Goal: Task Accomplishment & Management: Use online tool/utility

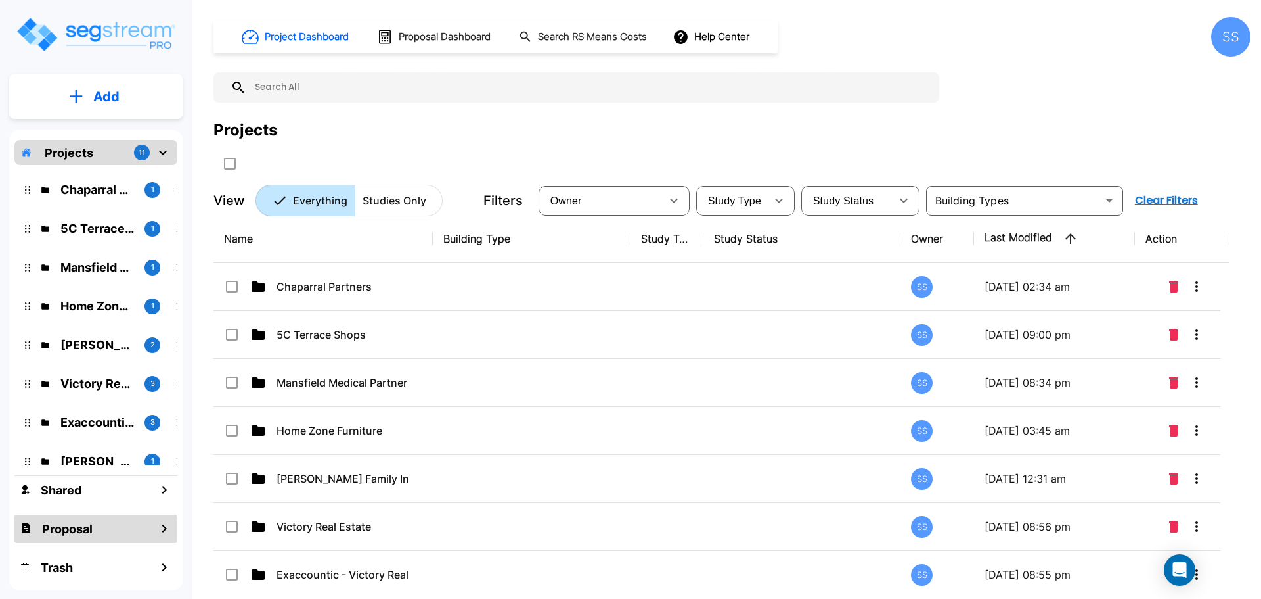
click at [162, 524] on icon "mailbox folders" at bounding box center [164, 528] width 16 height 16
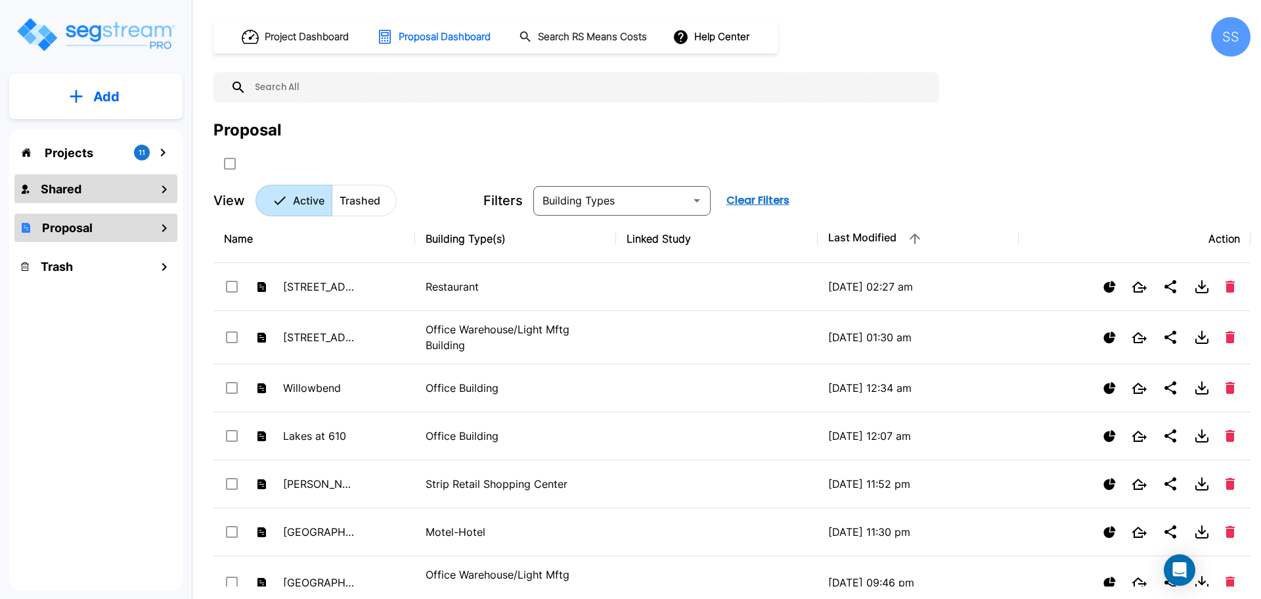
click at [170, 196] on icon "mailbox folders" at bounding box center [164, 189] width 16 height 16
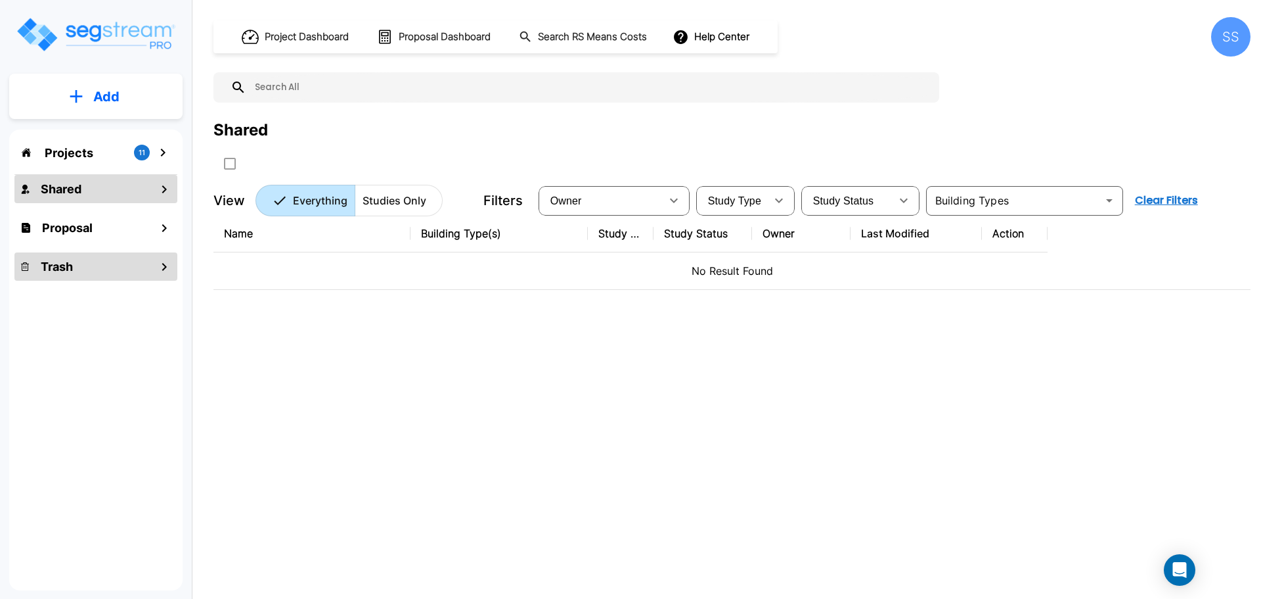
click at [155, 272] on div "Trash" at bounding box center [95, 266] width 163 height 28
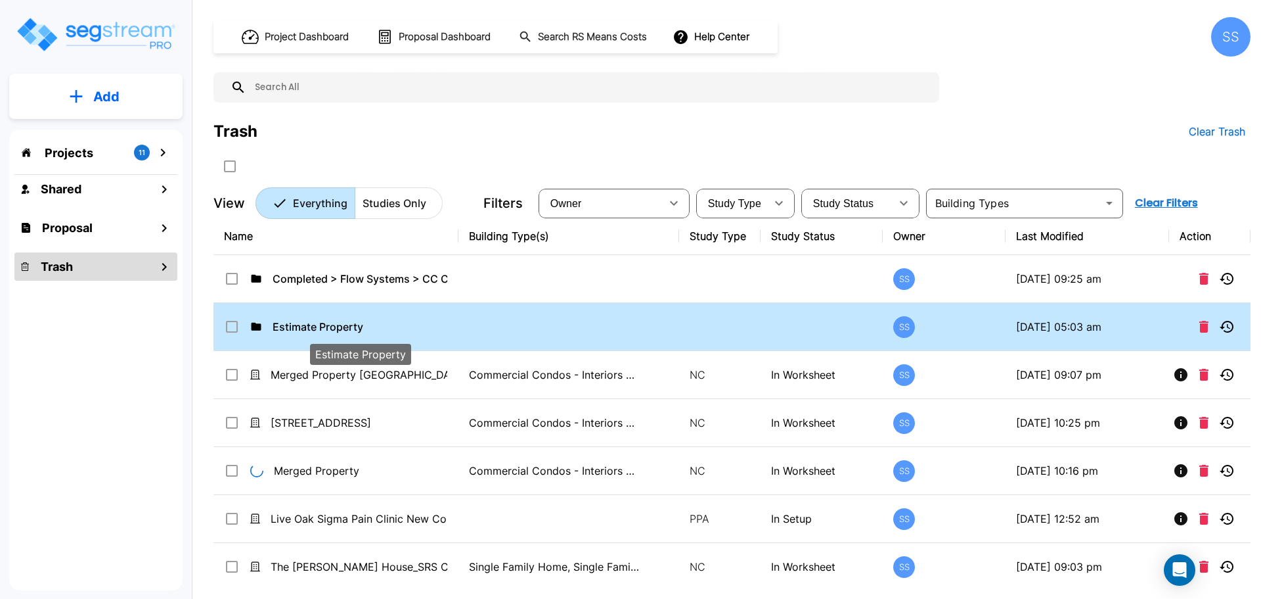
click at [309, 330] on p "Estimate Property" at bounding box center [360, 327] width 175 height 16
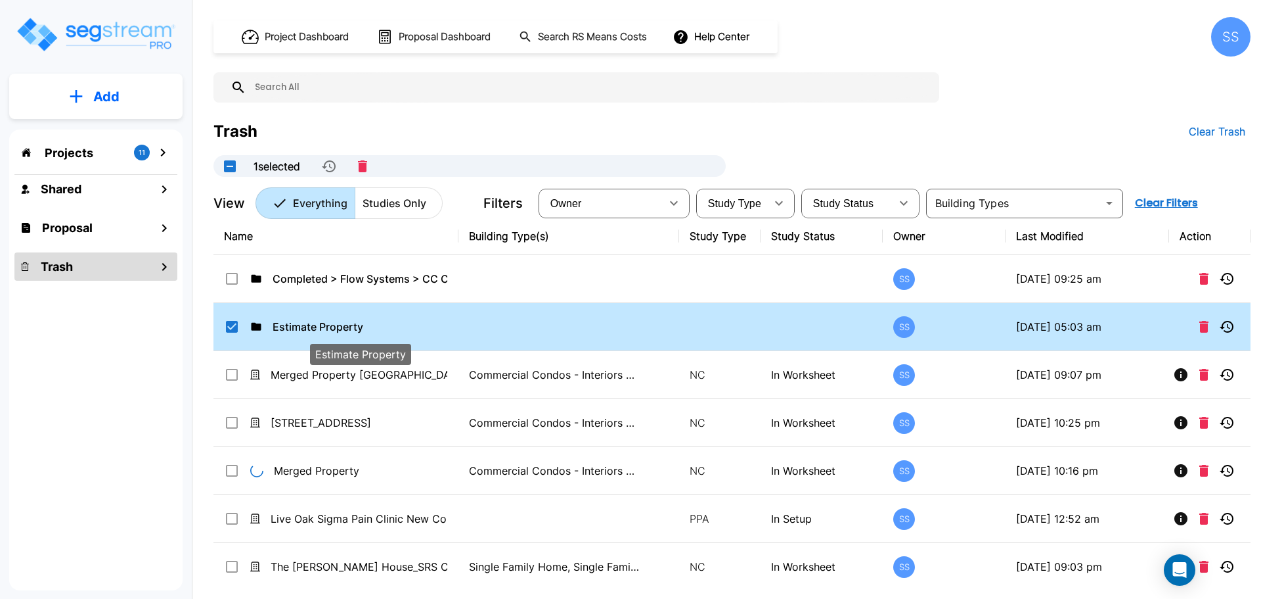
click at [332, 325] on p "Estimate Property" at bounding box center [360, 327] width 175 height 16
checkbox input "false"
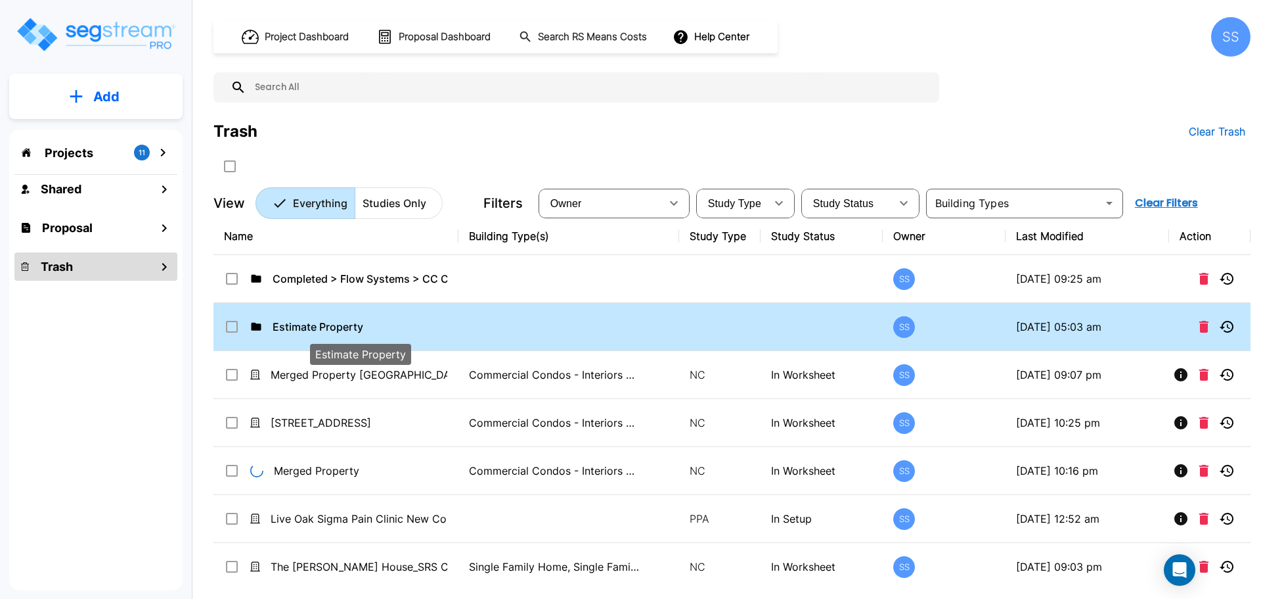
click at [332, 325] on p "Estimate Property" at bounding box center [360, 327] width 175 height 16
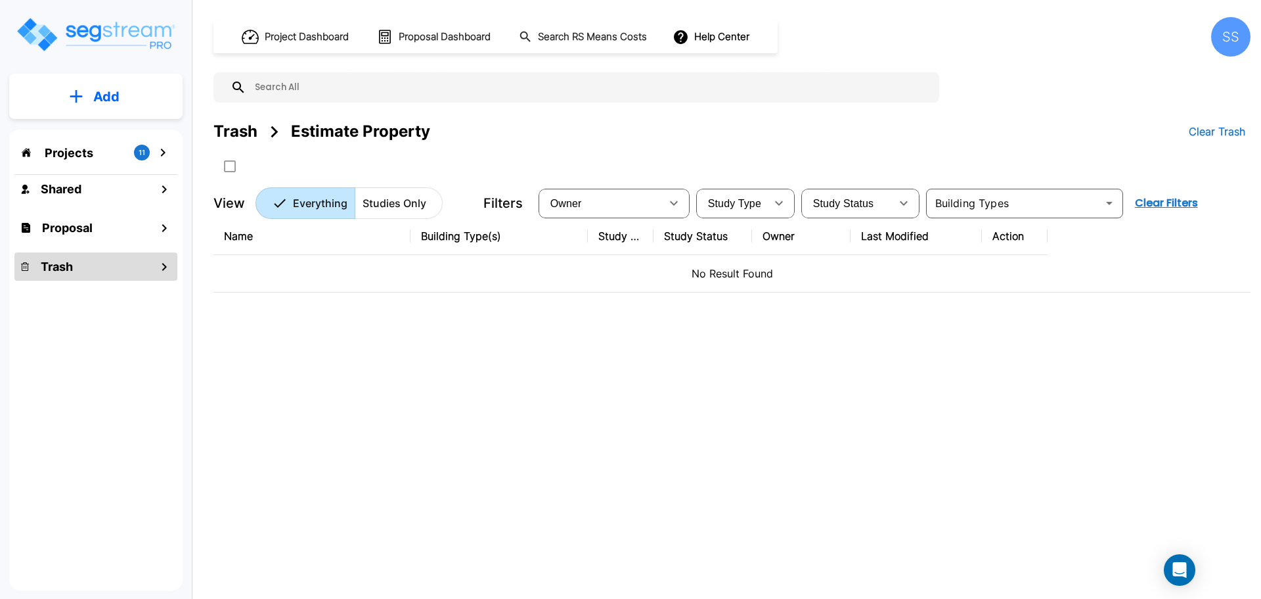
click at [165, 149] on icon "mailbox folders" at bounding box center [163, 153] width 16 height 16
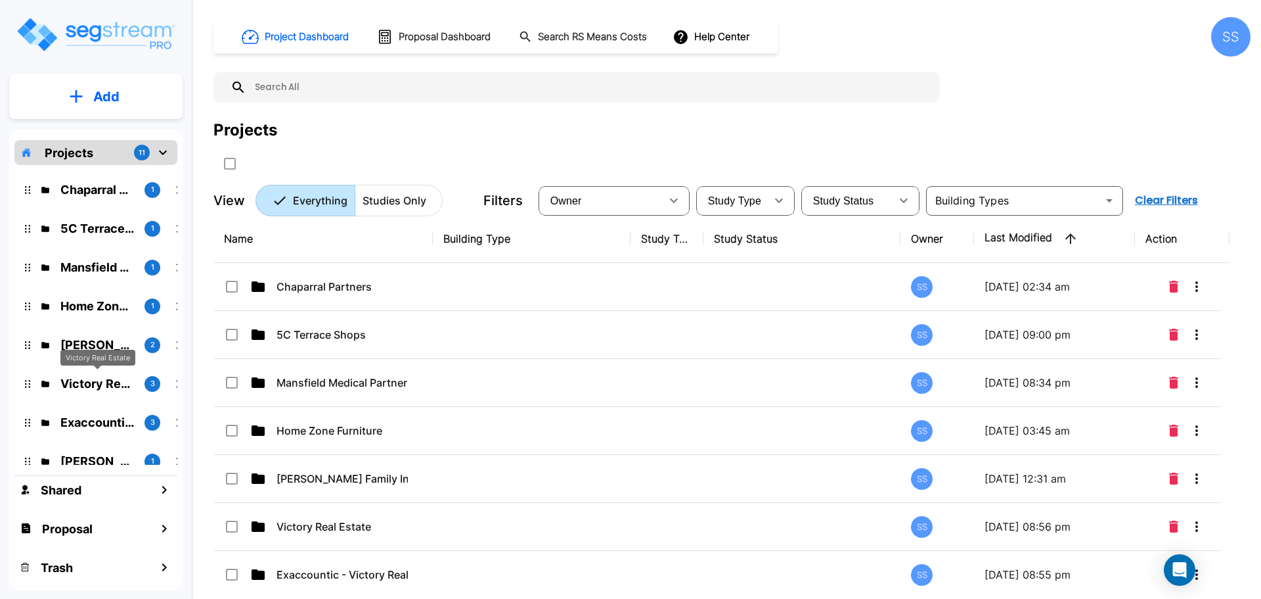
click at [110, 385] on p "Victory Real Estate" at bounding box center [97, 383] width 74 height 18
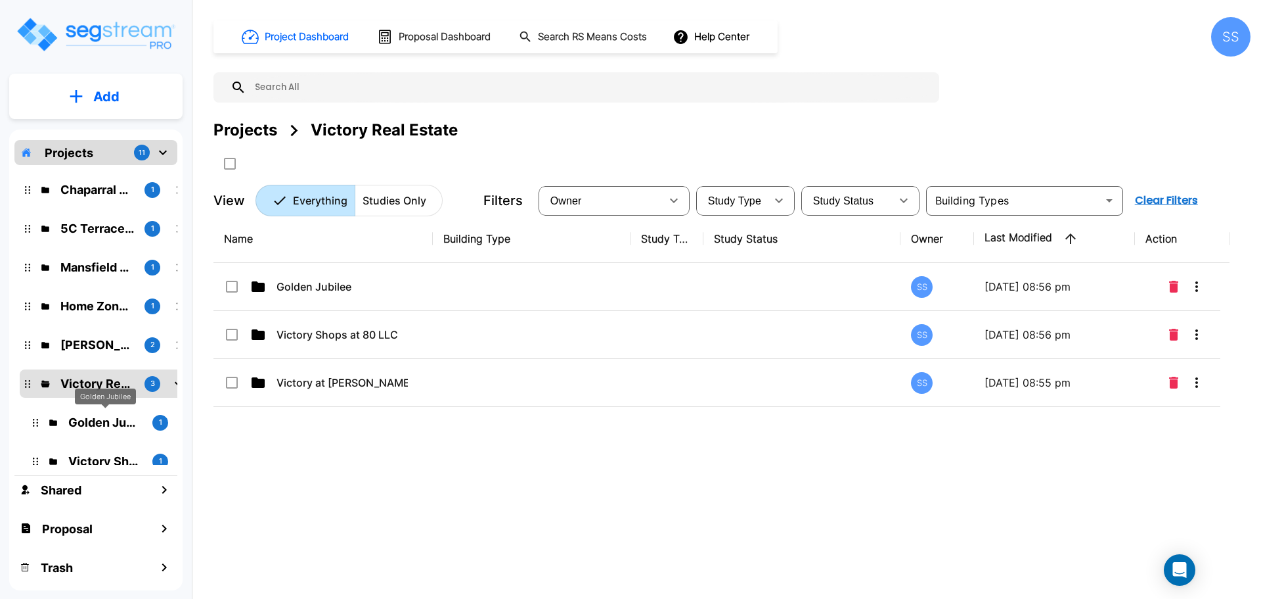
click at [112, 423] on p "Golden Jubilee" at bounding box center [105, 422] width 74 height 18
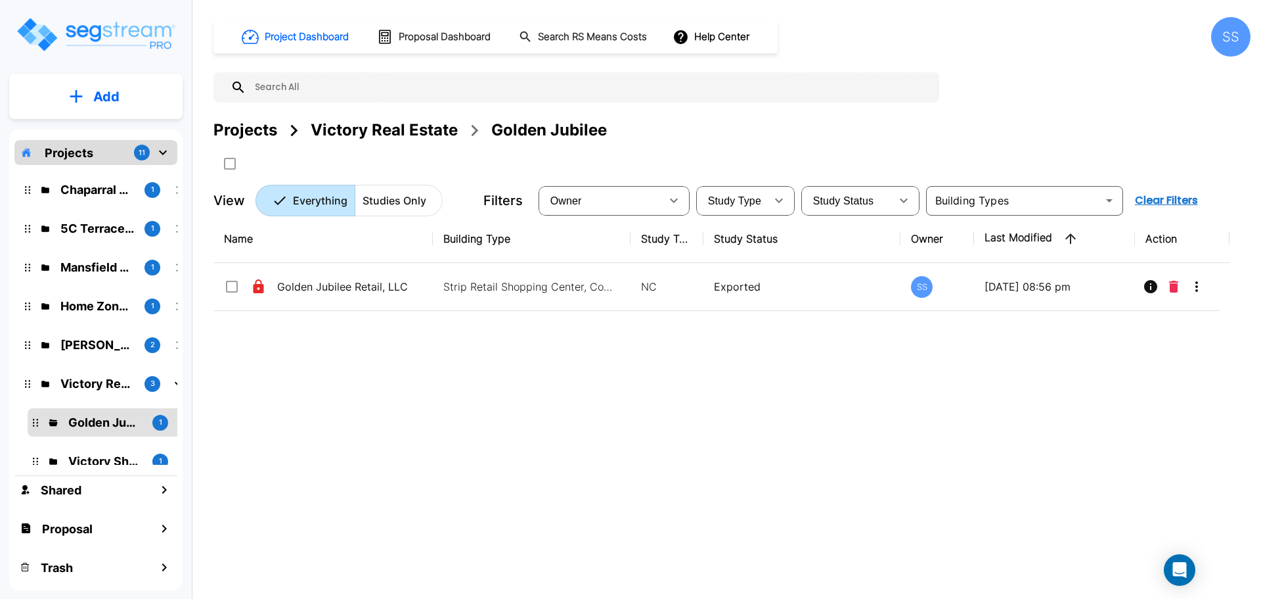
click at [33, 384] on div "Victory Real Estate 3" at bounding box center [106, 383] width 162 height 18
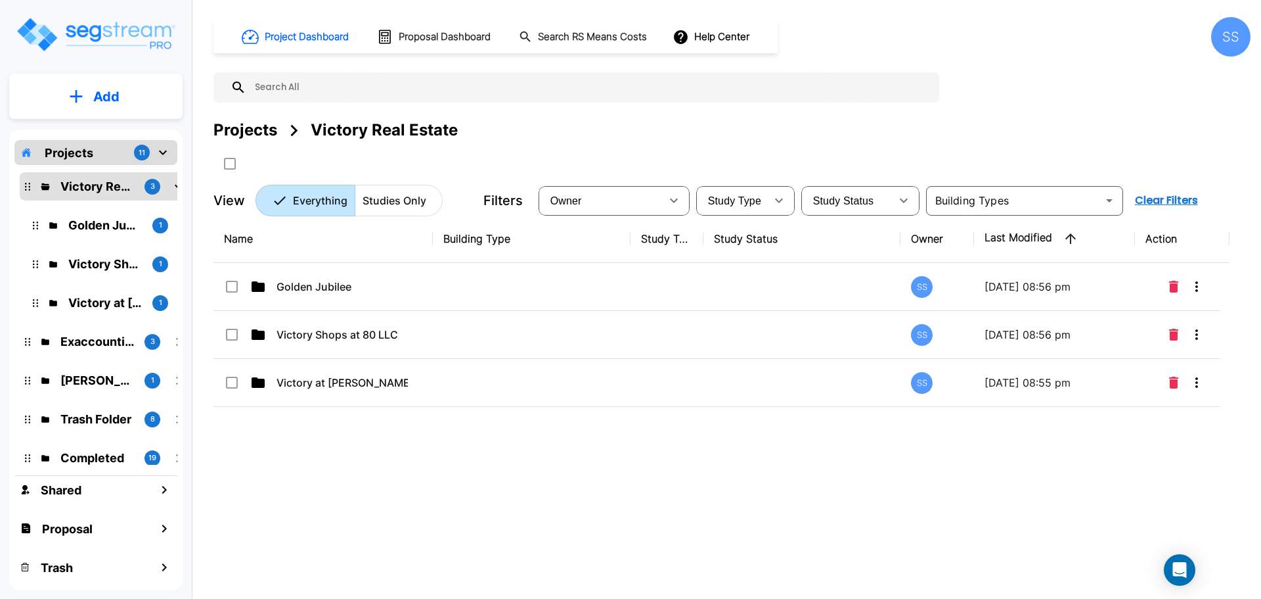
scroll to position [243, 0]
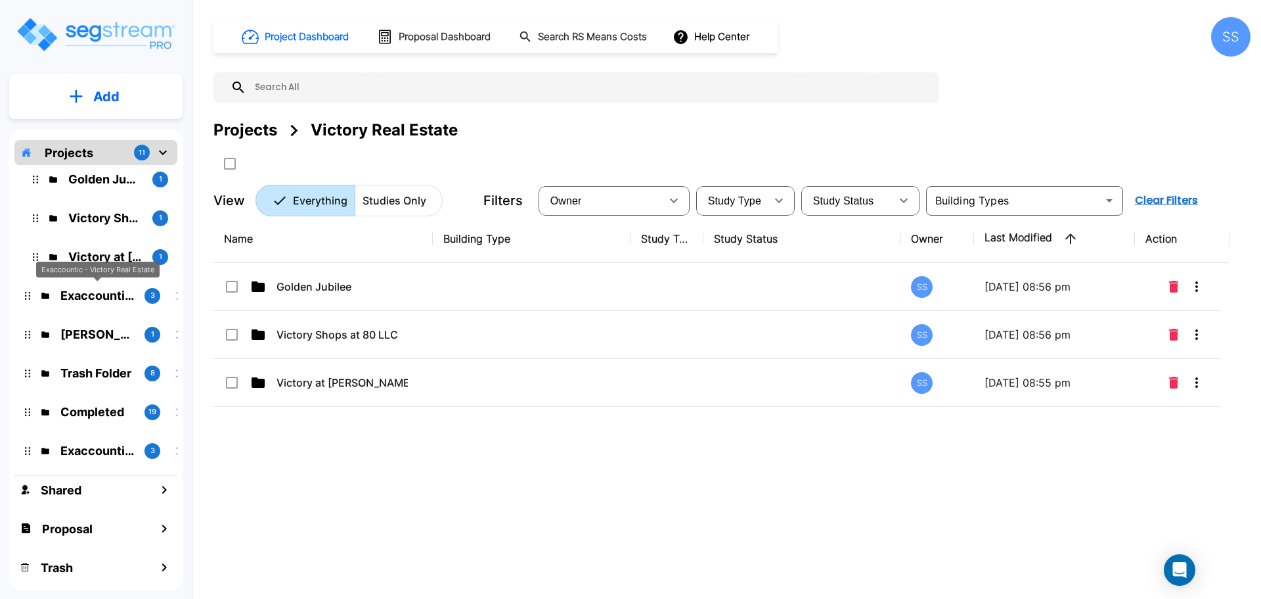
click at [111, 296] on p "Exaccountic - Victory Real Estate" at bounding box center [97, 295] width 74 height 18
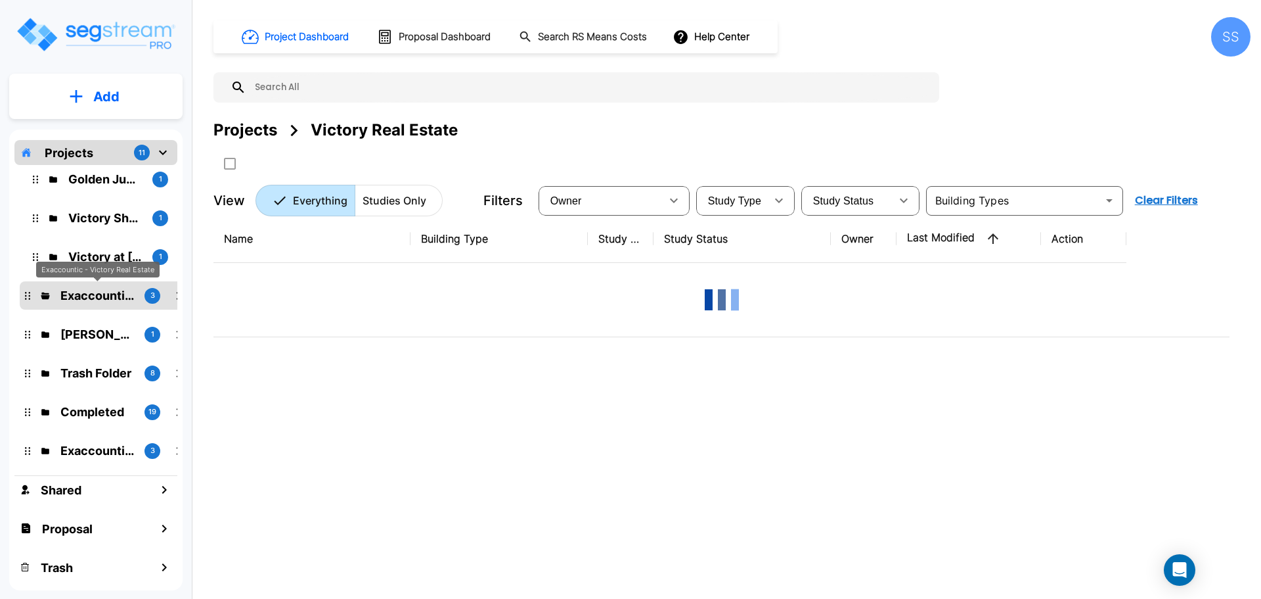
click at [111, 296] on p "Exaccountic - Victory Real Estate" at bounding box center [97, 295] width 74 height 18
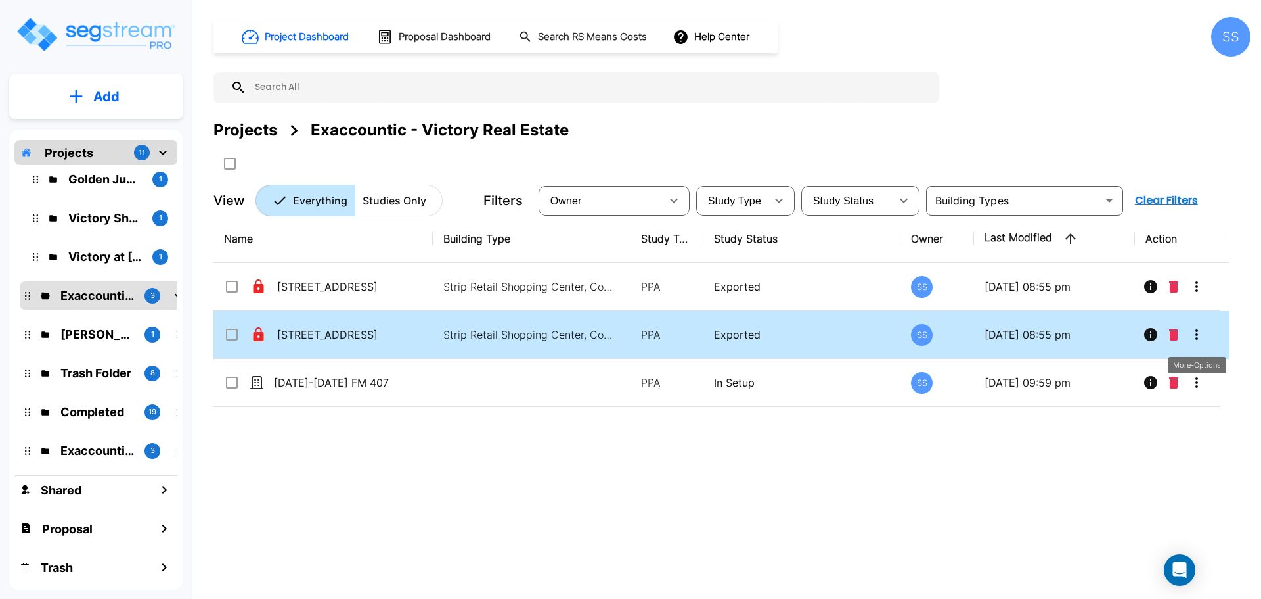
click at [1197, 336] on icon "More-Options" at bounding box center [1197, 335] width 16 height 16
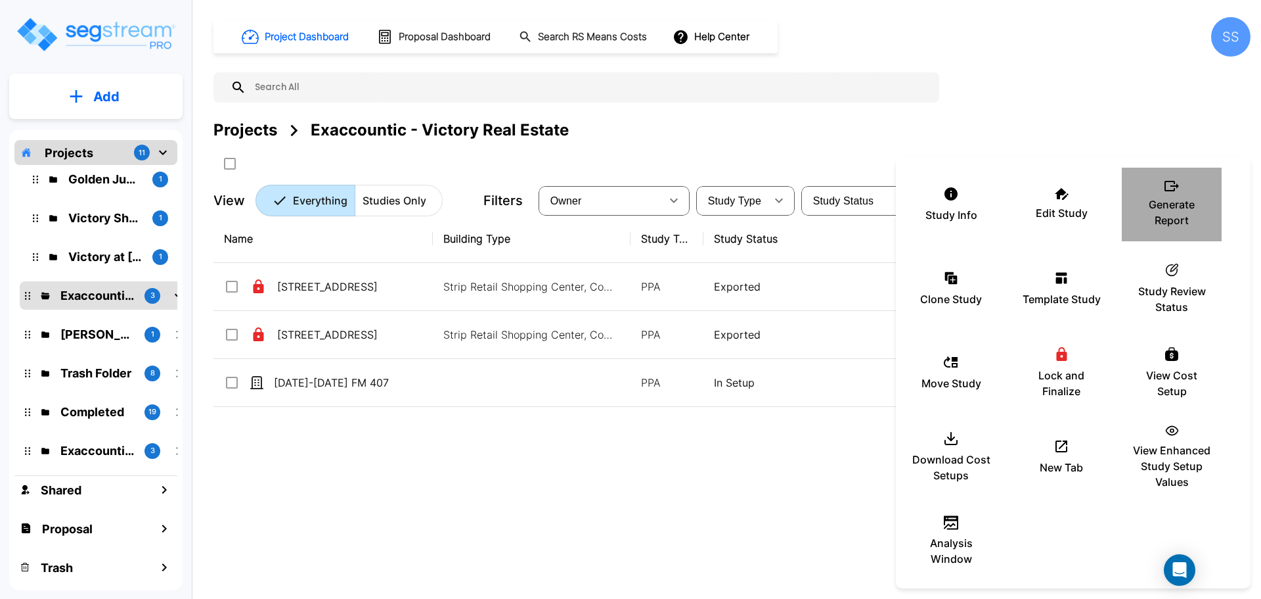
click at [1185, 214] on p "Generate Report" at bounding box center [1172, 212] width 79 height 32
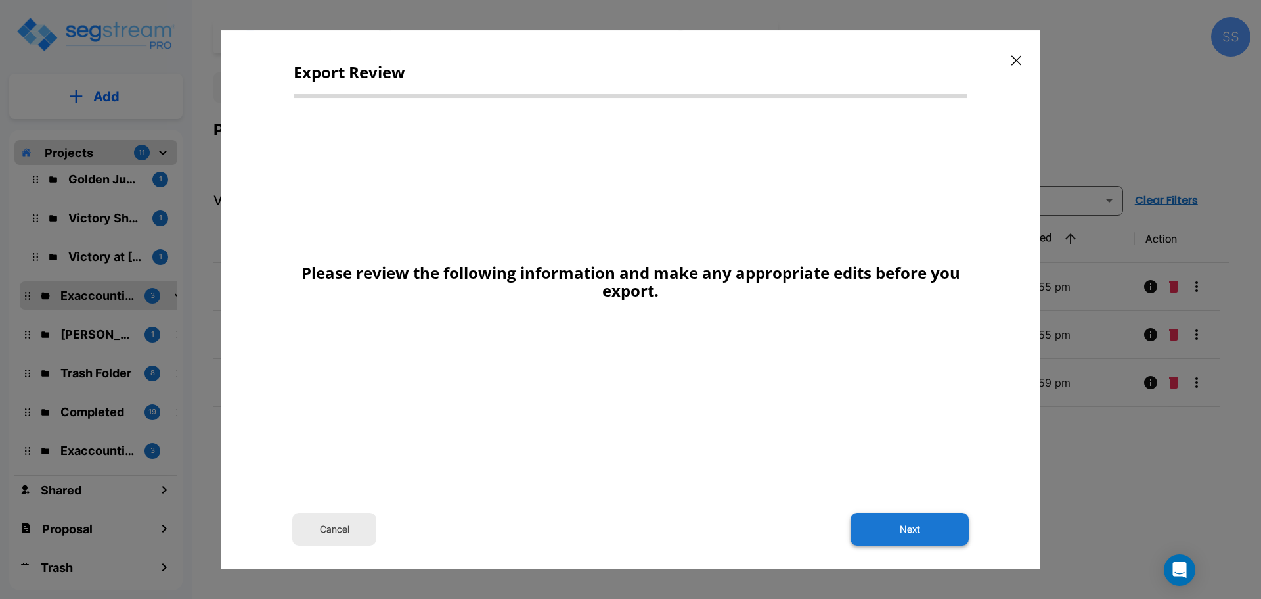
click at [913, 529] on button "Next" at bounding box center [910, 528] width 118 height 33
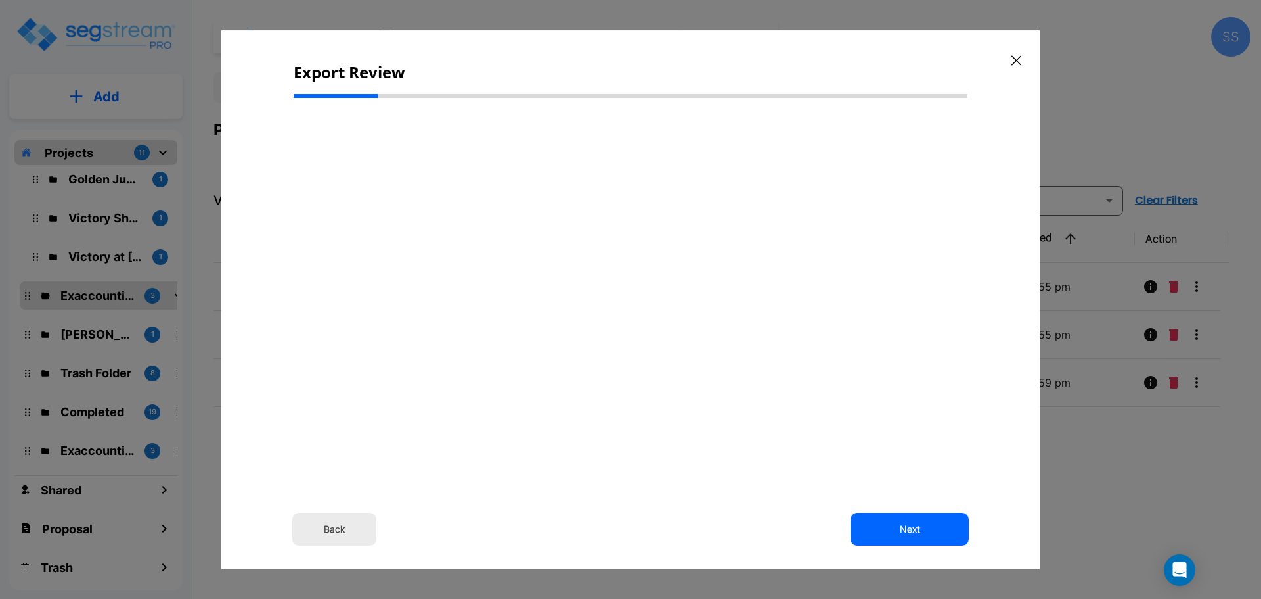
scroll to position [0, 0]
select select "2024"
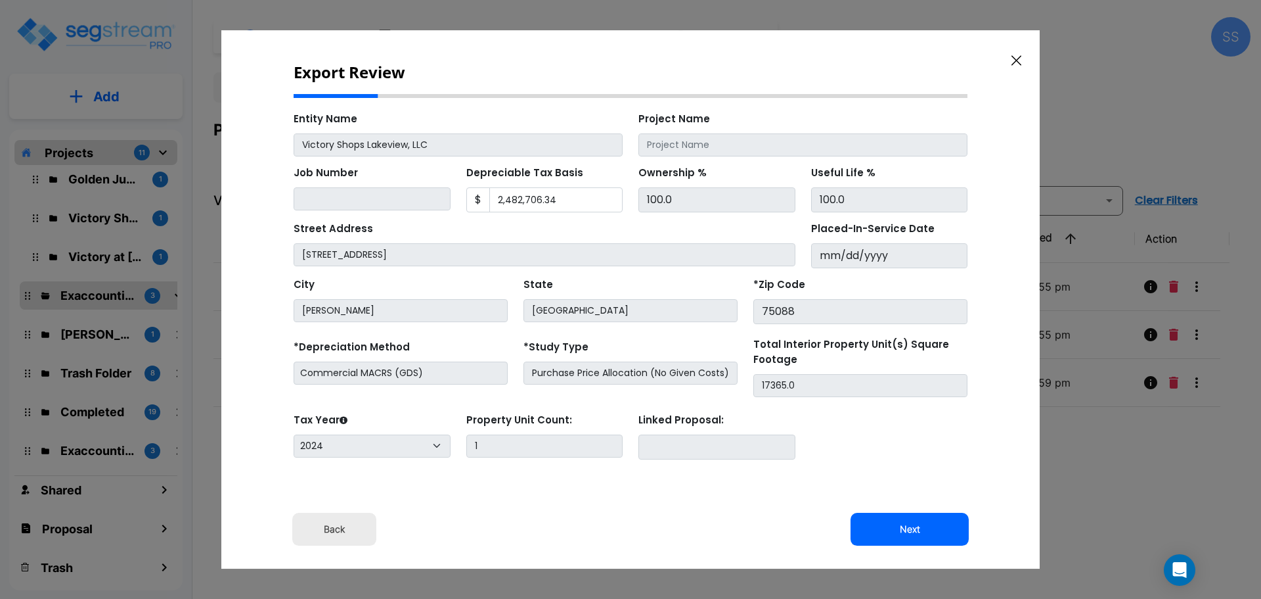
scroll to position [47, 0]
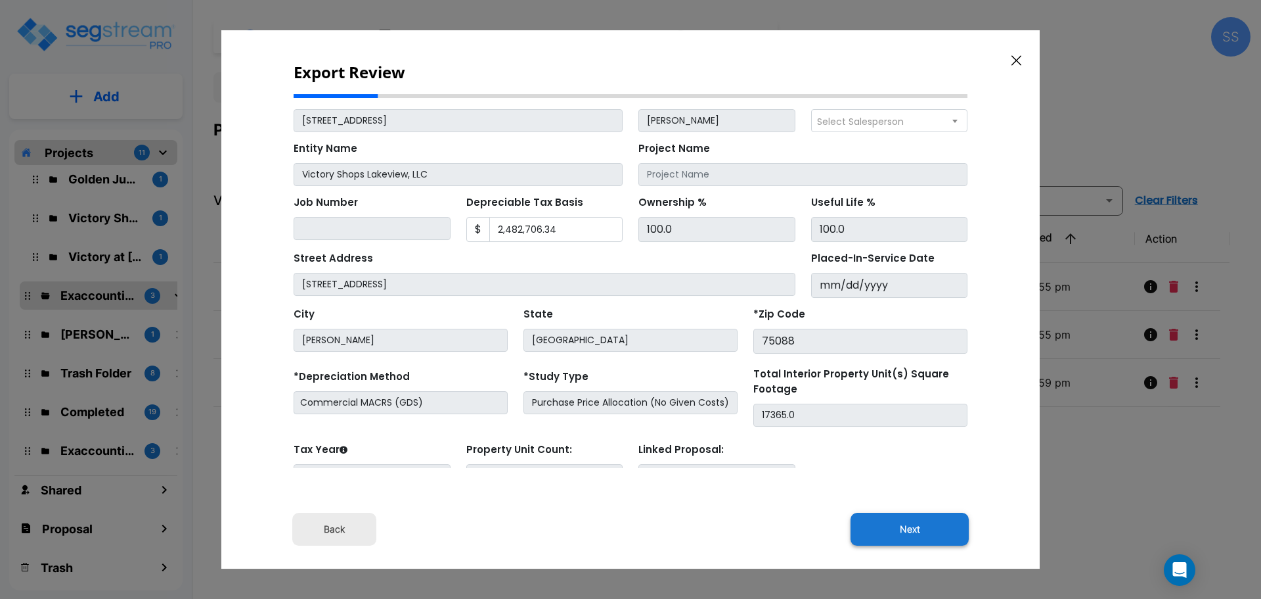
click at [911, 527] on button "Next" at bounding box center [910, 528] width 118 height 33
click at [907, 534] on button "Next" at bounding box center [910, 528] width 118 height 33
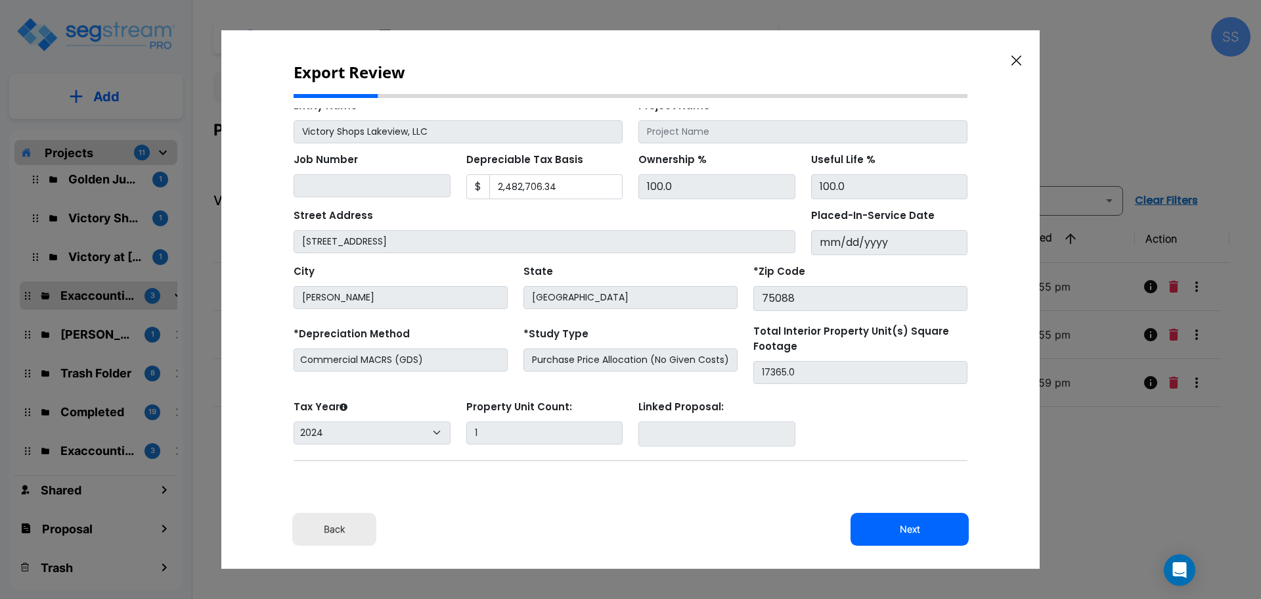
scroll to position [112, 0]
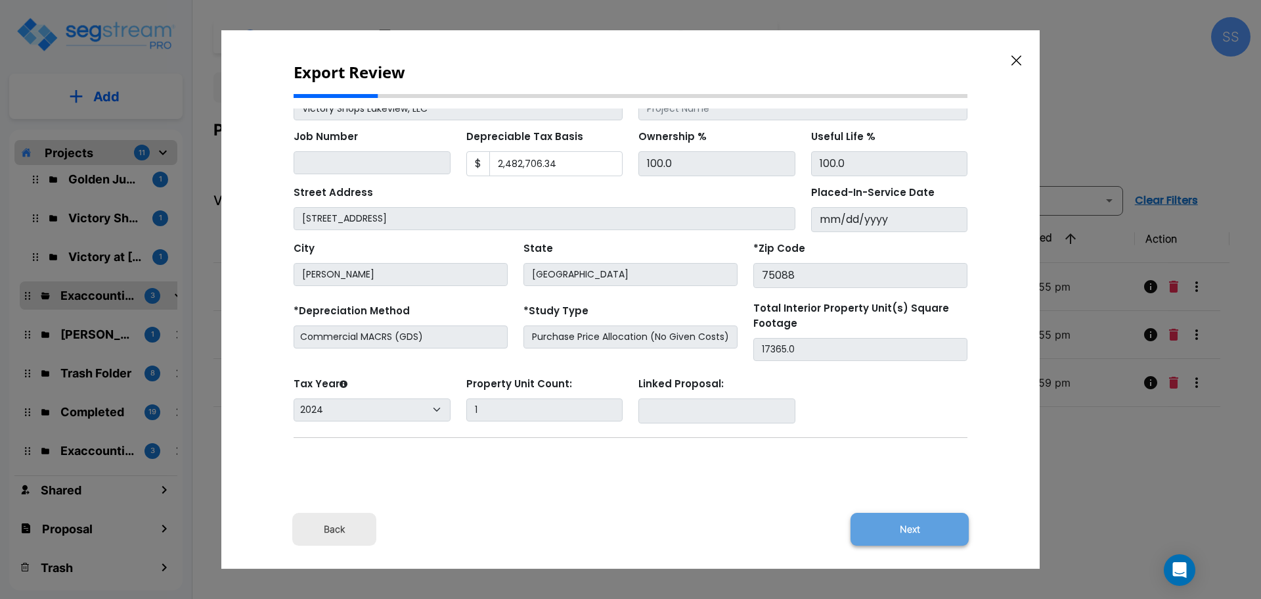
click at [922, 529] on button "Next" at bounding box center [910, 528] width 118 height 33
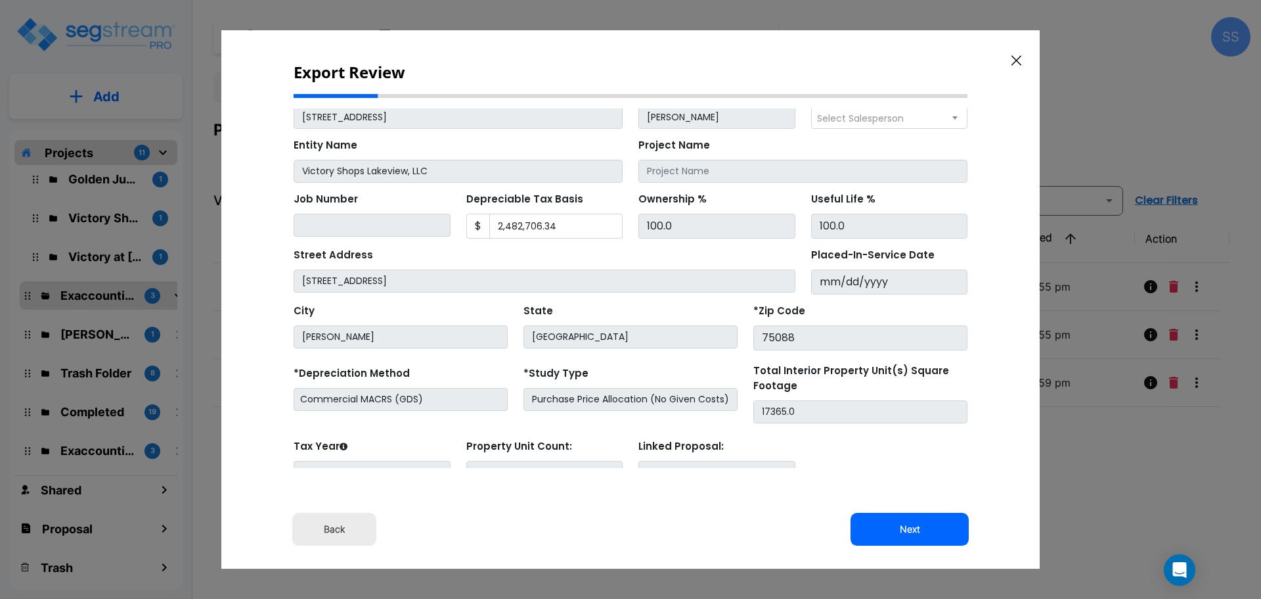
scroll to position [0, 0]
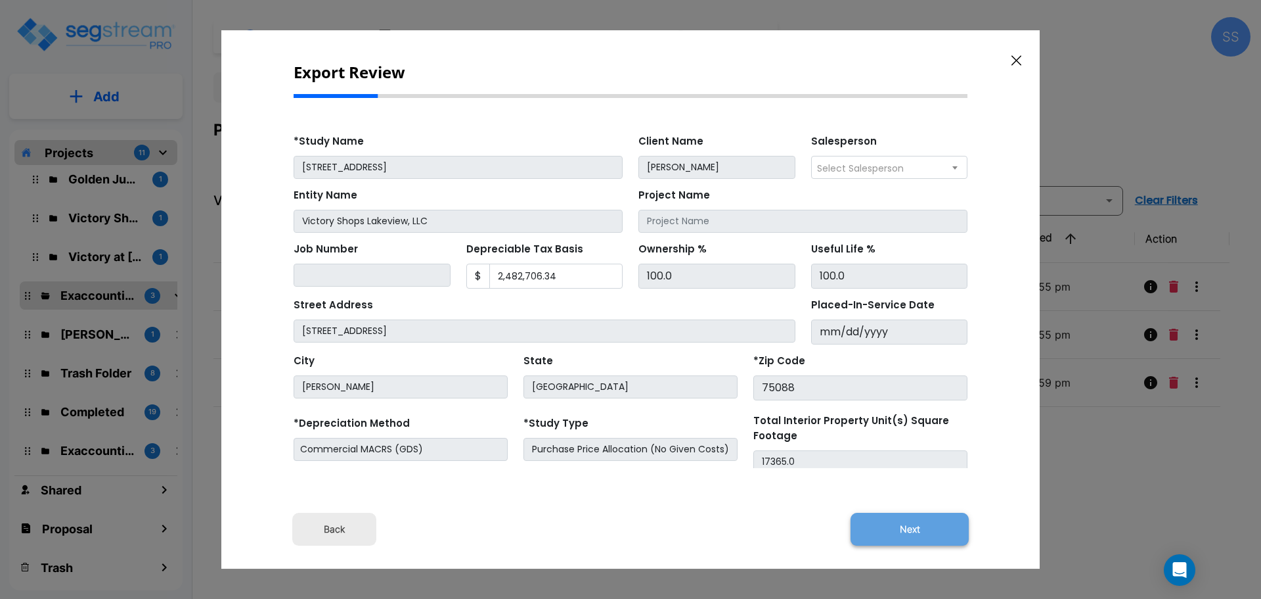
click at [918, 534] on button "Next" at bounding box center [910, 528] width 118 height 33
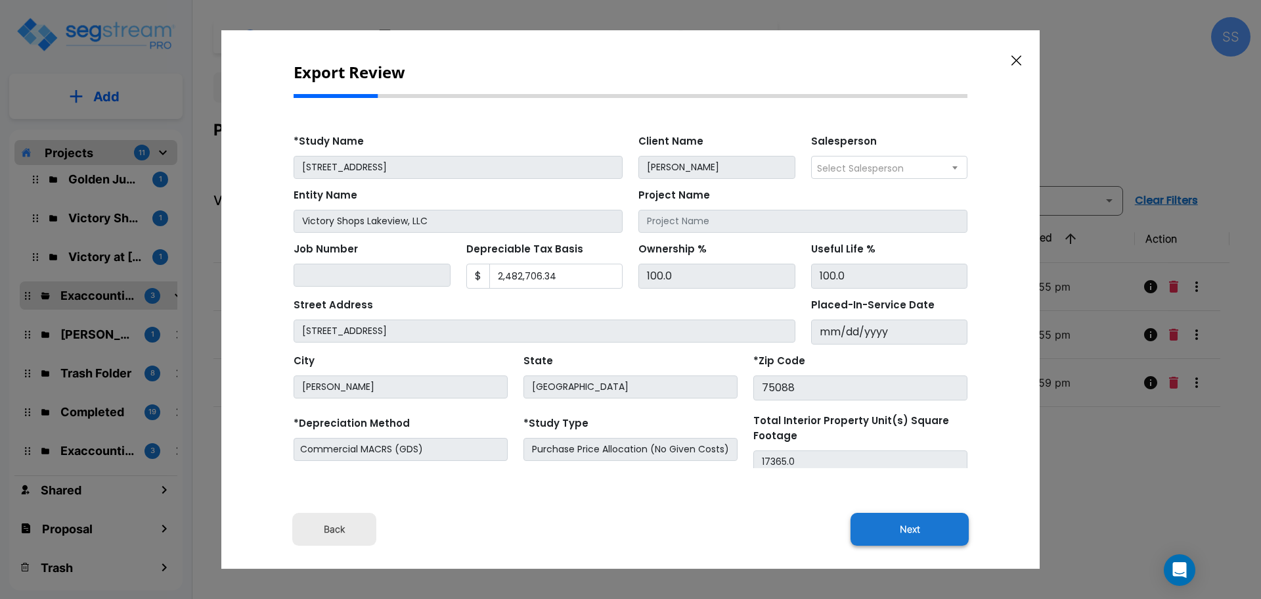
click at [918, 534] on button "Next" at bounding box center [910, 528] width 118 height 33
click at [328, 525] on button "Back" at bounding box center [334, 528] width 84 height 33
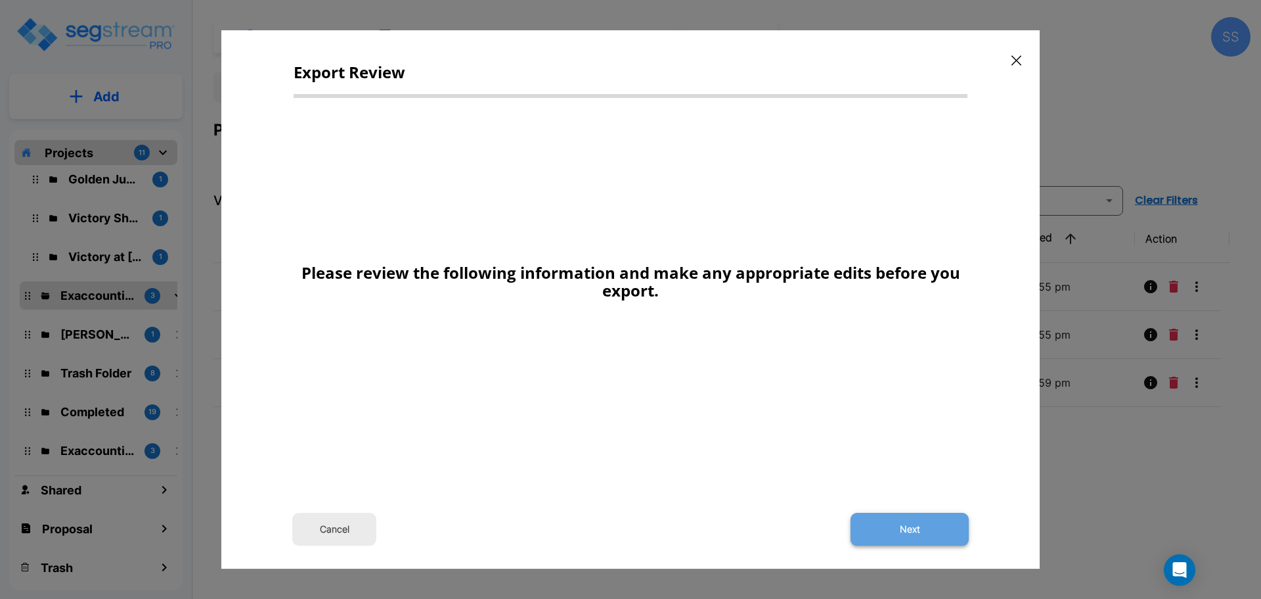
click at [891, 532] on button "Next" at bounding box center [910, 528] width 118 height 33
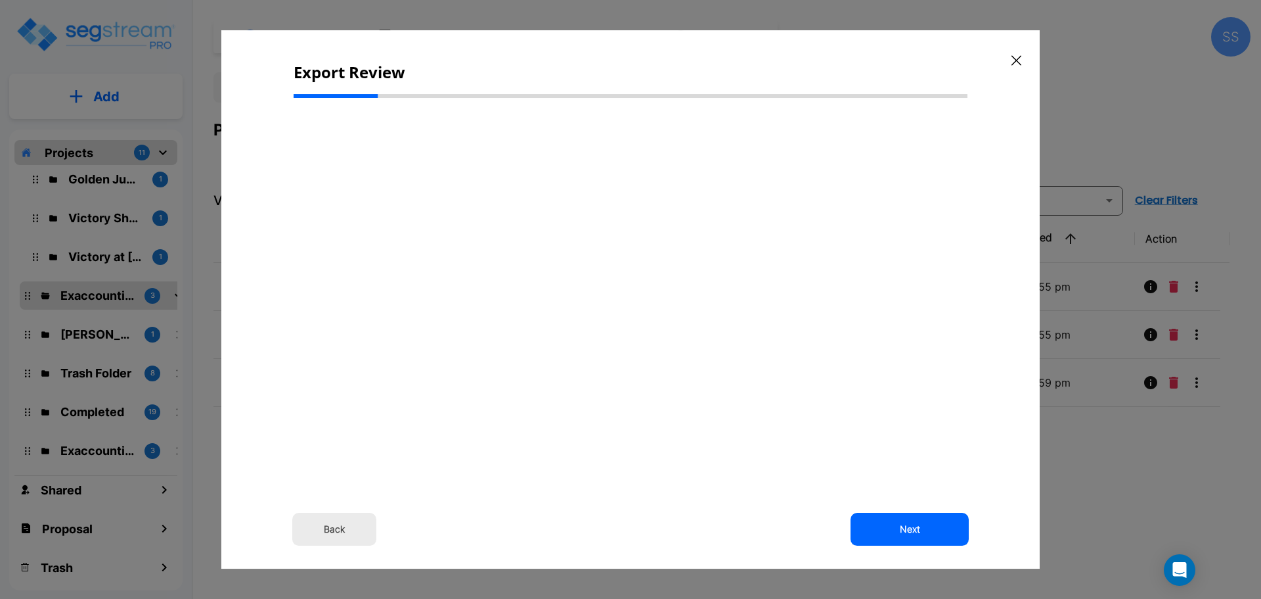
select select "2024"
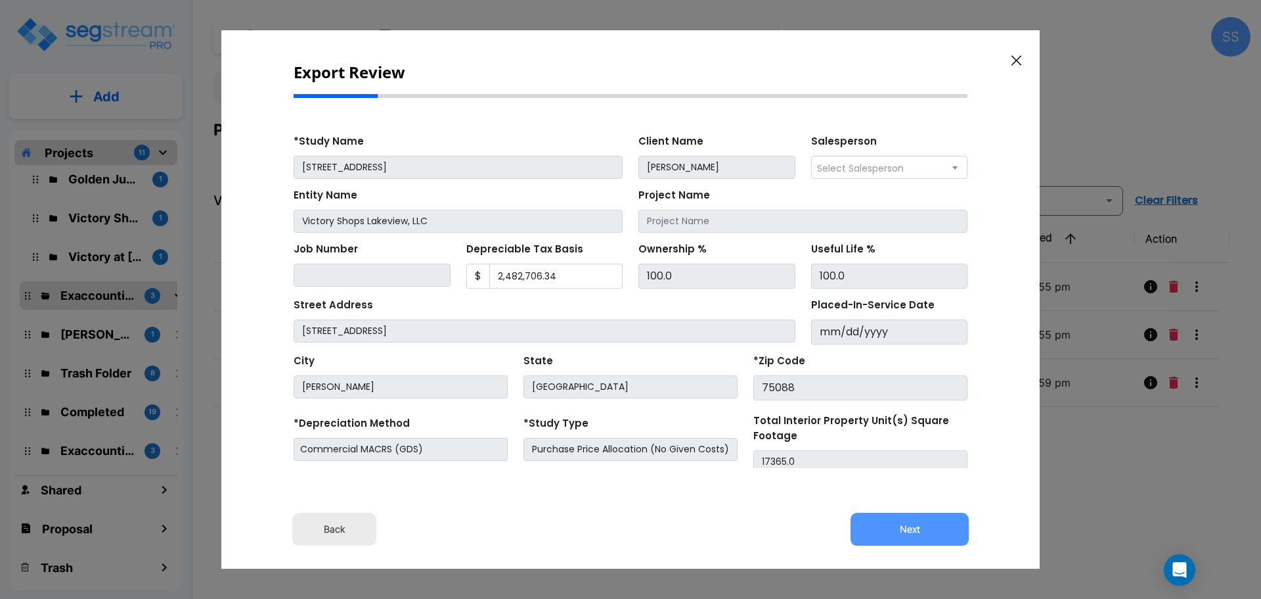
click at [891, 532] on button "Next" at bounding box center [910, 528] width 118 height 33
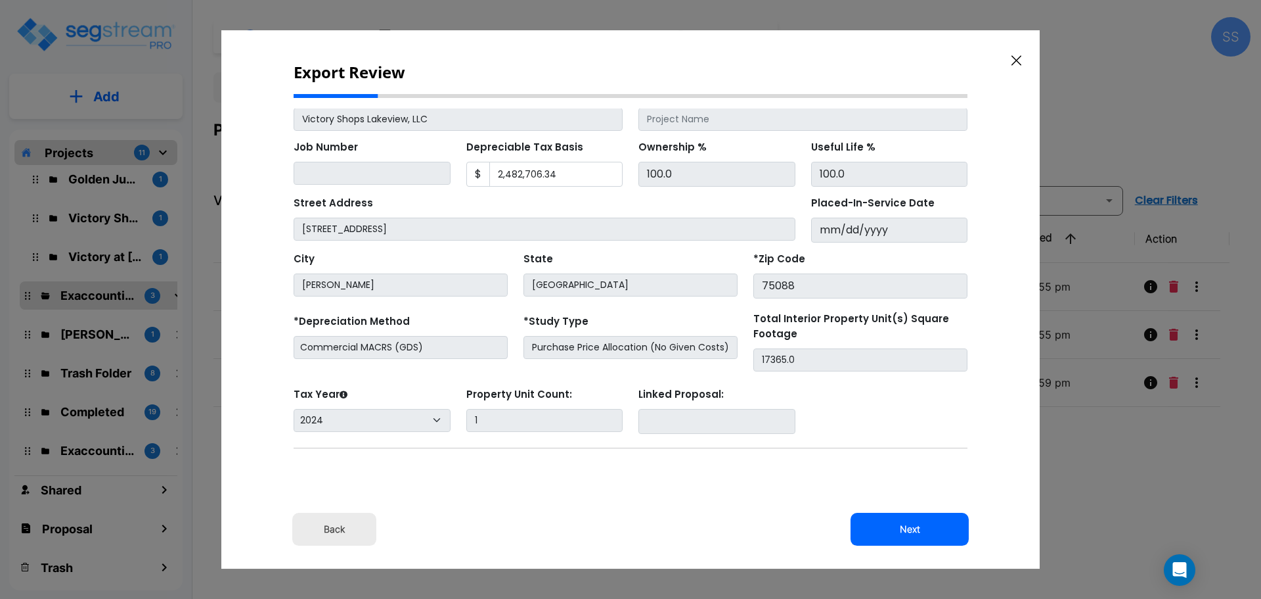
scroll to position [112, 0]
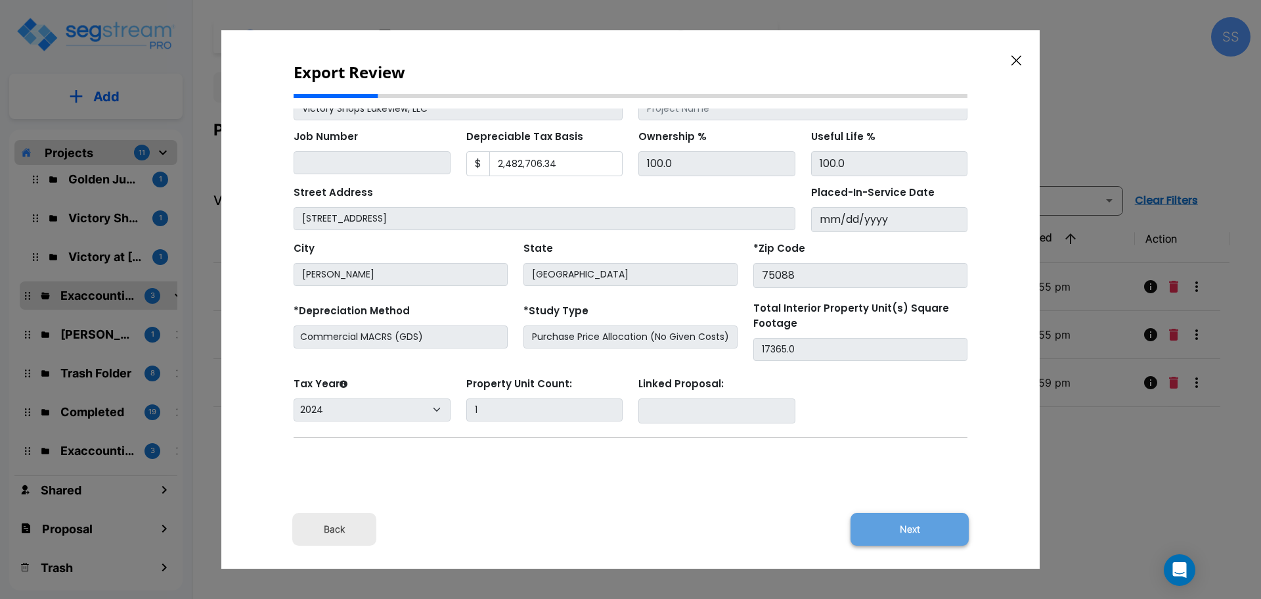
click at [899, 529] on button "Next" at bounding box center [910, 528] width 118 height 33
click at [1019, 65] on icon "button" at bounding box center [1017, 60] width 10 height 11
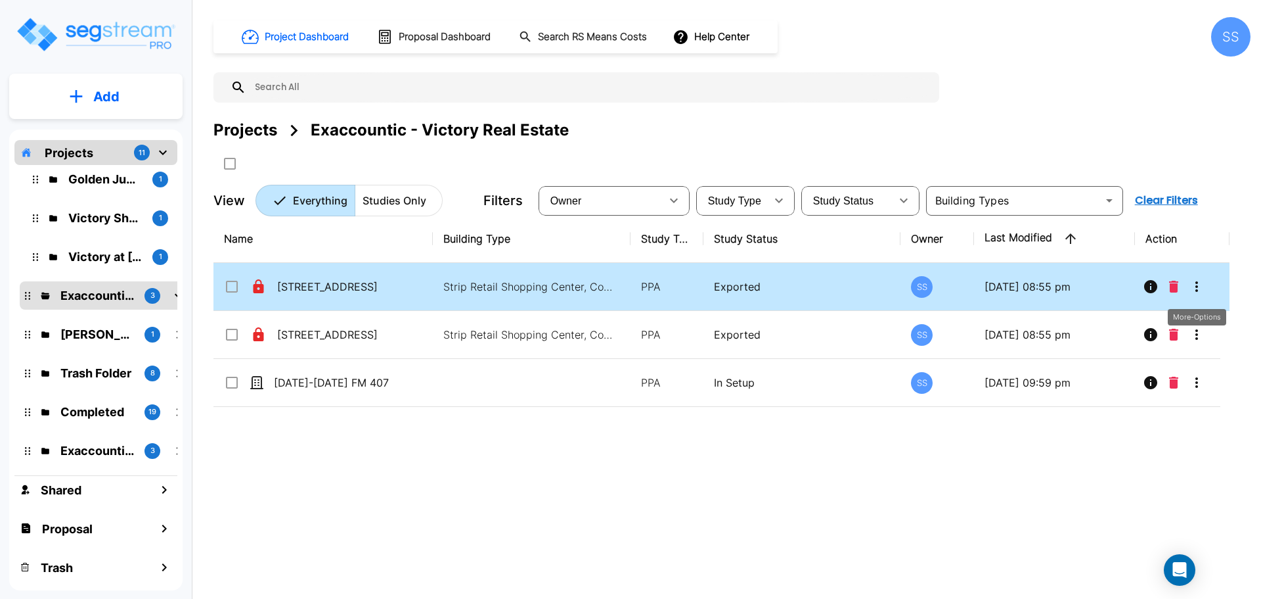
click at [1198, 285] on icon "More-Options" at bounding box center [1197, 287] width 16 height 16
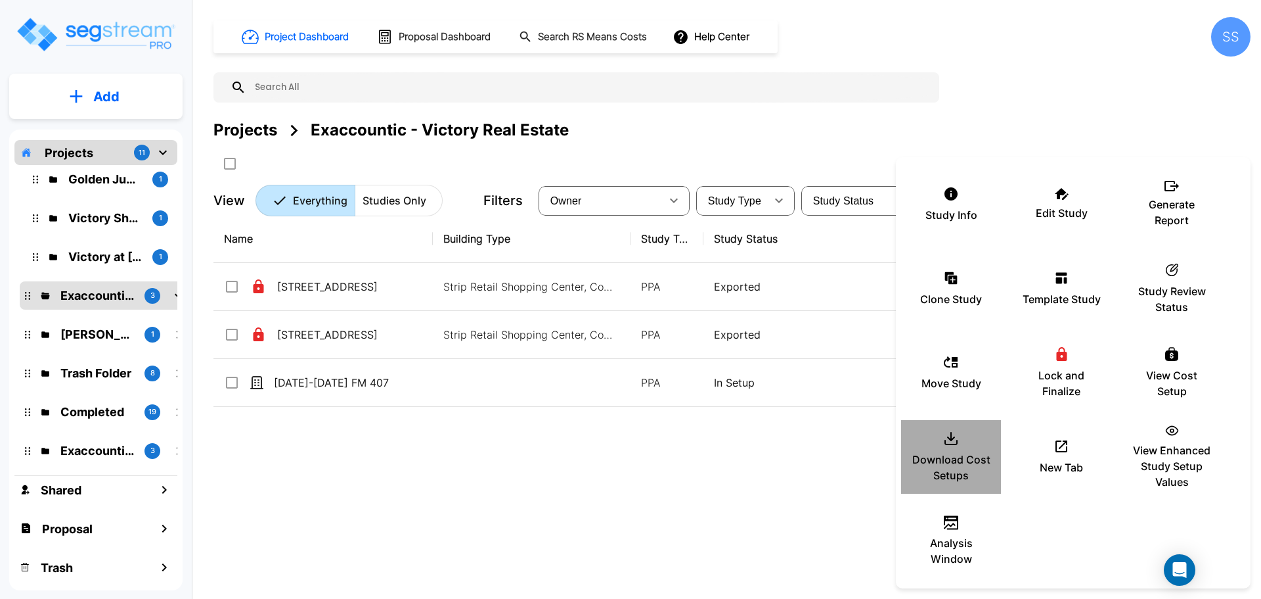
click at [942, 451] on div "Download Cost Setups" at bounding box center [951, 457] width 79 height 66
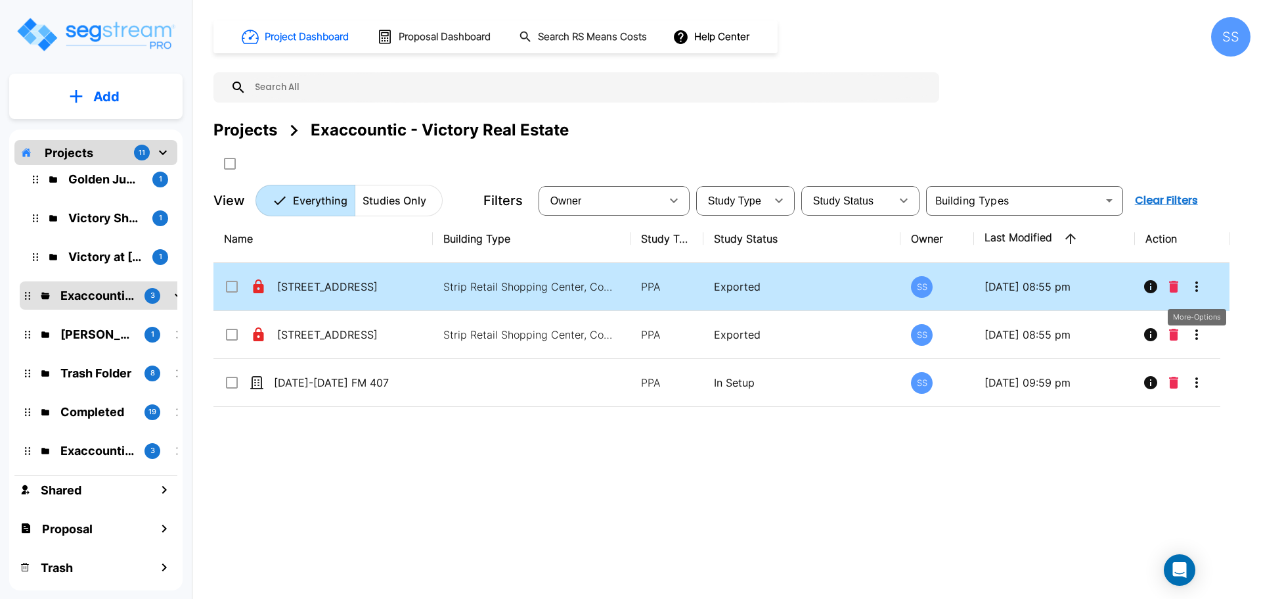
click at [1196, 284] on icon "More-Options" at bounding box center [1197, 287] width 16 height 16
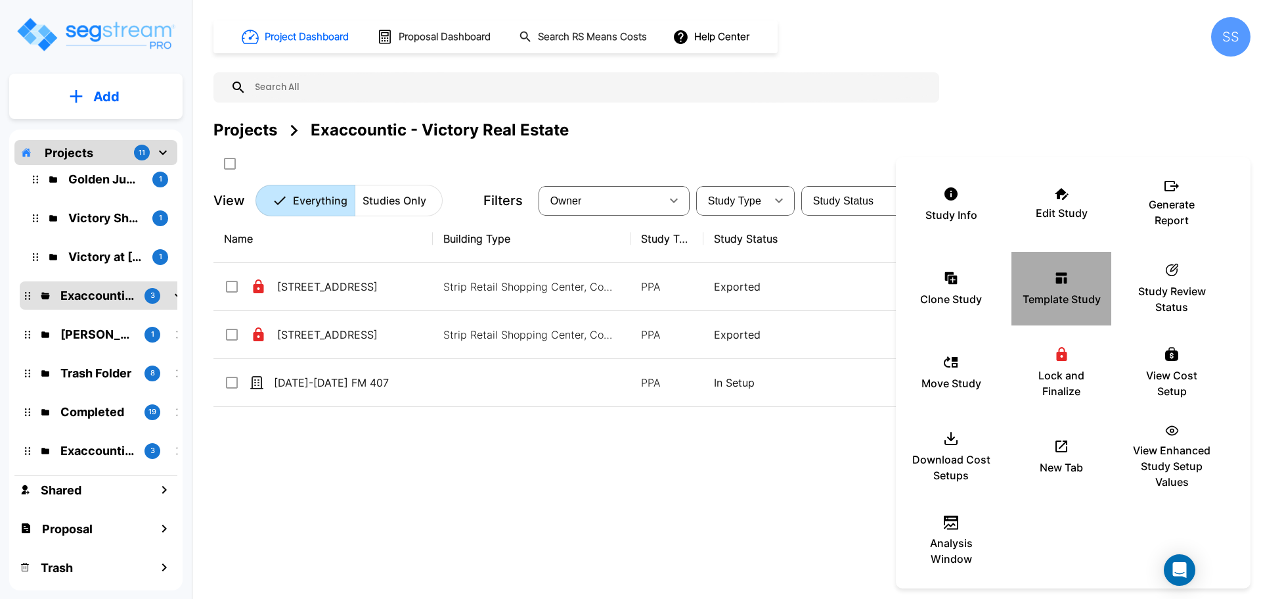
click at [1054, 286] on div "Template Study" at bounding box center [1061, 289] width 79 height 66
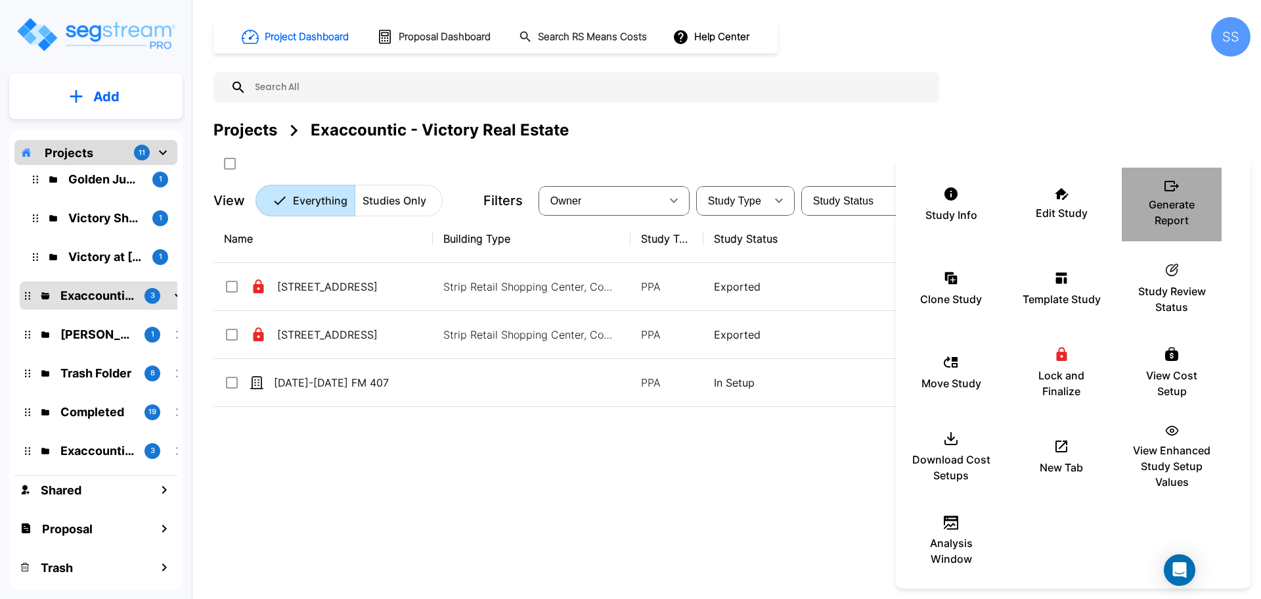
click at [1170, 210] on p "Generate Report" at bounding box center [1172, 212] width 79 height 32
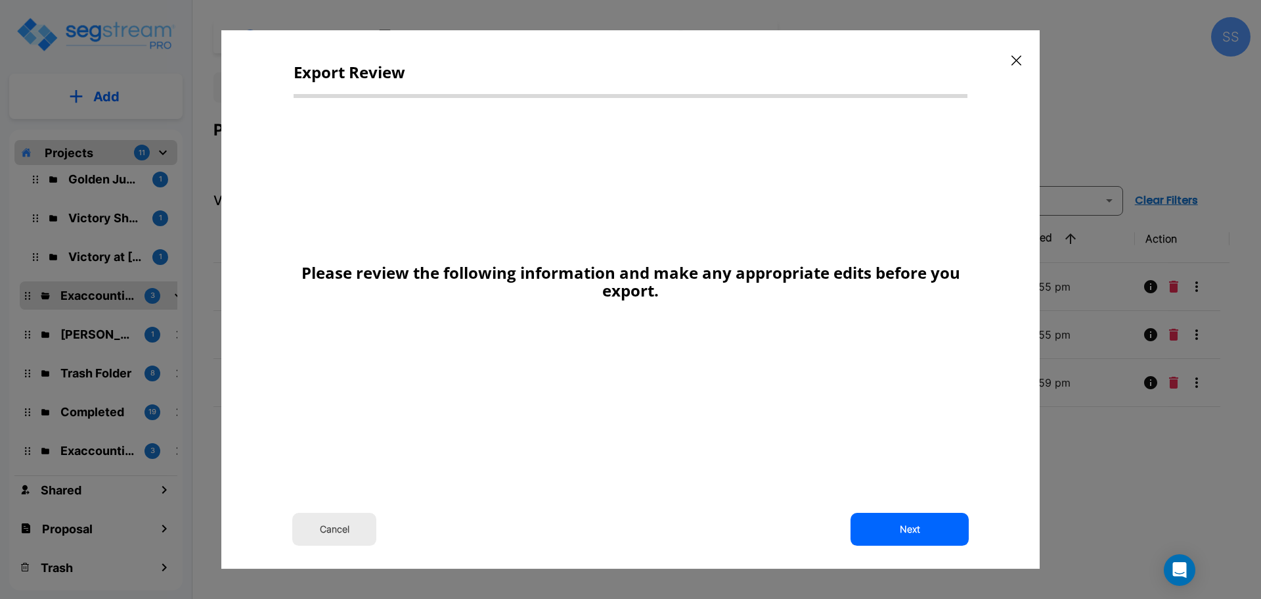
click at [661, 267] on p "Please review the following information and make any appropriate edits before y…" at bounding box center [631, 280] width 674 height 35
click at [909, 535] on button "Next" at bounding box center [910, 528] width 118 height 33
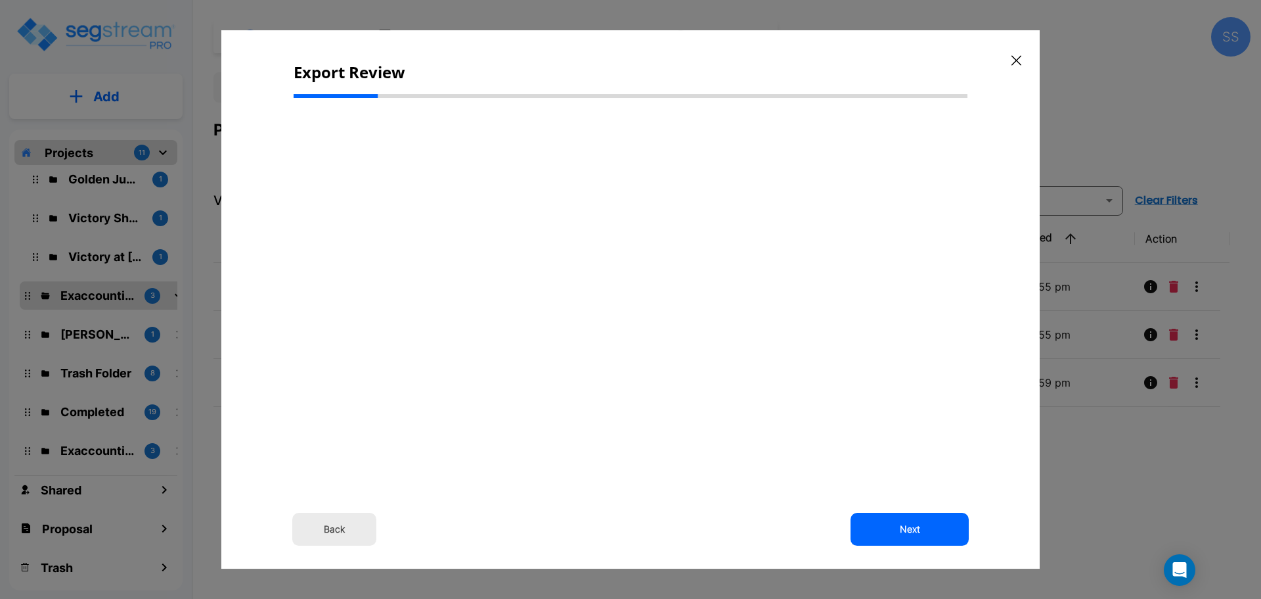
select select "2024"
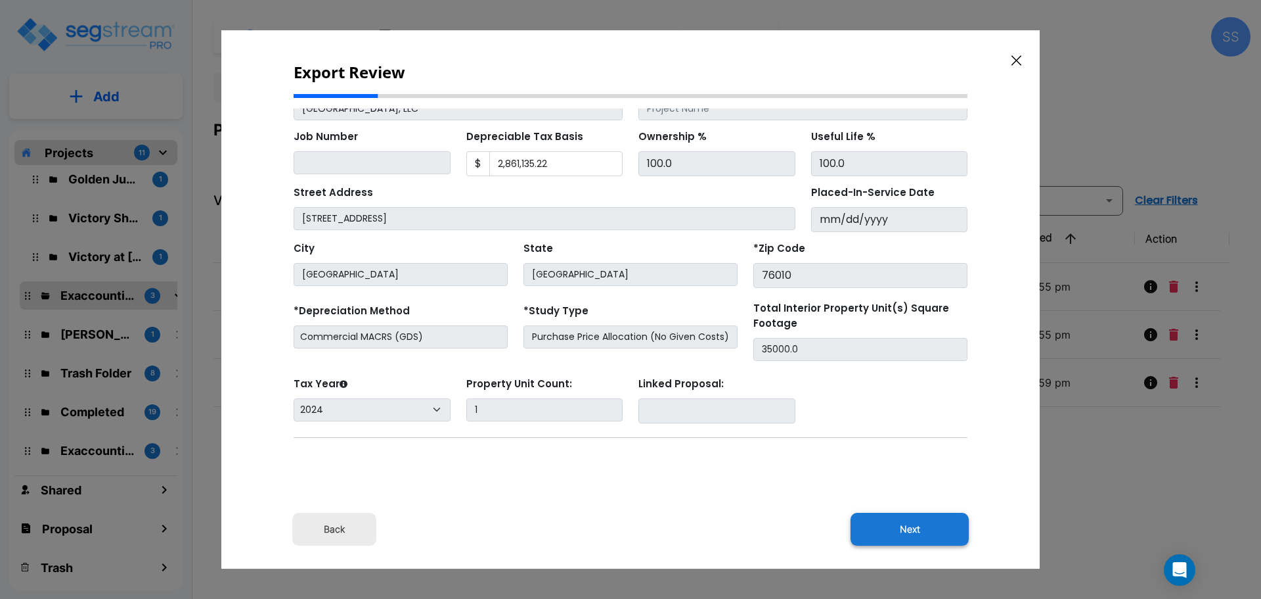
click at [901, 533] on button "Next" at bounding box center [910, 528] width 118 height 33
click at [1019, 60] on icon "button" at bounding box center [1017, 60] width 10 height 11
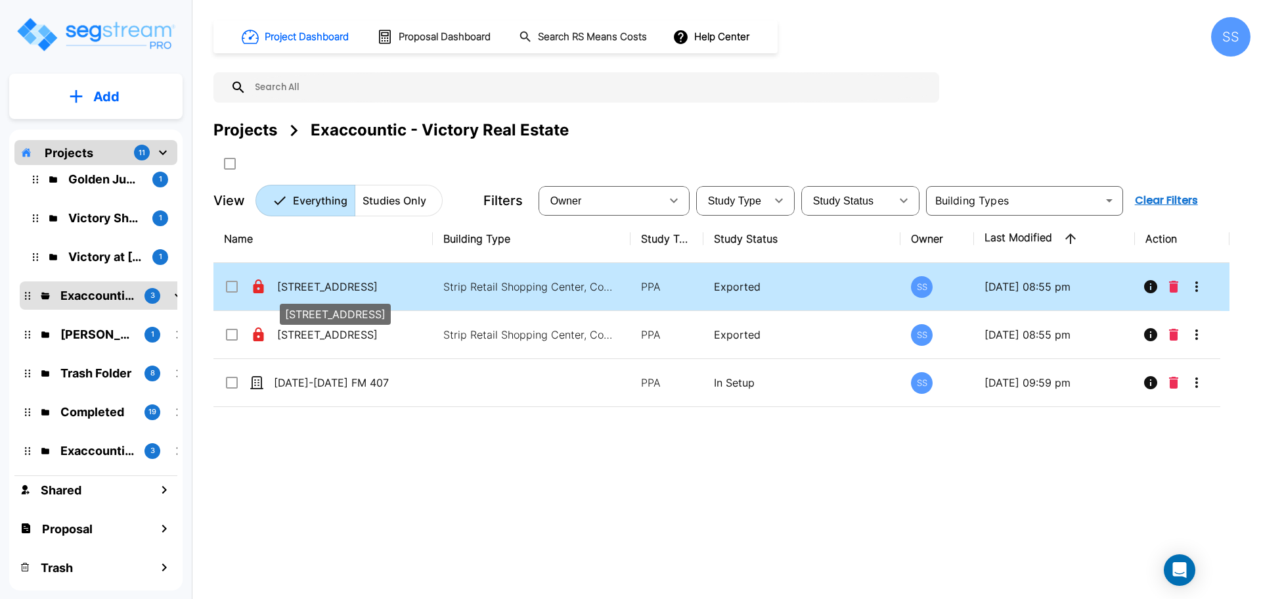
click at [346, 288] on p "[STREET_ADDRESS]" at bounding box center [342, 287] width 131 height 16
checkbox input "false"
click at [346, 288] on p "[STREET_ADDRESS]" at bounding box center [342, 287] width 131 height 16
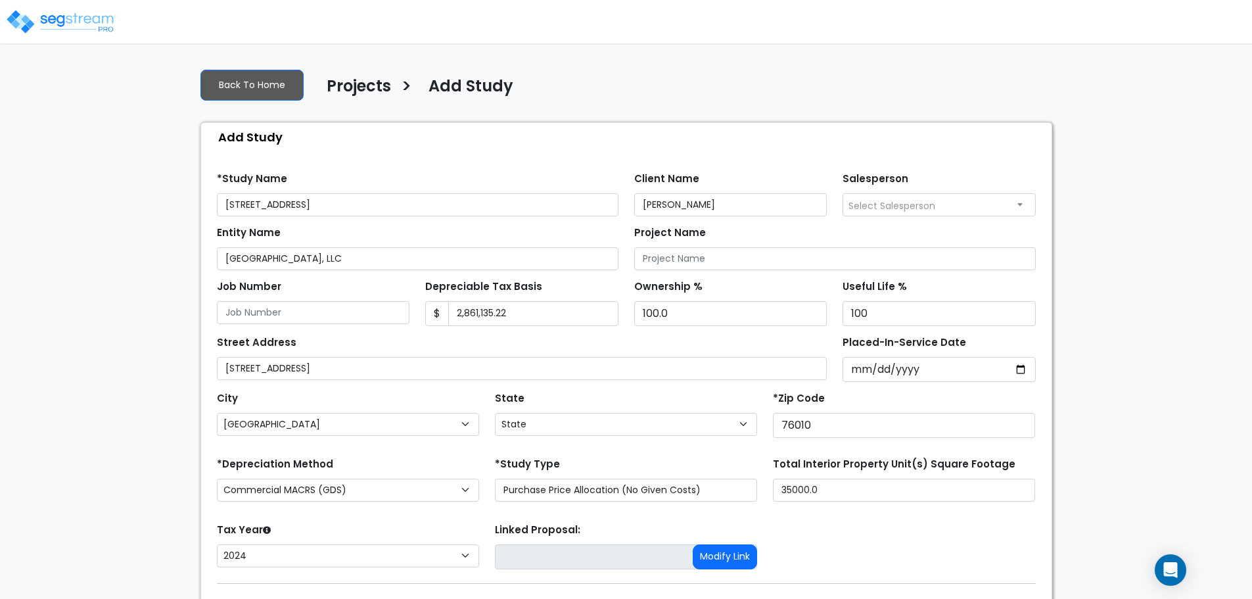
select select "[GEOGRAPHIC_DATA]"
select select "2024"
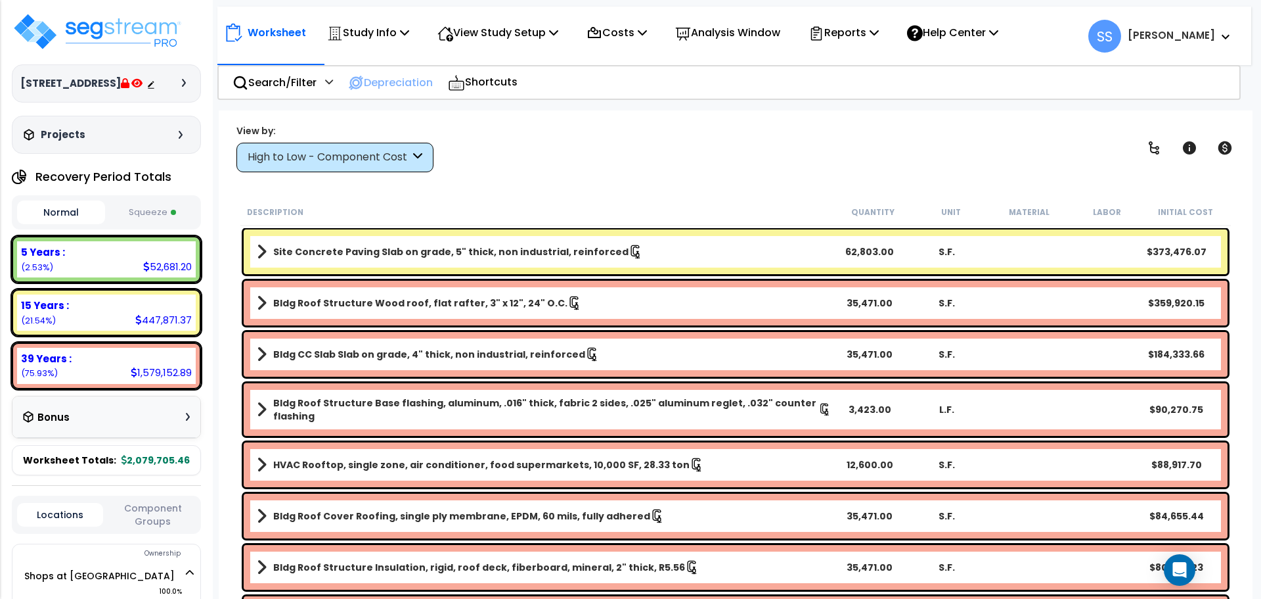
click at [405, 87] on p "Depreciation" at bounding box center [390, 83] width 85 height 18
click at [394, 85] on p "Depreciation" at bounding box center [390, 83] width 85 height 18
click at [386, 88] on p "Depreciation" at bounding box center [390, 83] width 85 height 18
click at [879, 37] on icon at bounding box center [874, 32] width 9 height 11
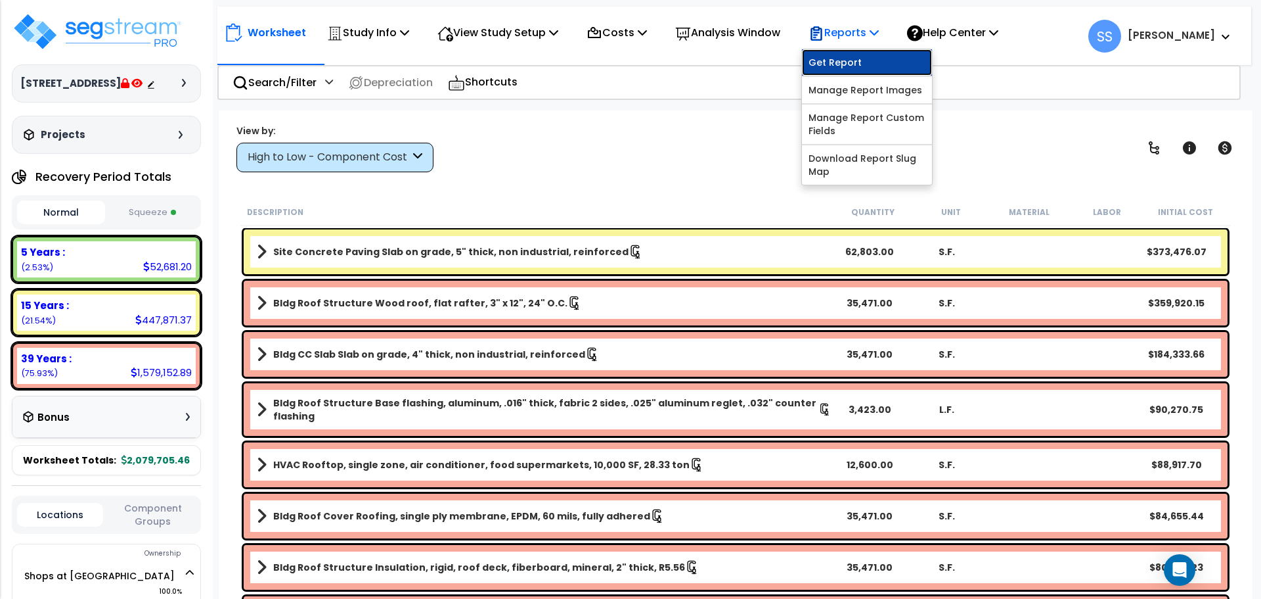
click at [859, 65] on link "Get Report" at bounding box center [867, 62] width 130 height 26
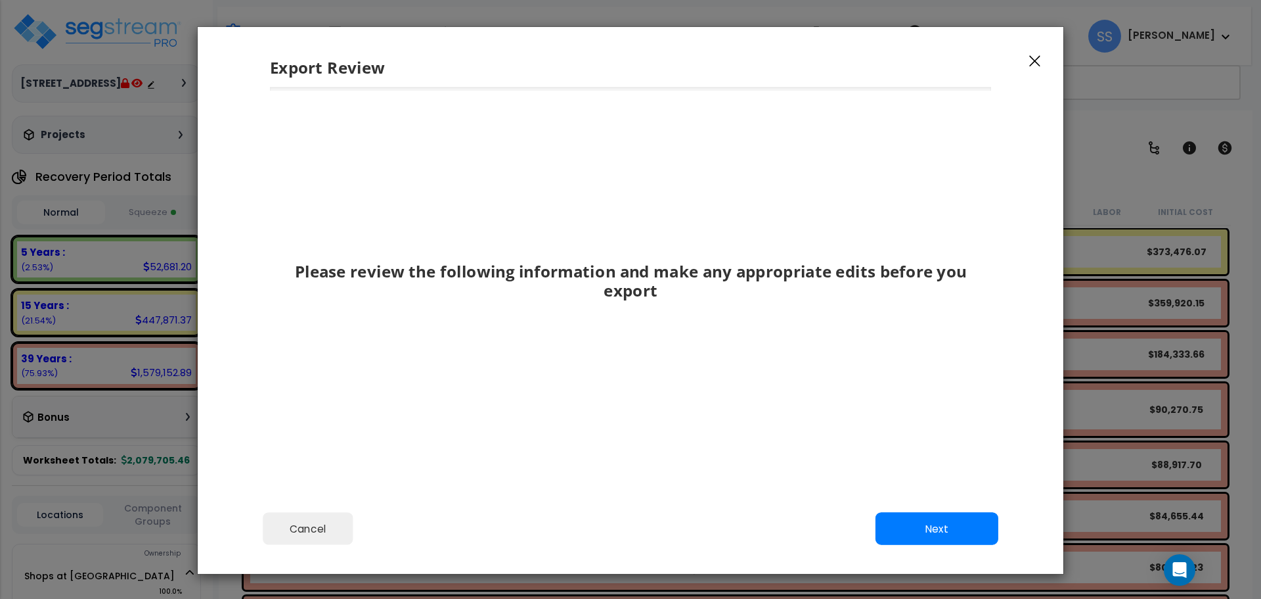
click at [1035, 65] on icon "button" at bounding box center [1035, 61] width 11 height 12
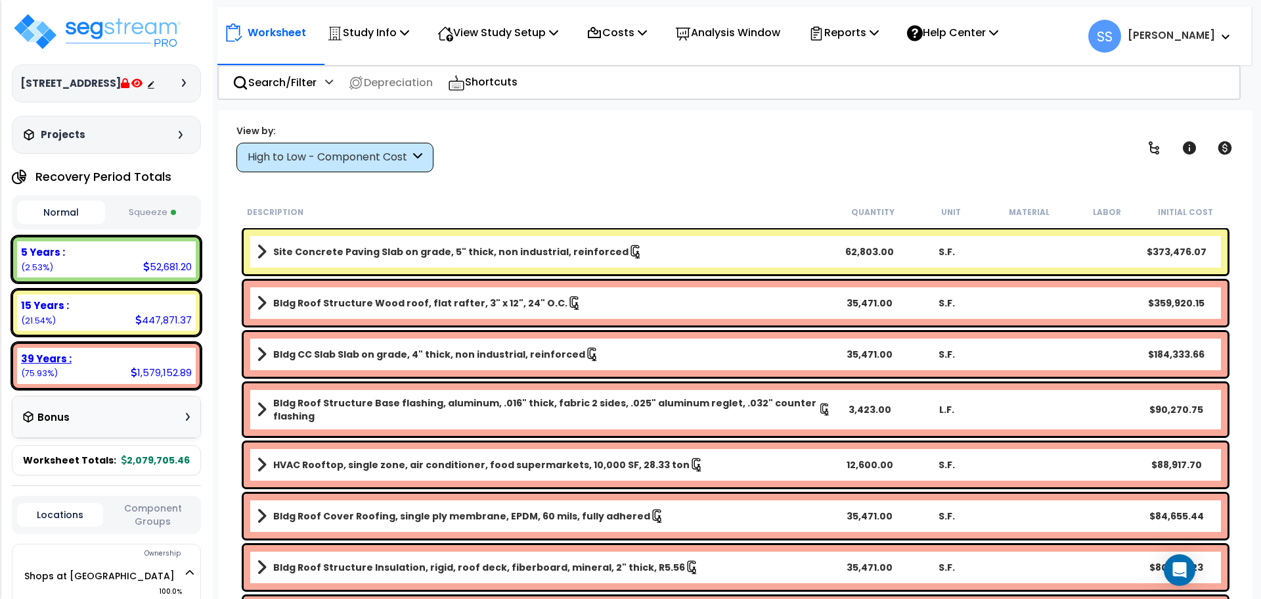
click at [113, 384] on div "39 Years : 1,579,152.89 (75.93%)" at bounding box center [106, 366] width 179 height 36
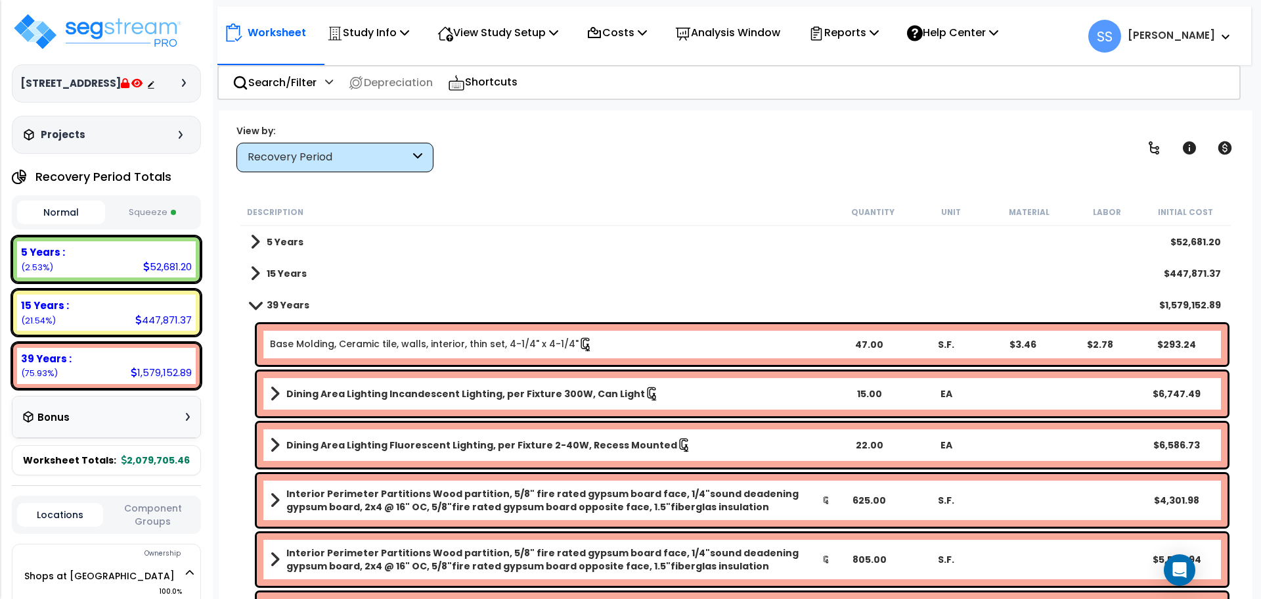
click at [253, 241] on span at bounding box center [255, 242] width 10 height 18
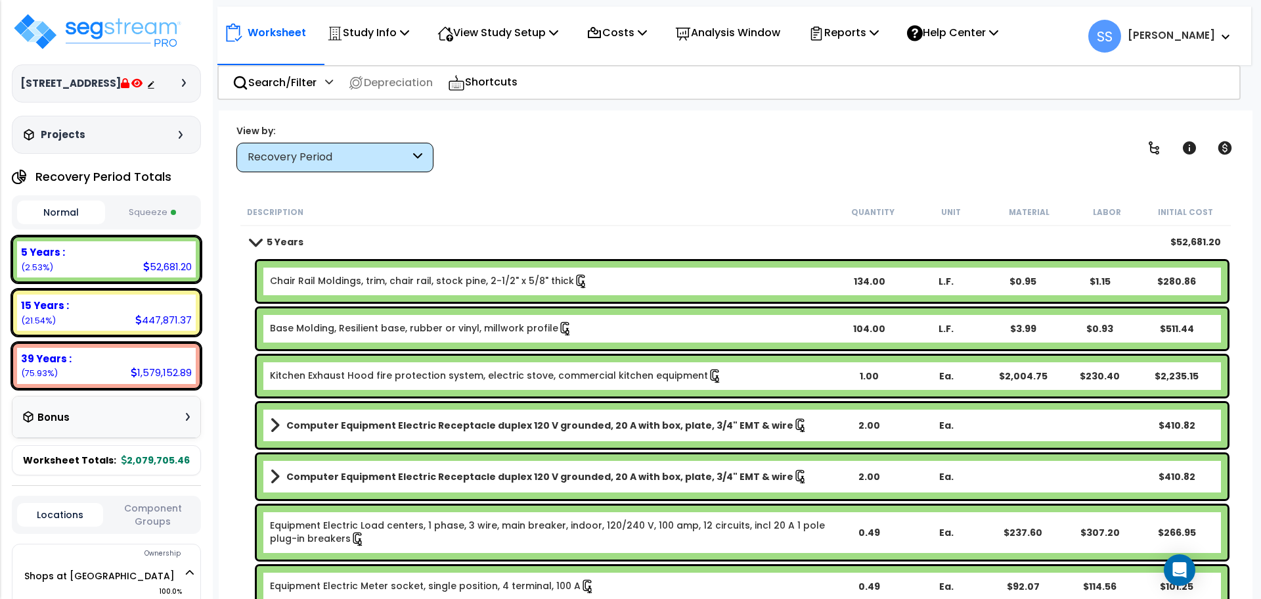
click at [252, 244] on span at bounding box center [255, 242] width 18 height 10
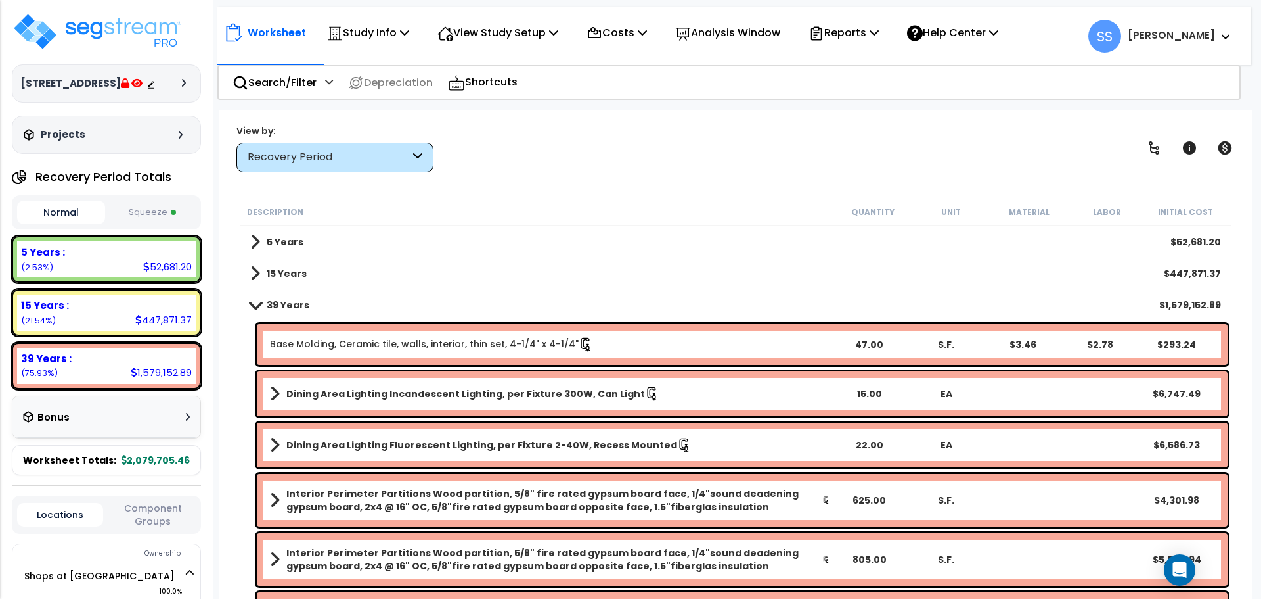
click at [255, 277] on span at bounding box center [255, 273] width 10 height 18
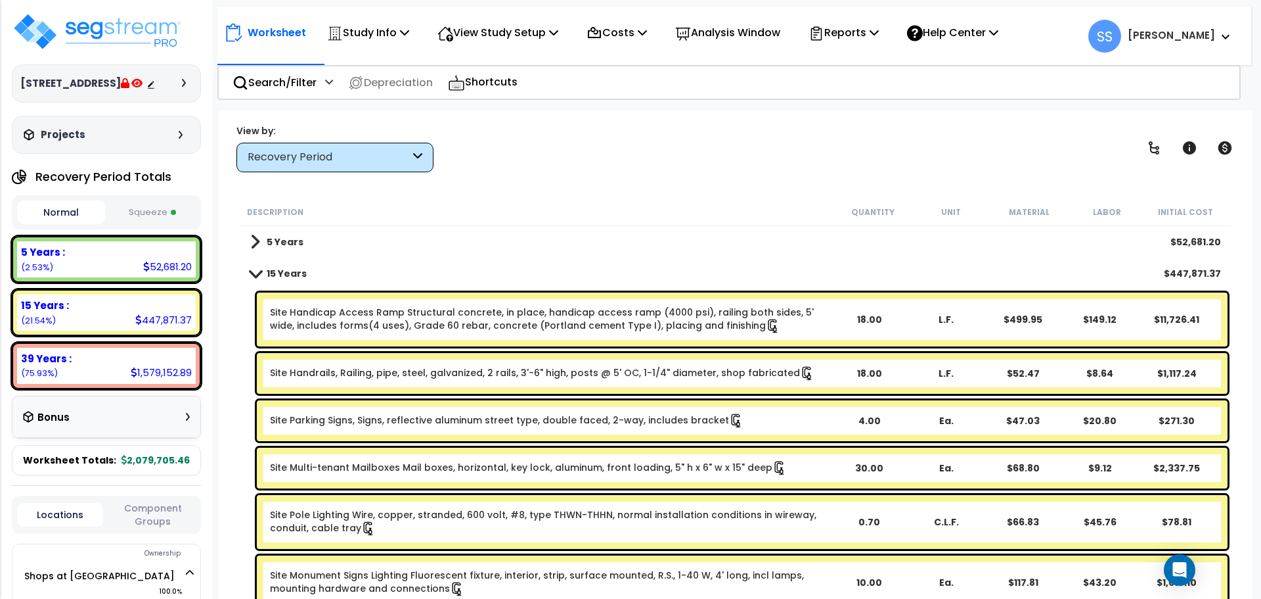
click at [254, 239] on span at bounding box center [255, 242] width 10 height 18
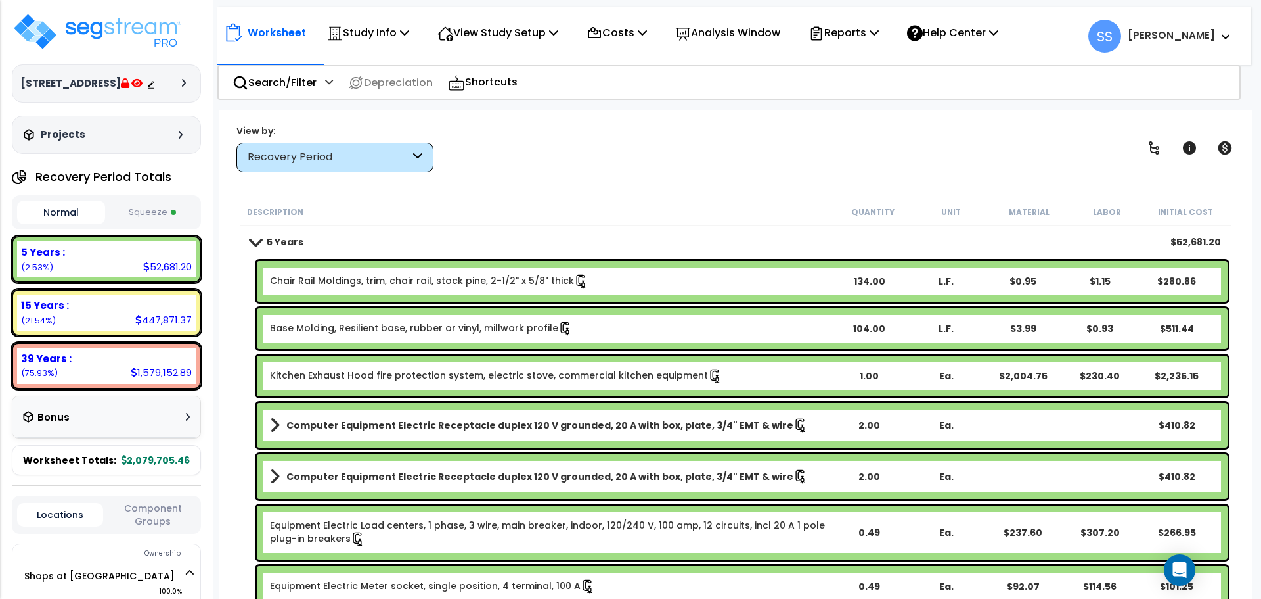
click at [182, 425] on div "Bonus" at bounding box center [106, 417] width 167 height 26
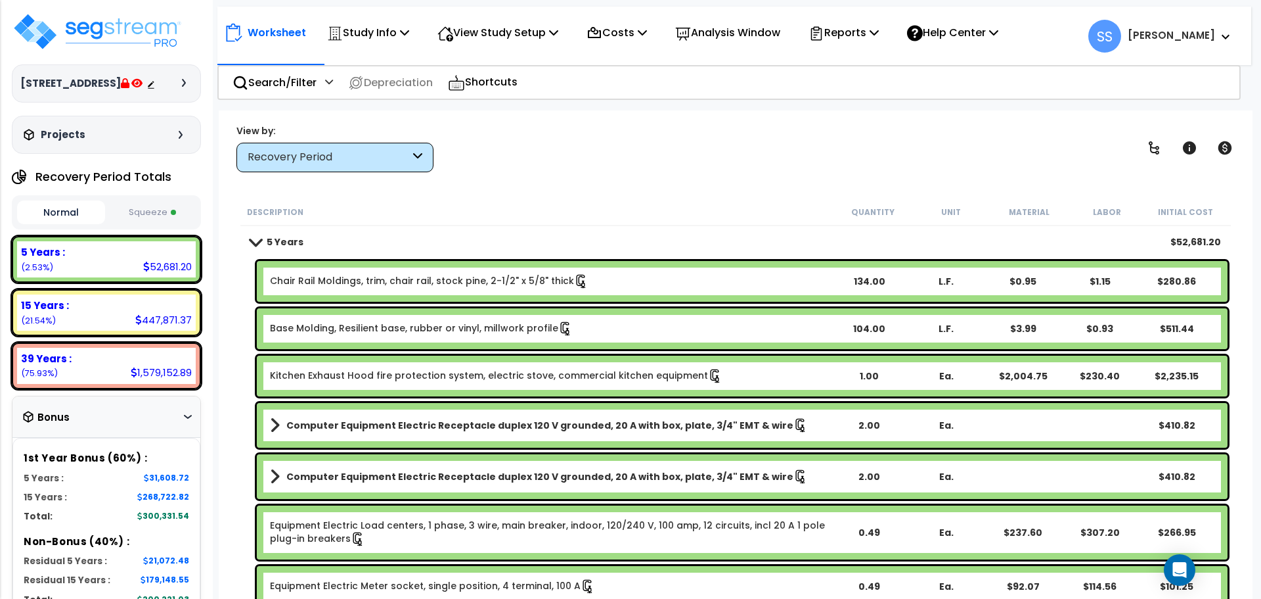
click at [133, 224] on button "Squeeze" at bounding box center [152, 212] width 88 height 23
click at [83, 223] on button "Normal" at bounding box center [61, 212] width 88 height 23
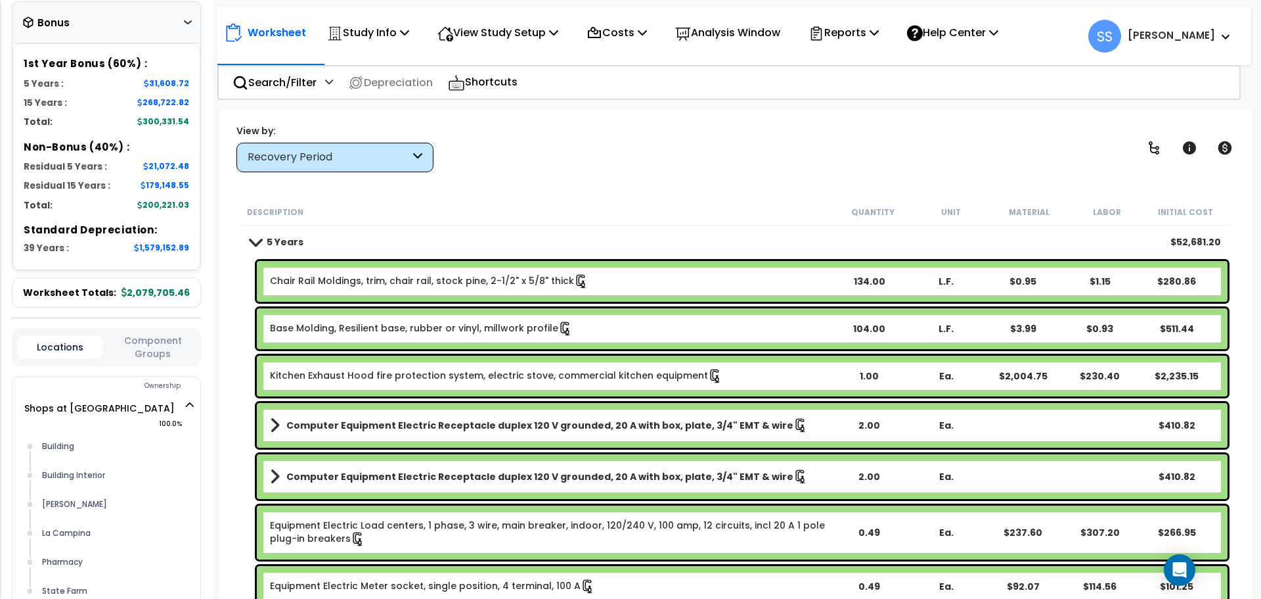
scroll to position [460, 0]
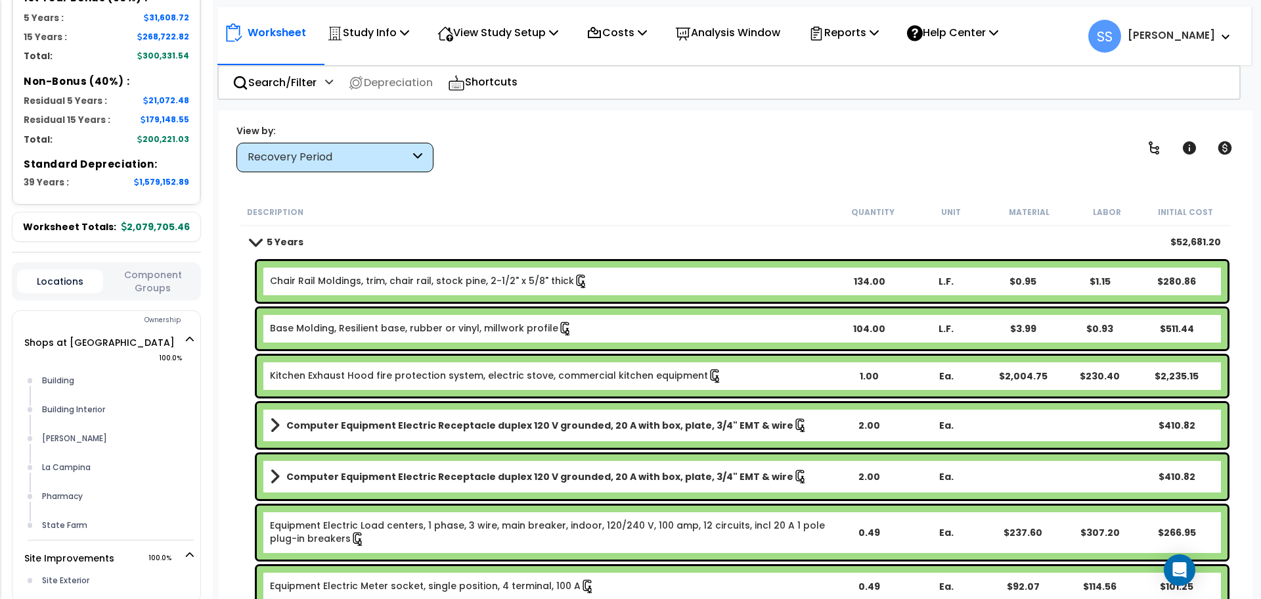
click at [157, 293] on button "Component Groups" at bounding box center [153, 281] width 86 height 28
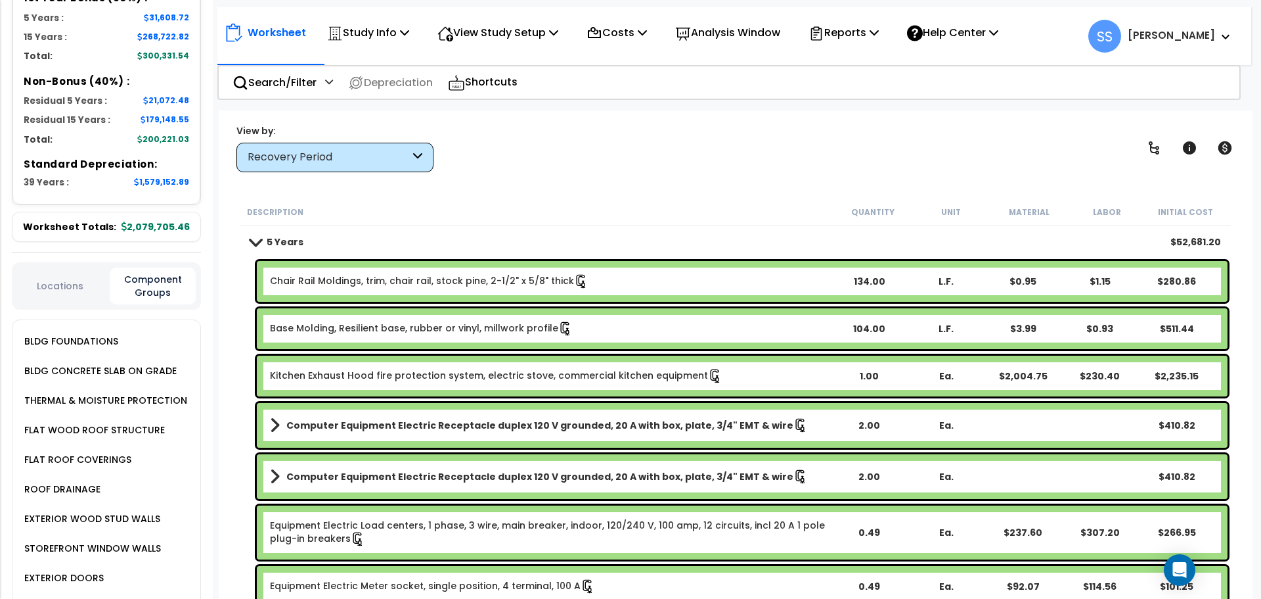
click at [74, 290] on div "Locations Component Groups" at bounding box center [106, 285] width 189 height 47
click at [57, 293] on button "Locations" at bounding box center [60, 286] width 86 height 14
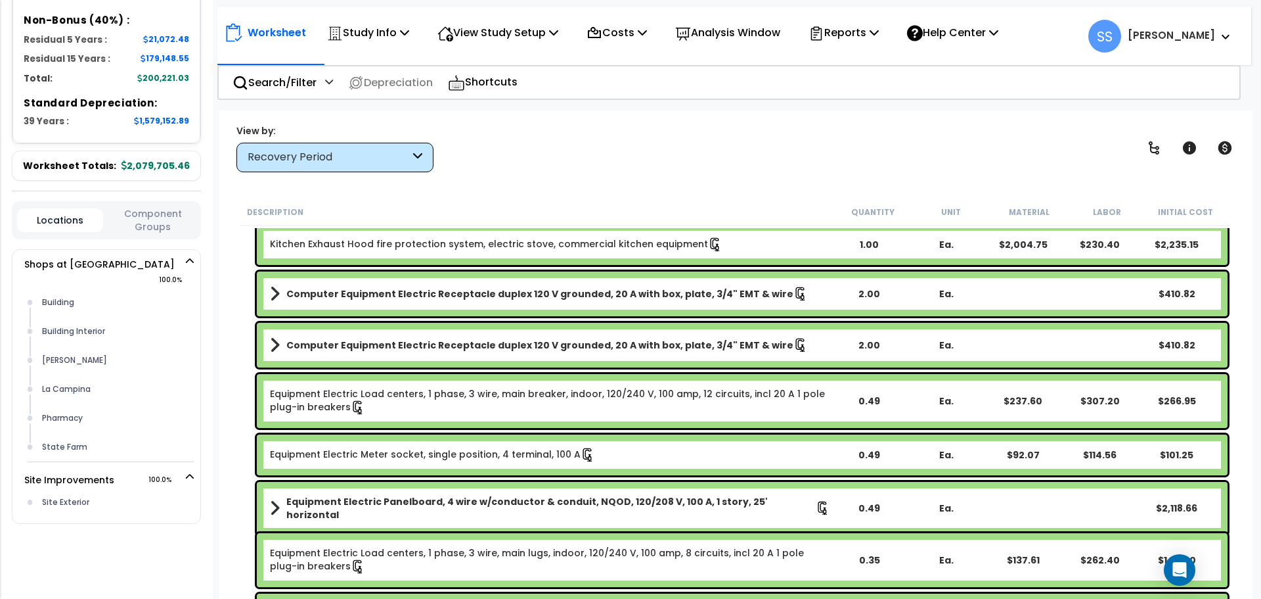
scroll to position [0, 0]
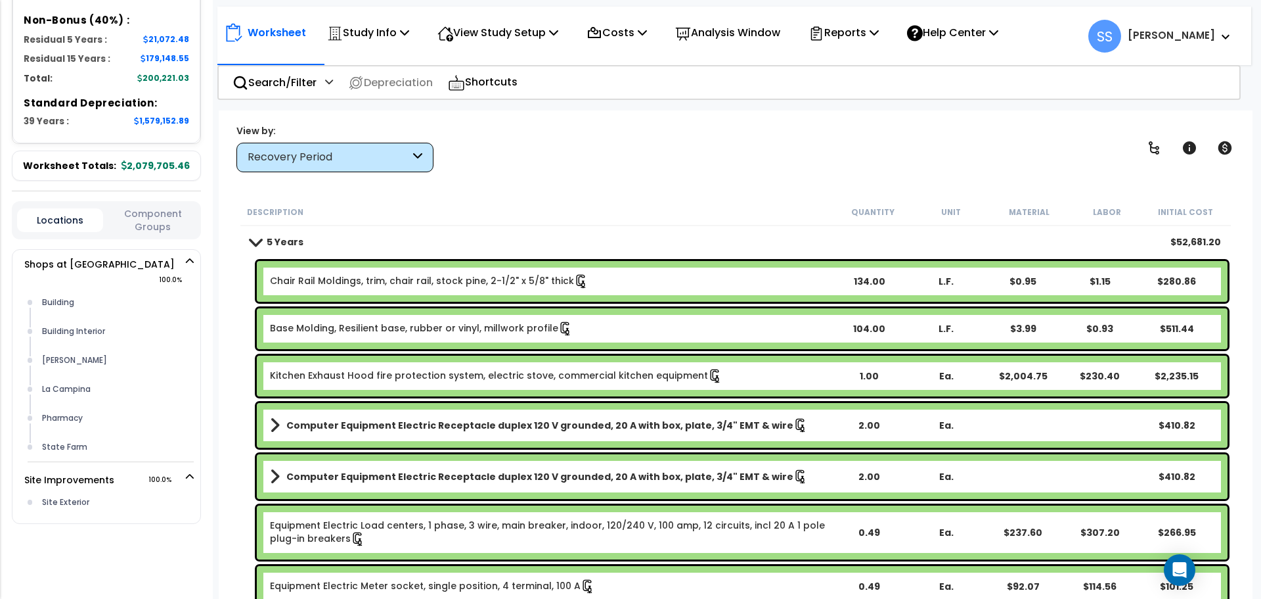
click at [267, 233] on link "5 Years" at bounding box center [276, 242] width 53 height 18
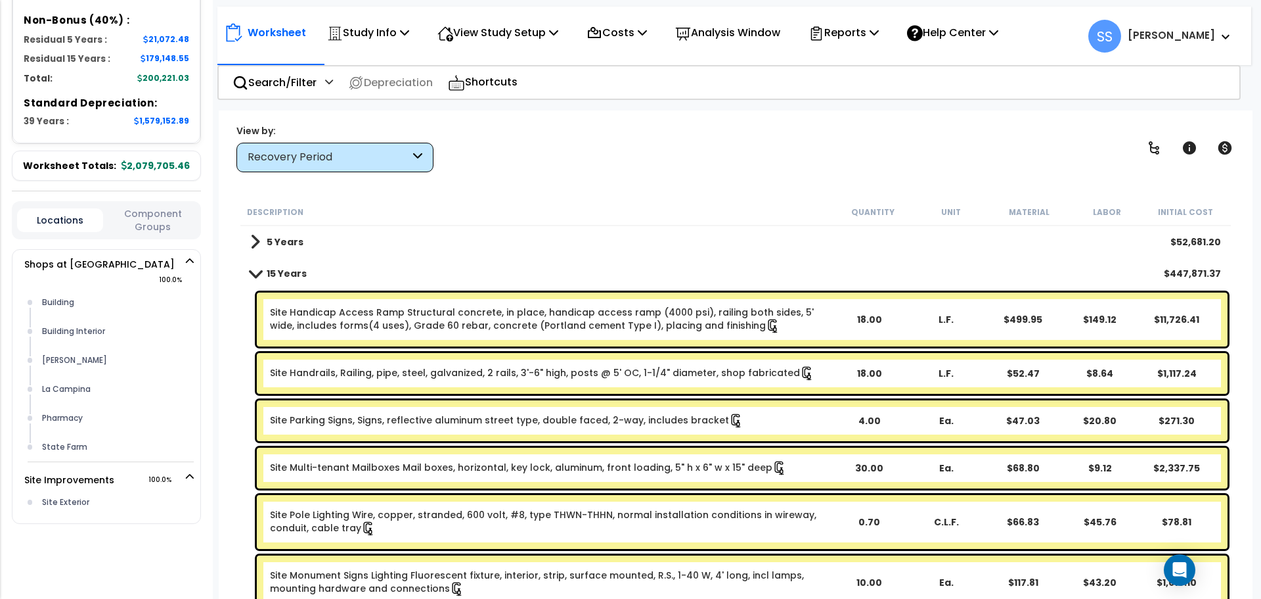
click at [257, 277] on span at bounding box center [255, 273] width 18 height 10
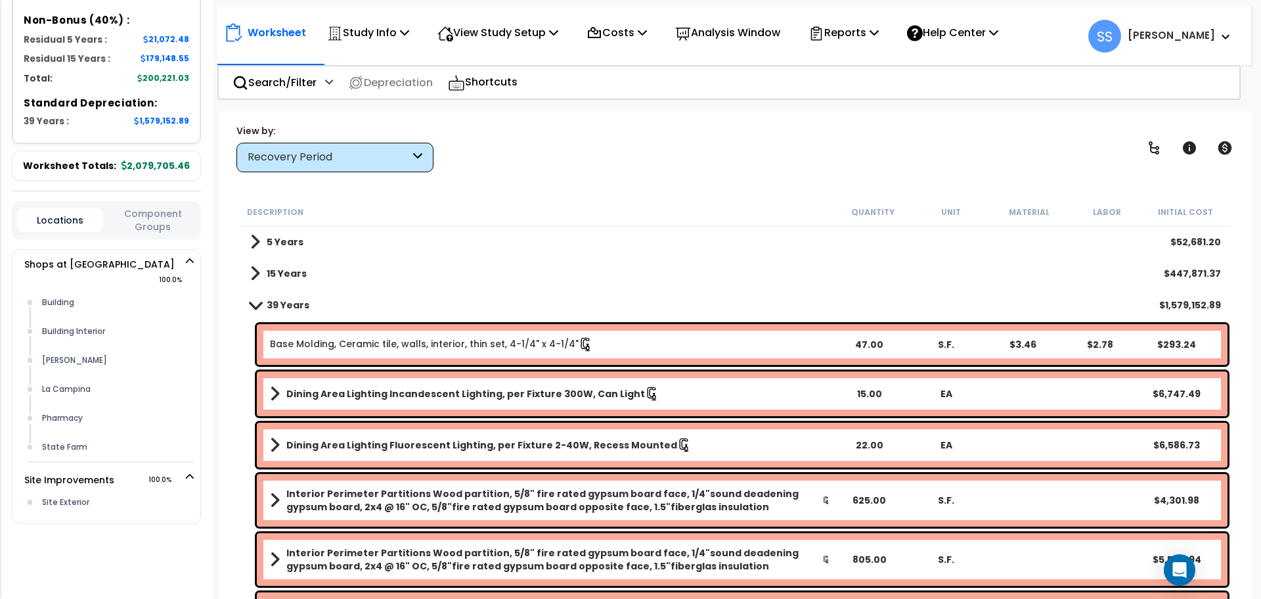
click at [256, 306] on span at bounding box center [255, 305] width 18 height 10
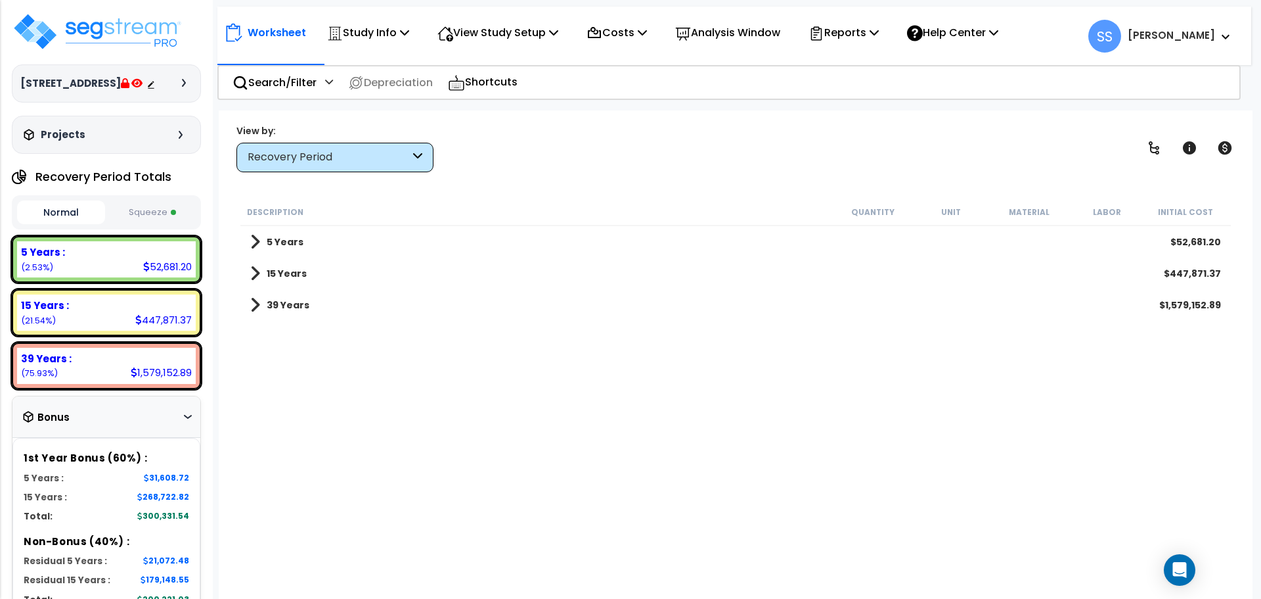
click at [179, 139] on icon at bounding box center [181, 135] width 4 height 8
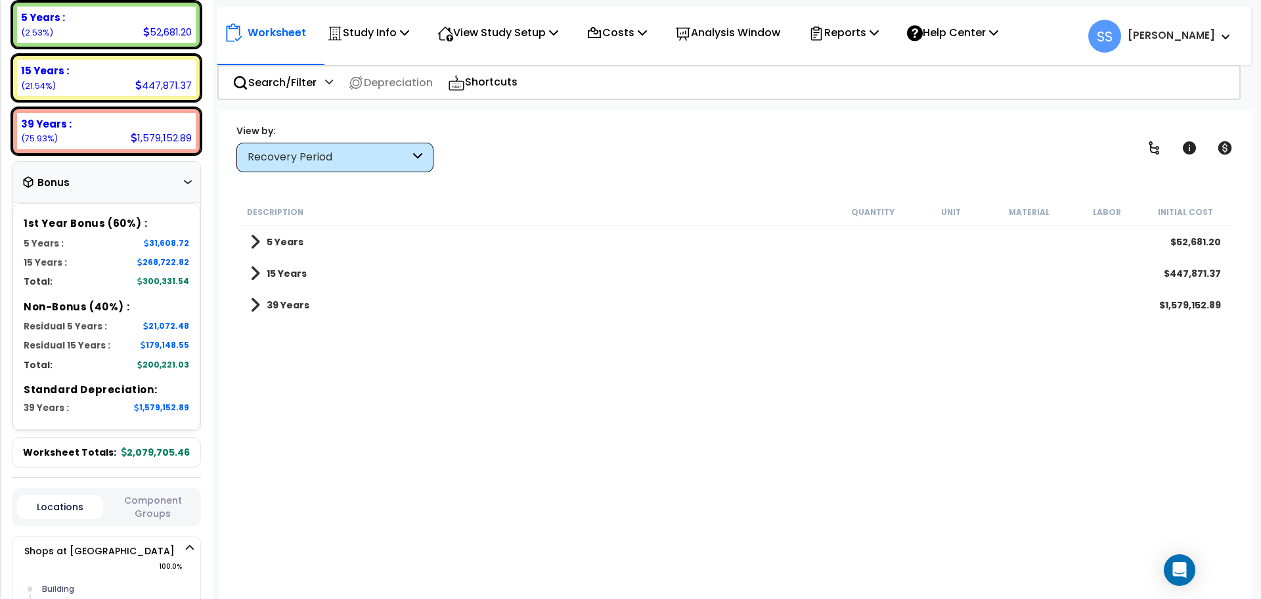
scroll to position [328, 0]
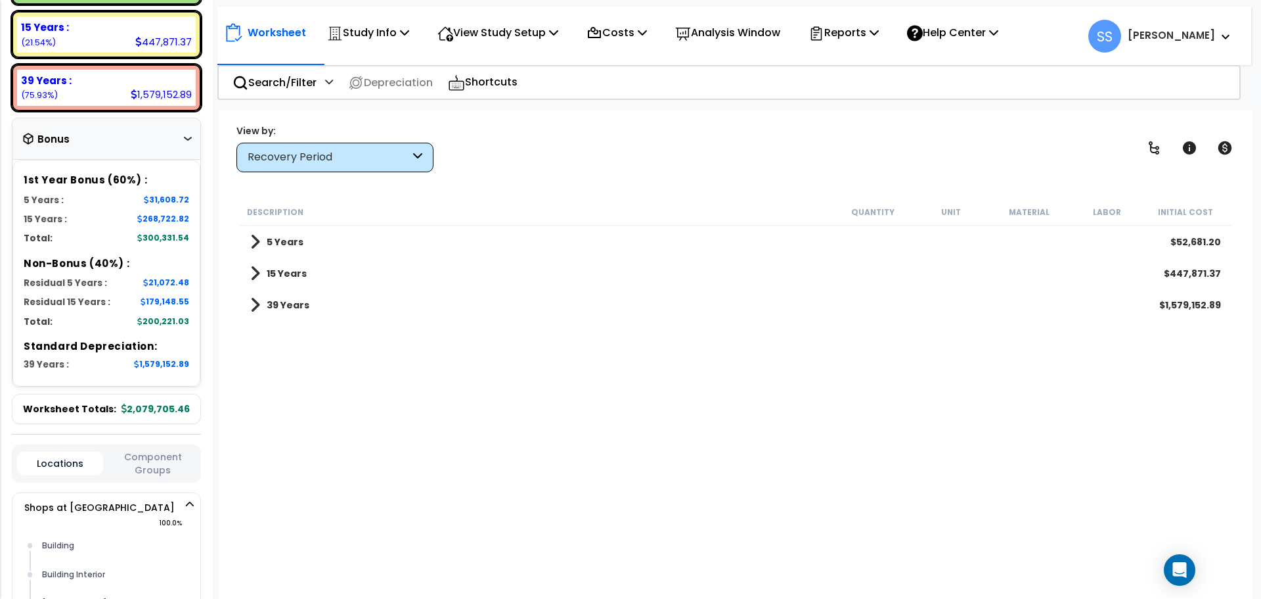
click at [185, 141] on icon at bounding box center [188, 139] width 8 height 4
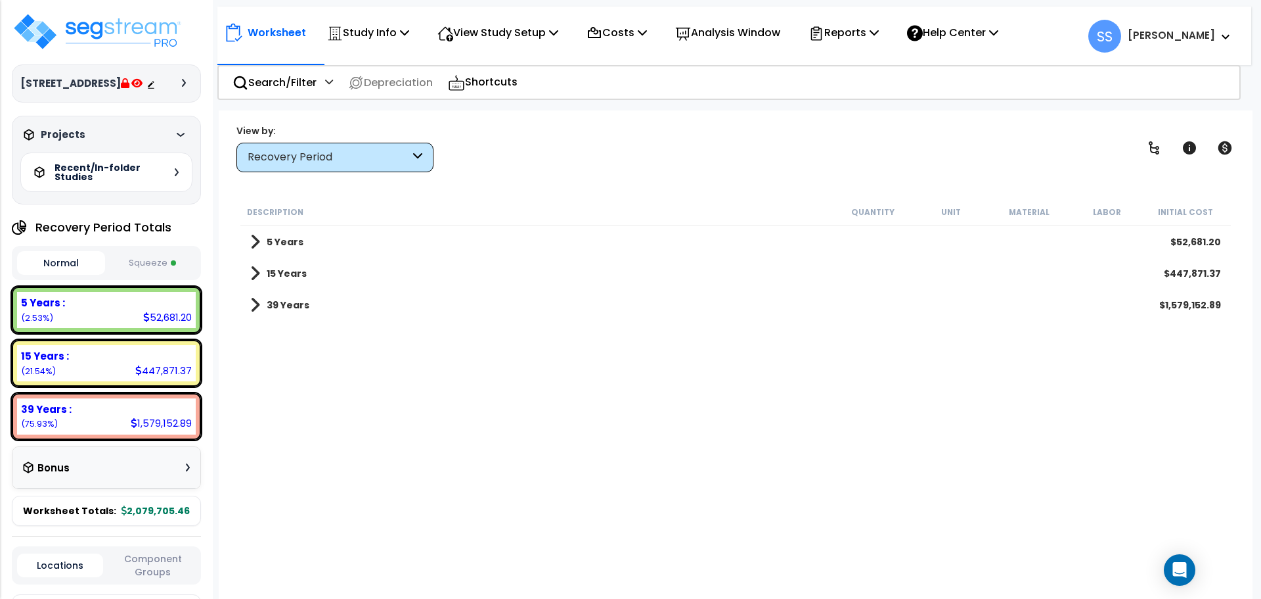
scroll to position [0, 0]
click at [175, 141] on div "Projects" at bounding box center [104, 134] width 169 height 13
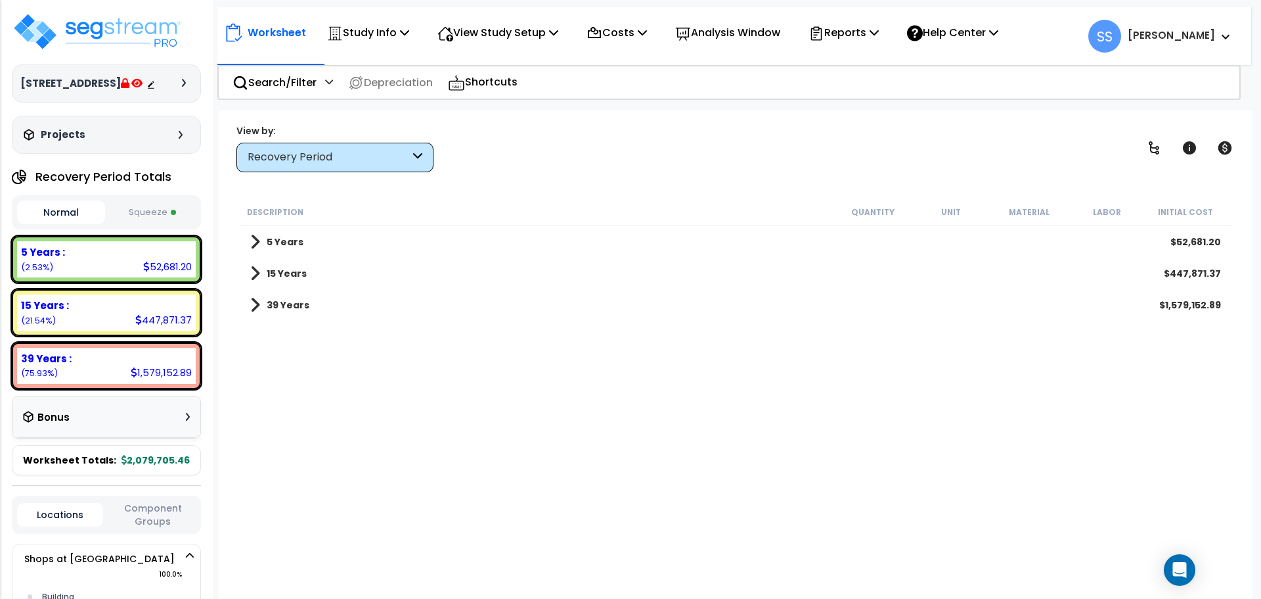
click at [179, 139] on icon at bounding box center [181, 135] width 4 height 8
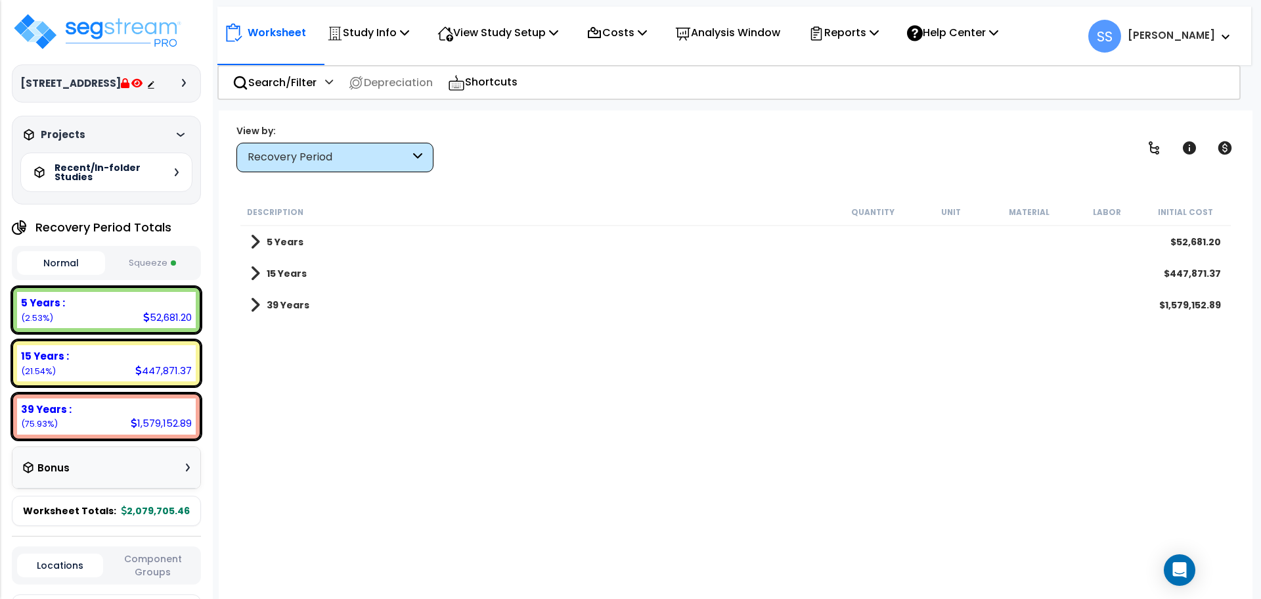
click at [191, 86] on div at bounding box center [187, 83] width 11 height 8
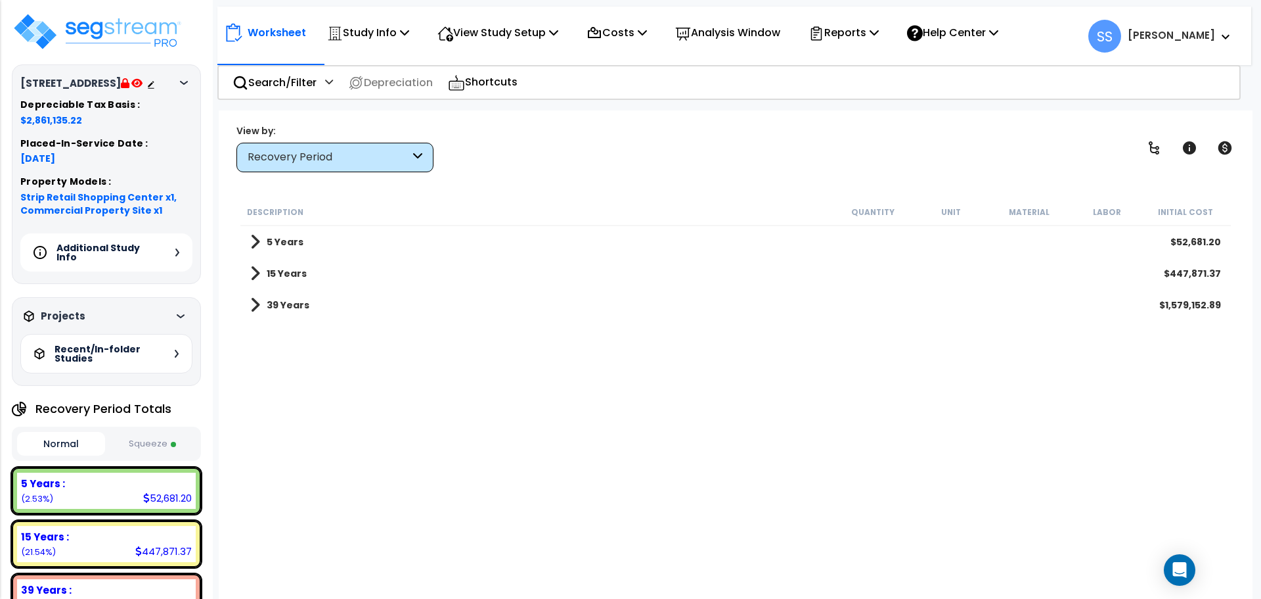
click at [167, 271] on div "Additional Study Info" at bounding box center [106, 252] width 172 height 38
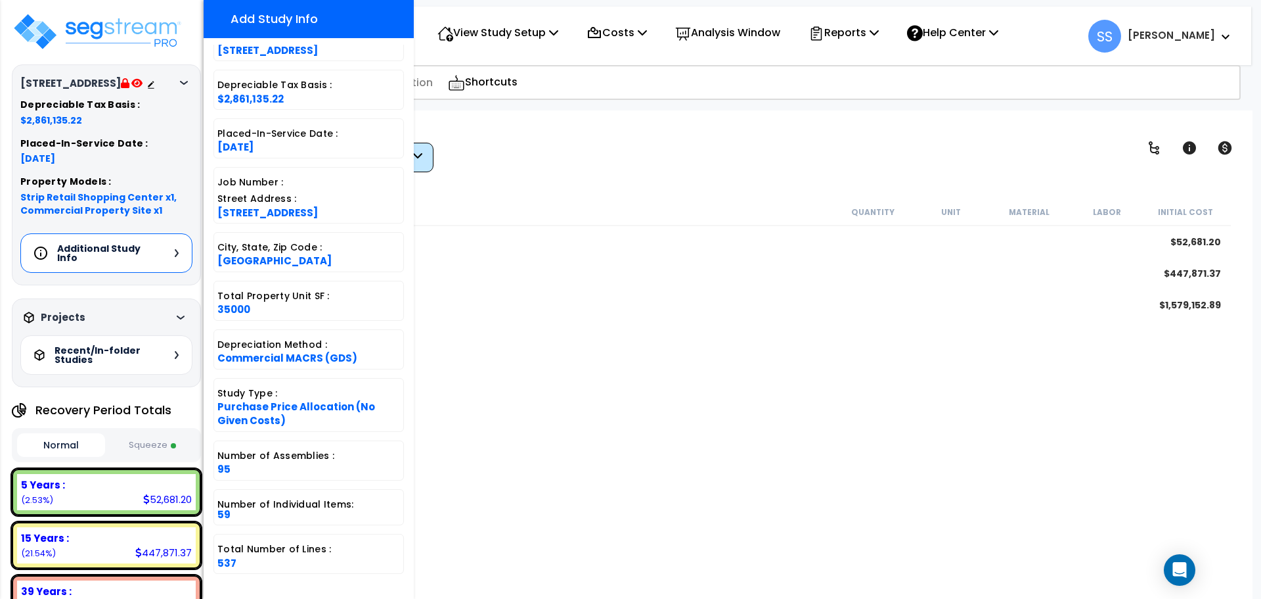
scroll to position [58, 0]
click at [593, 396] on div "Description Quantity Unit Material Labor Initial Cost 5 Years $52,681.20 15 Yea…" at bounding box center [735, 398] width 995 height 401
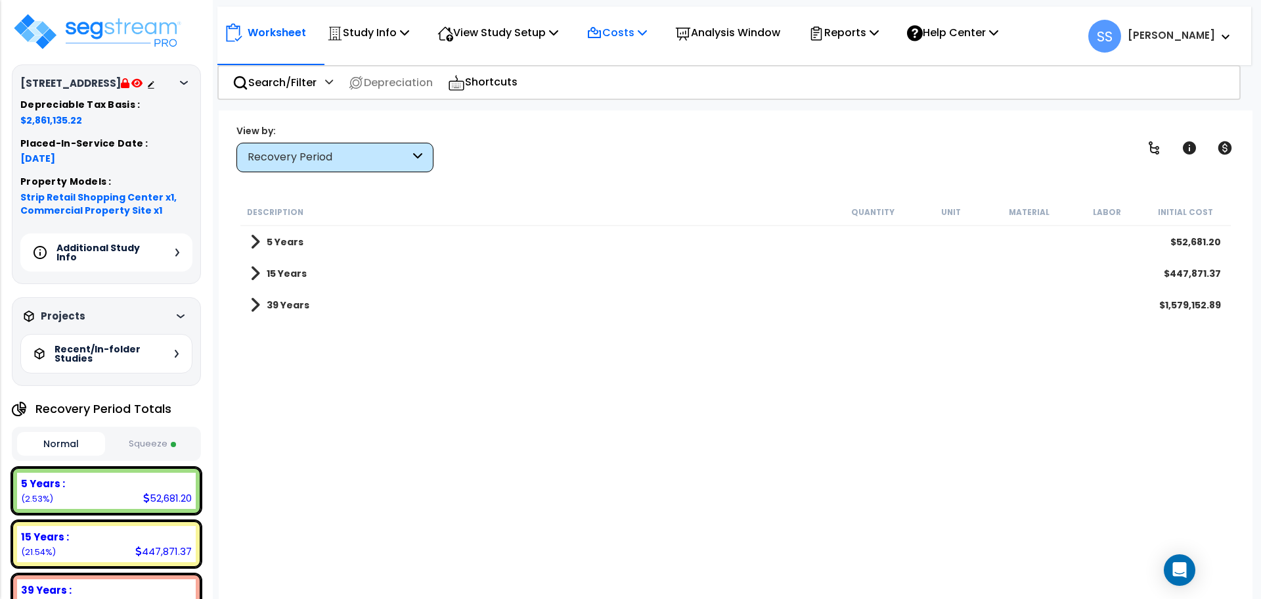
click at [654, 32] on div "Costs Indirect Costs Direct Costs" at bounding box center [616, 32] width 75 height 31
click at [879, 38] on p "Reports" at bounding box center [844, 33] width 70 height 18
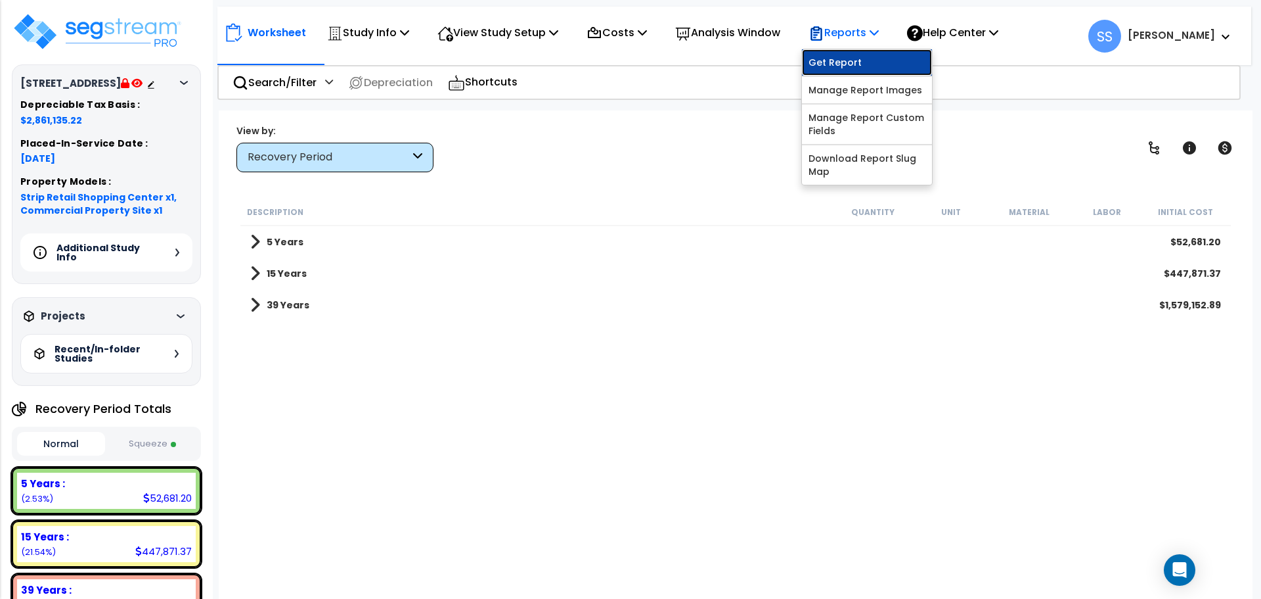
click at [878, 70] on link "Get Report" at bounding box center [867, 62] width 130 height 26
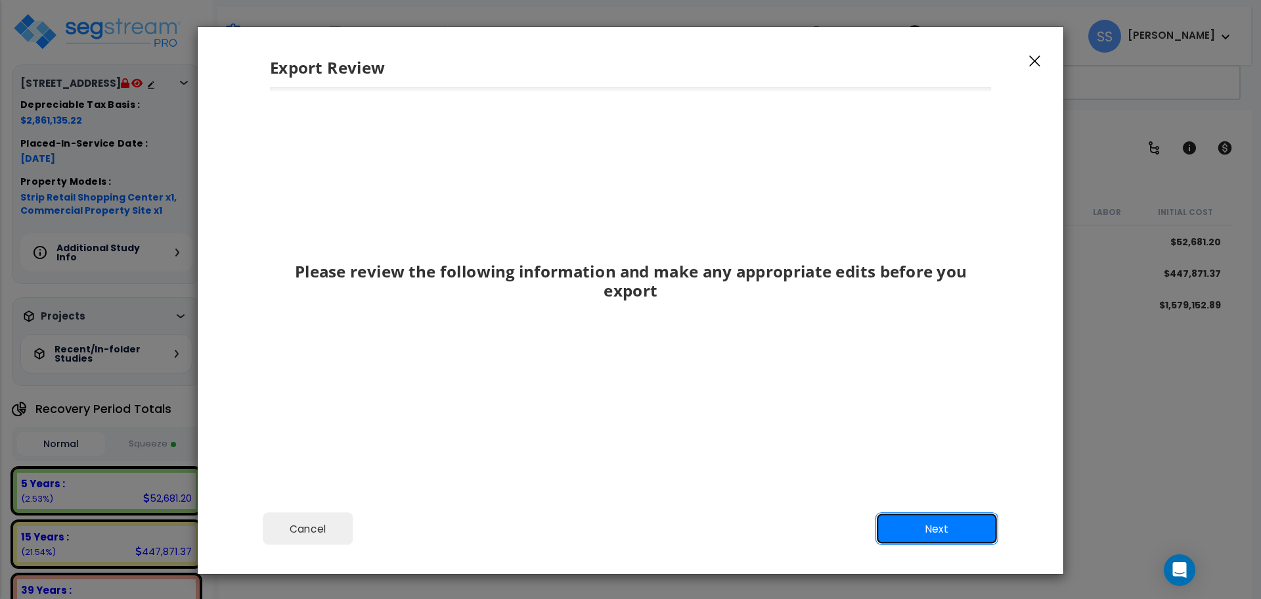
click at [934, 524] on button "Next" at bounding box center [937, 528] width 123 height 33
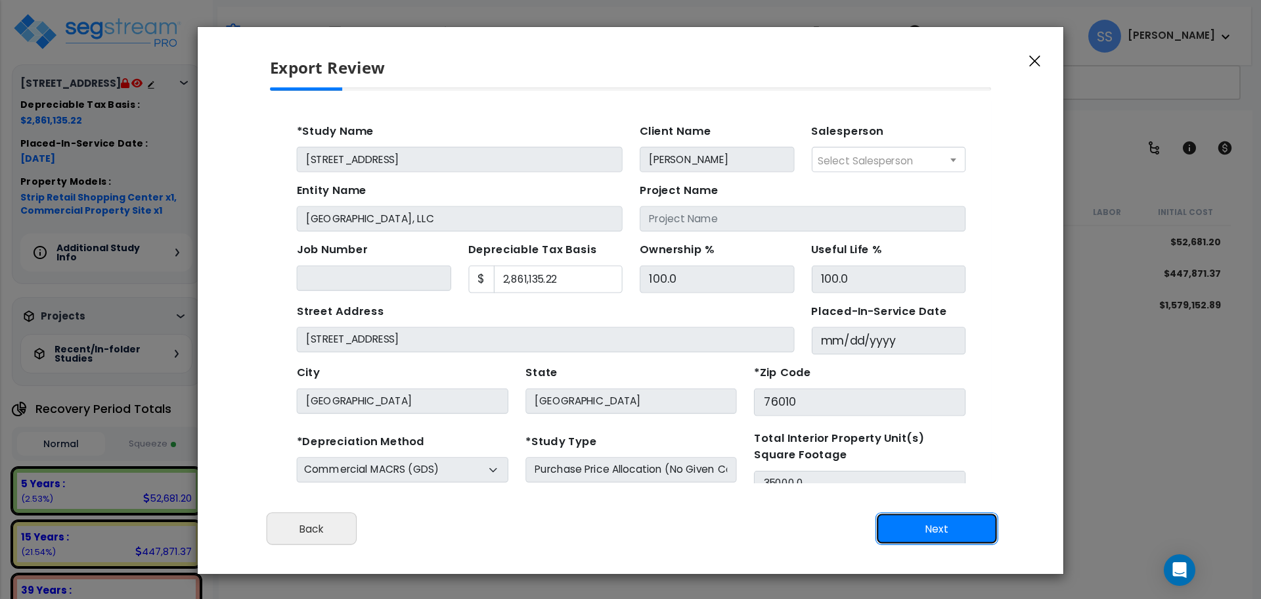
click at [939, 528] on button "Next" at bounding box center [937, 528] width 123 height 33
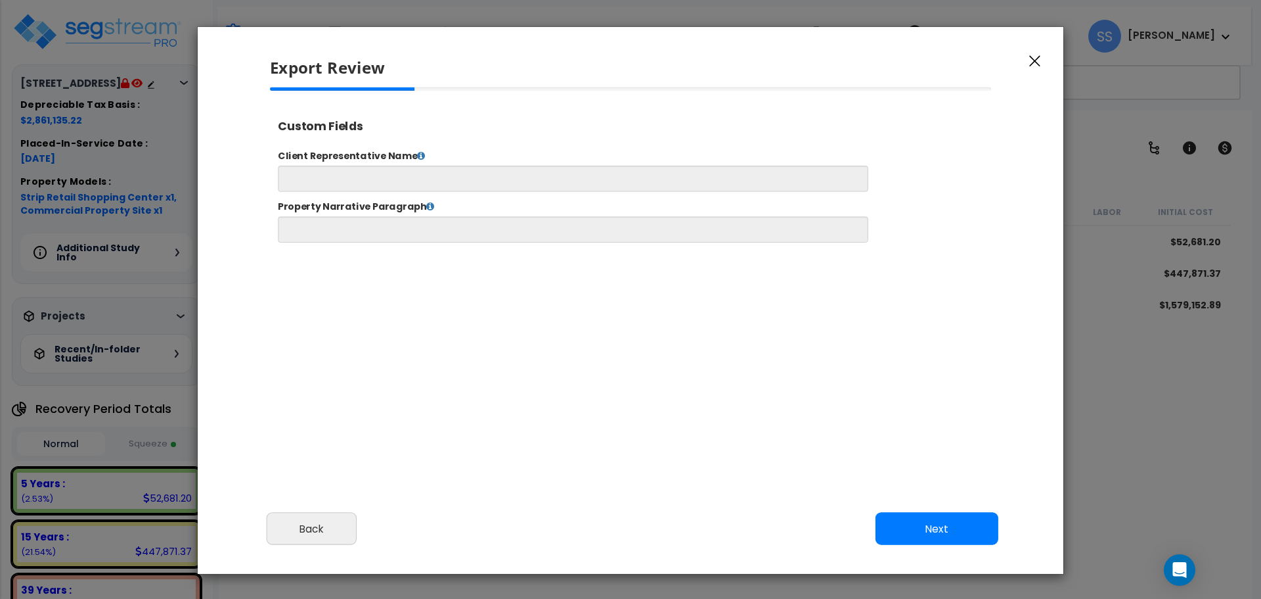
scroll to position [1, 0]
select select "2025"
click at [1032, 59] on icon "button" at bounding box center [1035, 61] width 11 height 12
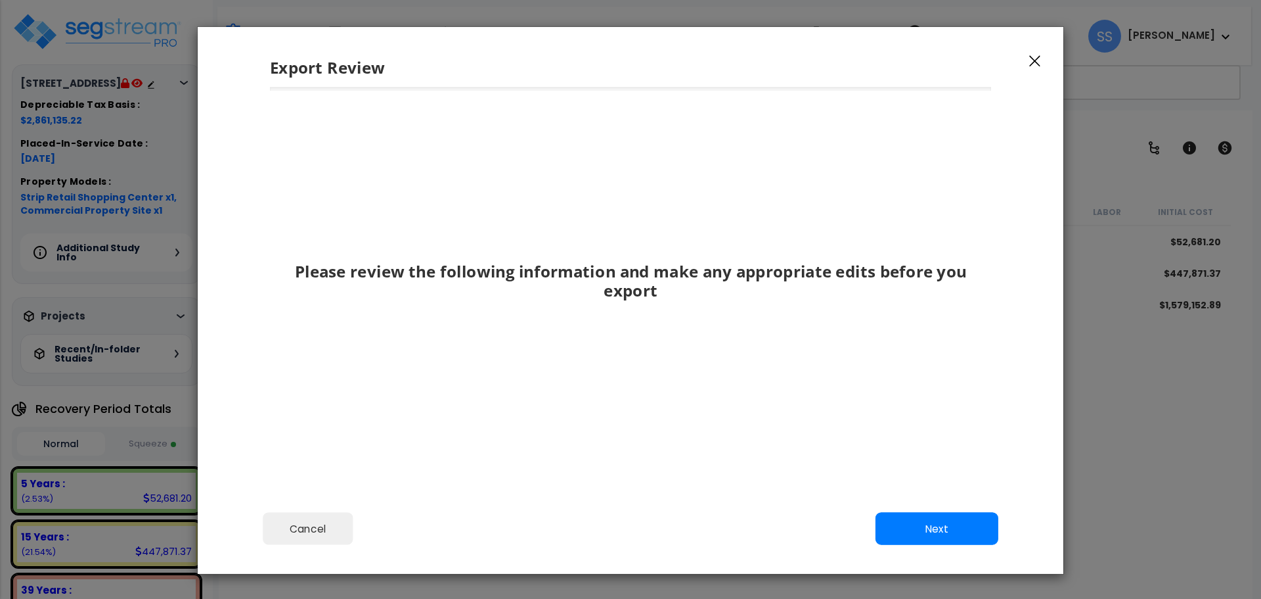
click at [1039, 60] on icon "button" at bounding box center [1035, 61] width 11 height 12
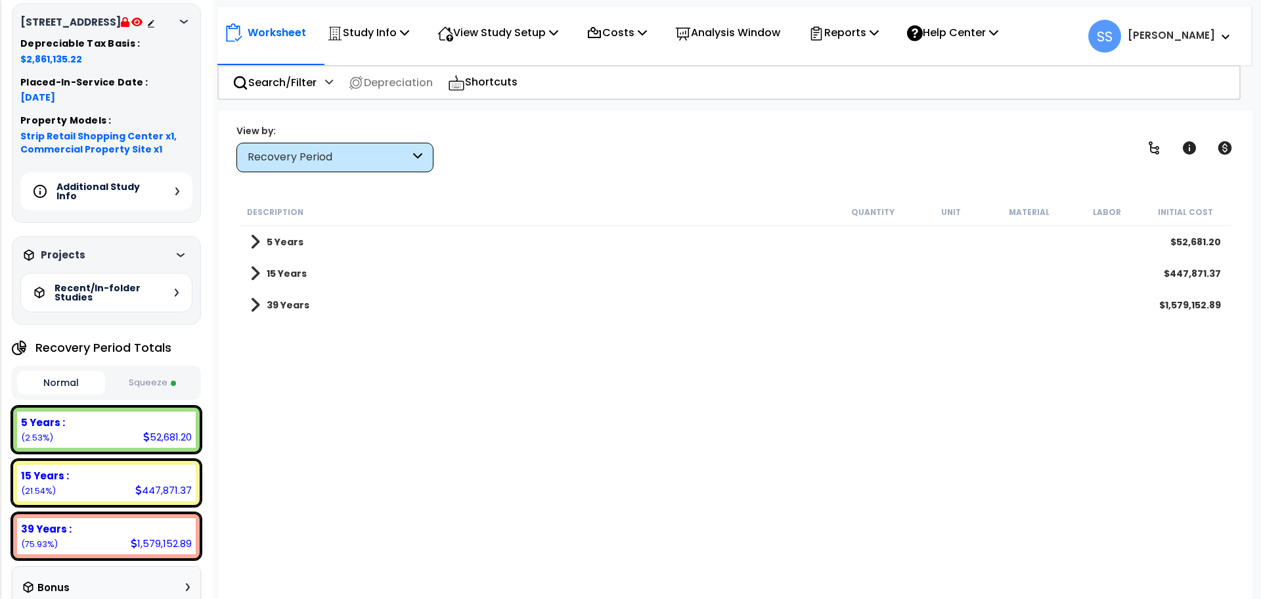
scroll to position [0, 0]
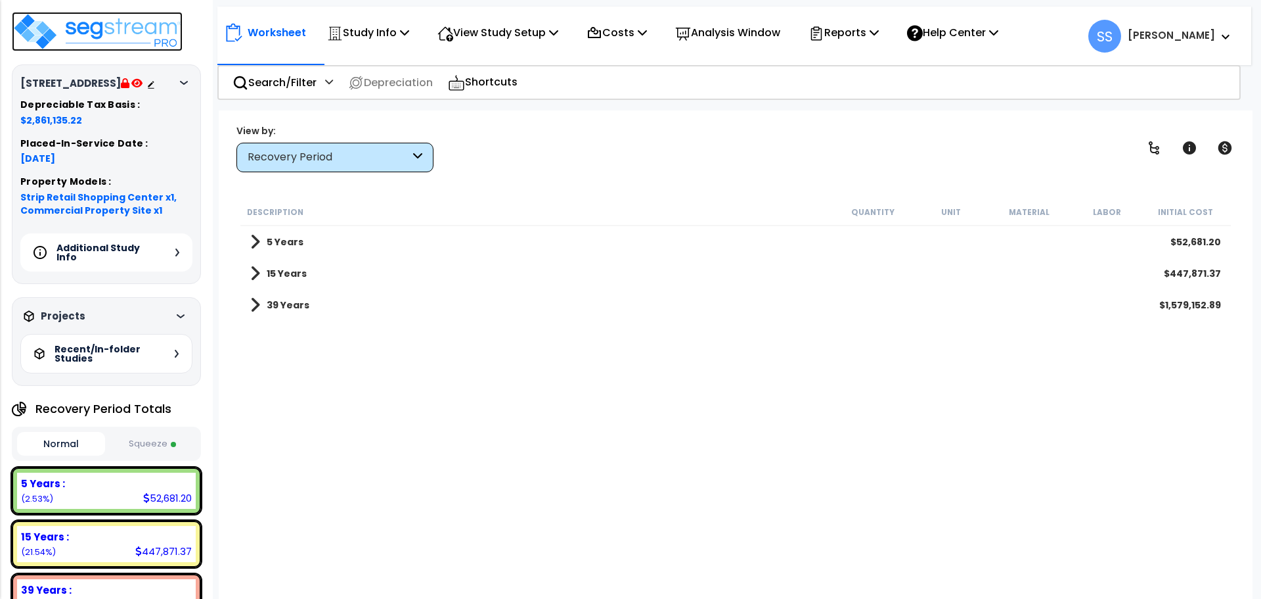
click at [114, 35] on img at bounding box center [97, 31] width 171 height 39
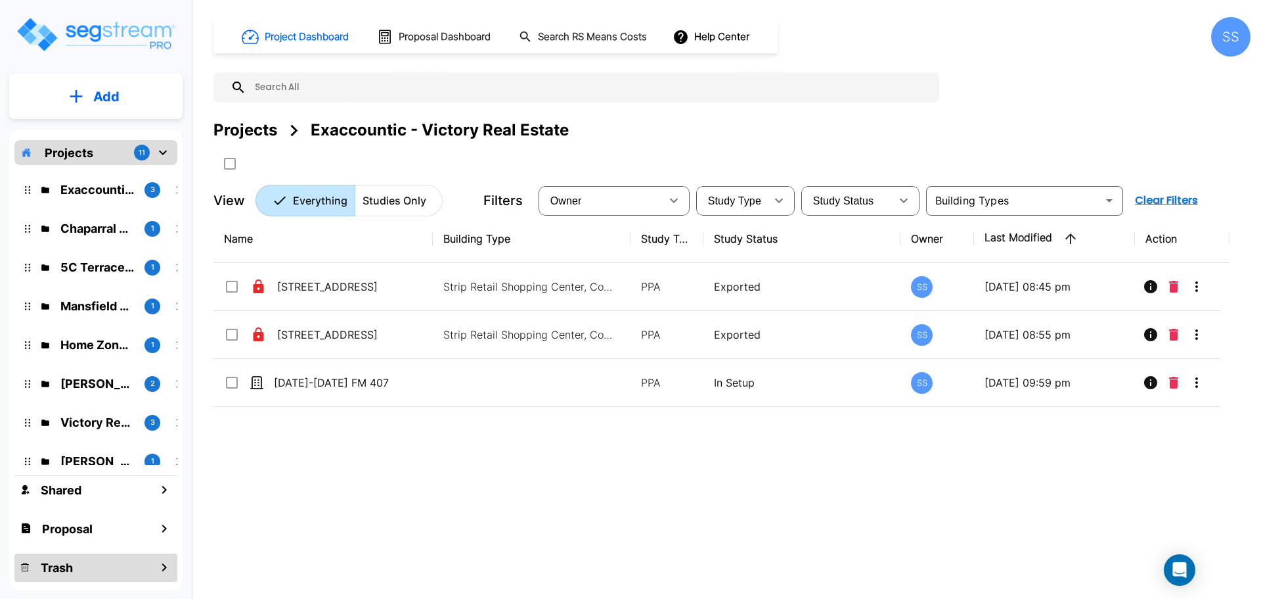
click at [88, 572] on div "Trash" at bounding box center [95, 567] width 163 height 28
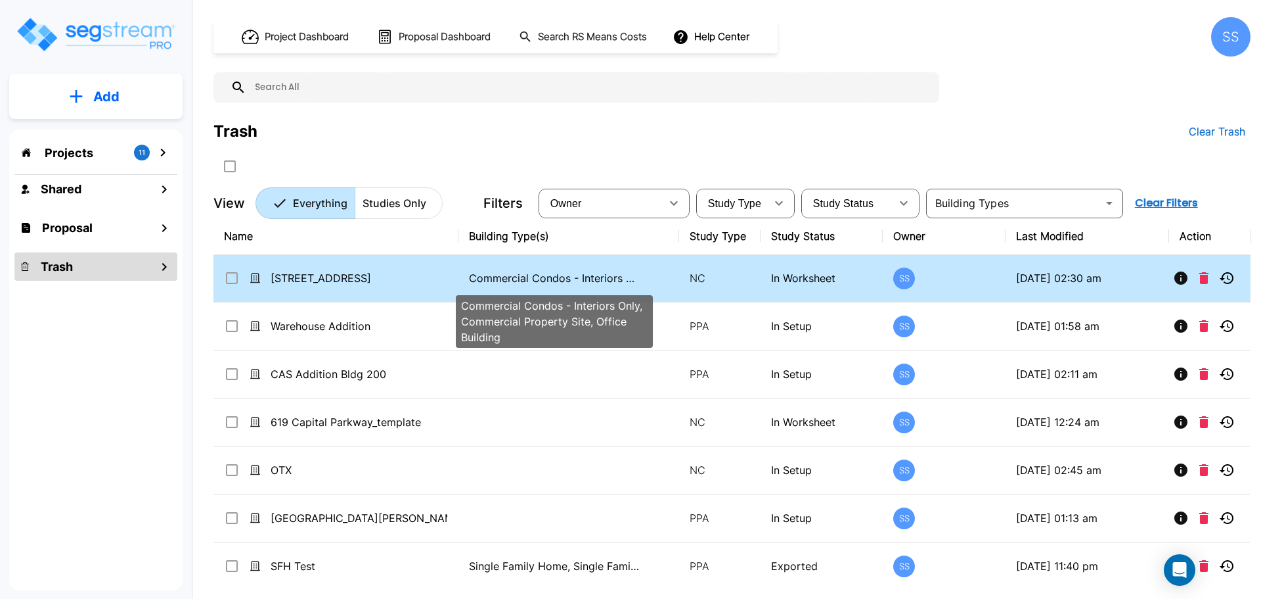
scroll to position [673, 0]
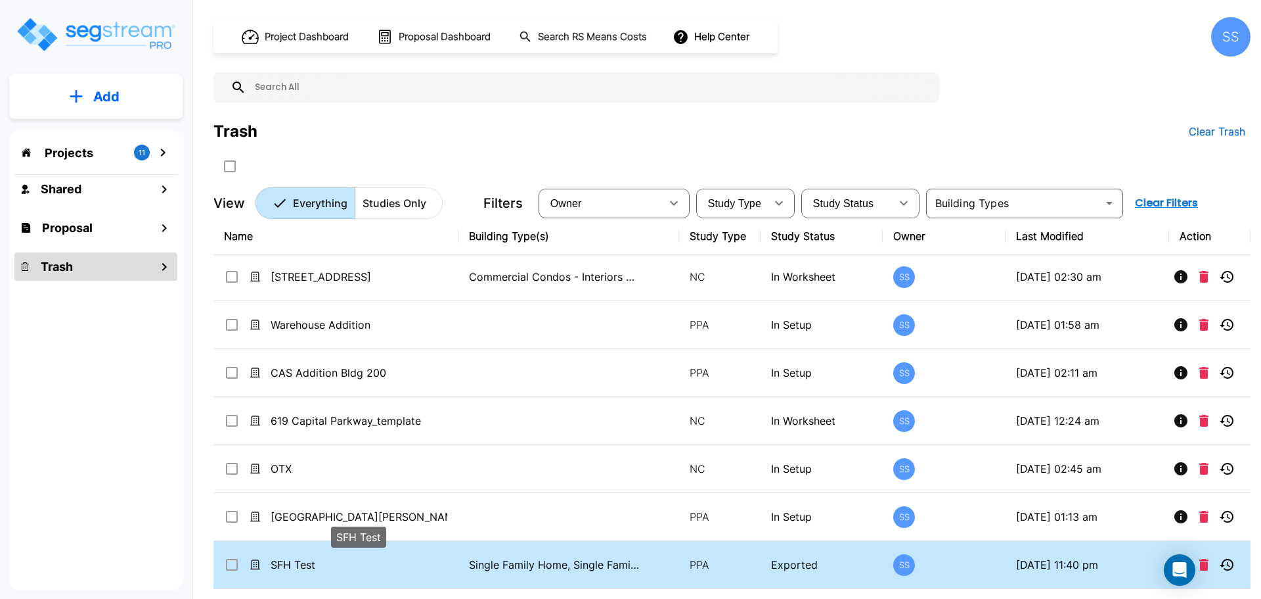
click at [298, 562] on p "SFH Test" at bounding box center [359, 564] width 177 height 16
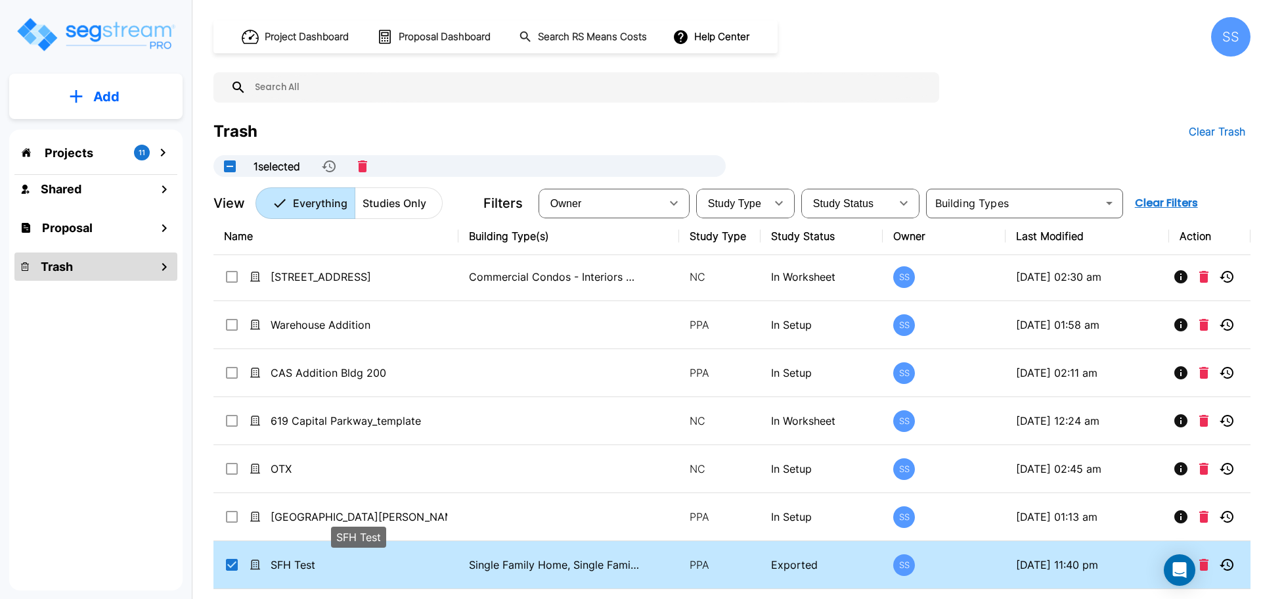
click at [294, 570] on p "SFH Test" at bounding box center [359, 564] width 177 height 16
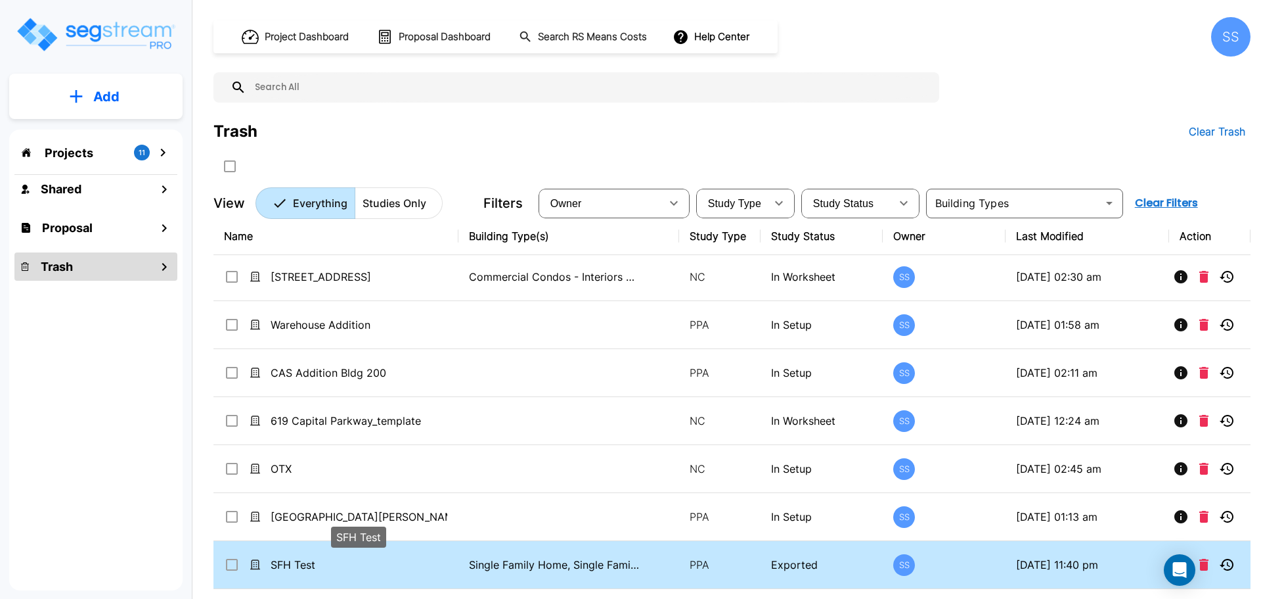
click at [294, 570] on p "SFH Test" at bounding box center [359, 564] width 177 height 16
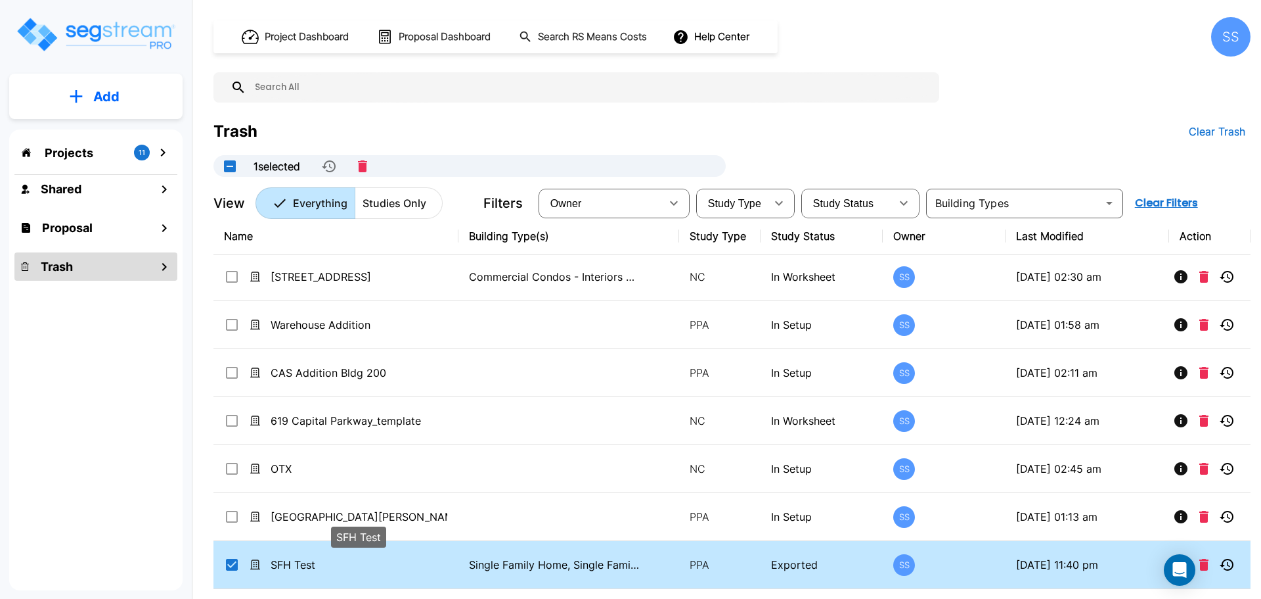
click at [294, 570] on p "SFH Test" at bounding box center [359, 564] width 177 height 16
click at [308, 561] on p "SFH Test" at bounding box center [359, 564] width 177 height 16
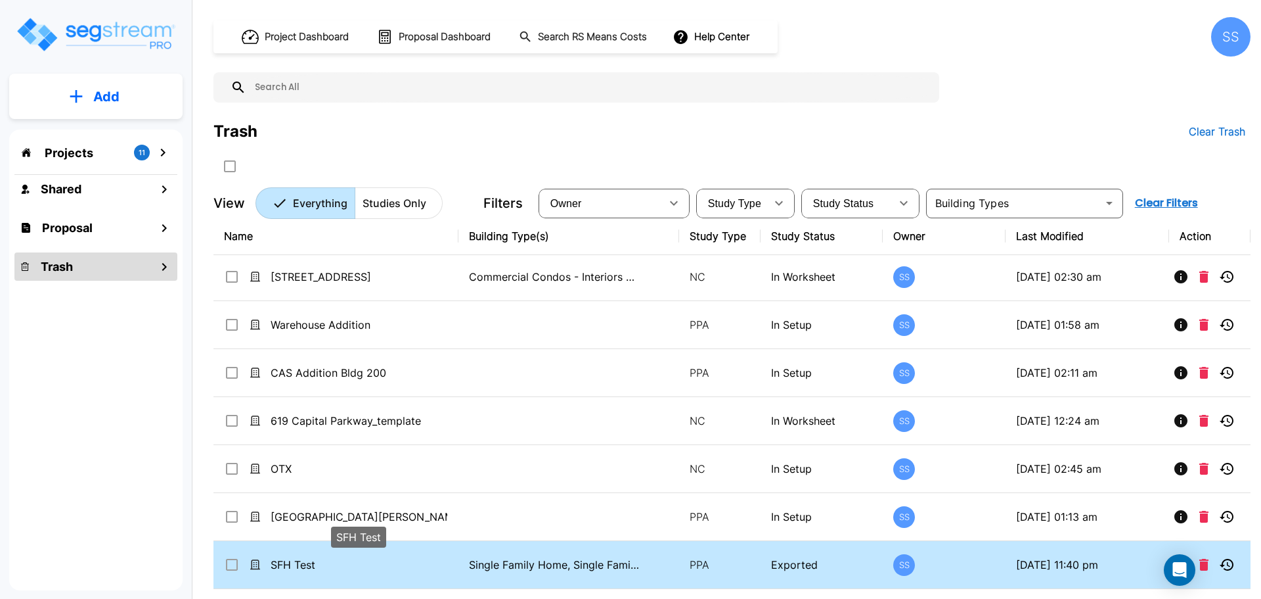
click at [308, 561] on p "SFH Test" at bounding box center [359, 564] width 177 height 16
click at [447, 564] on td "SFH Test" at bounding box center [336, 565] width 245 height 48
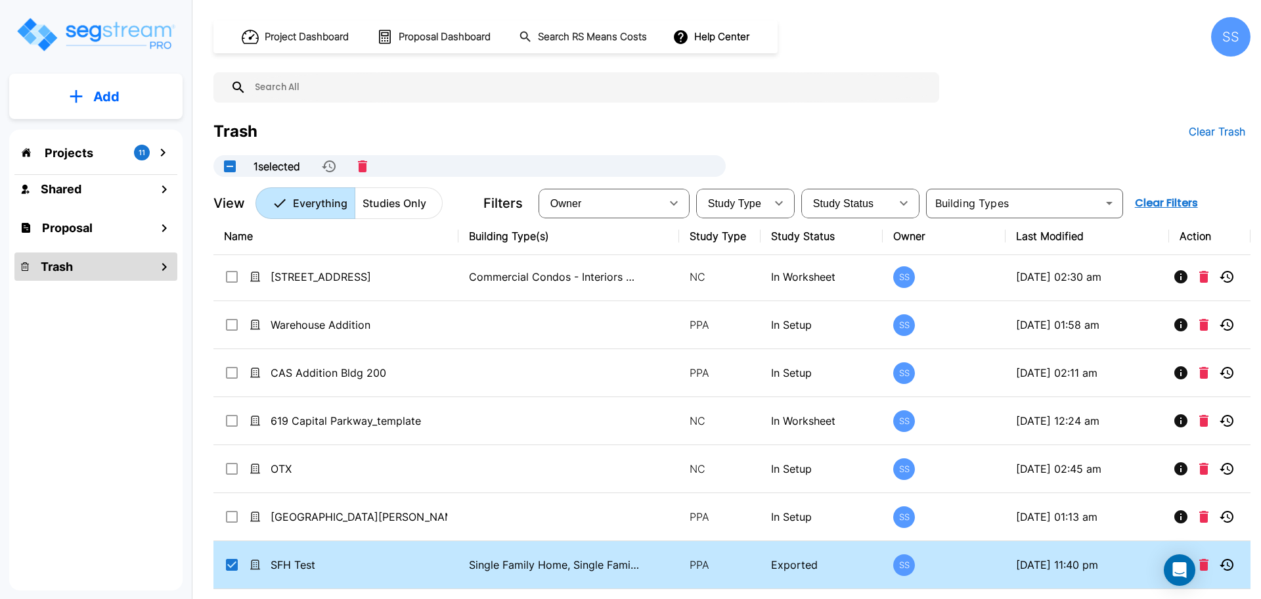
click at [447, 564] on td "SFH Test" at bounding box center [336, 565] width 245 height 48
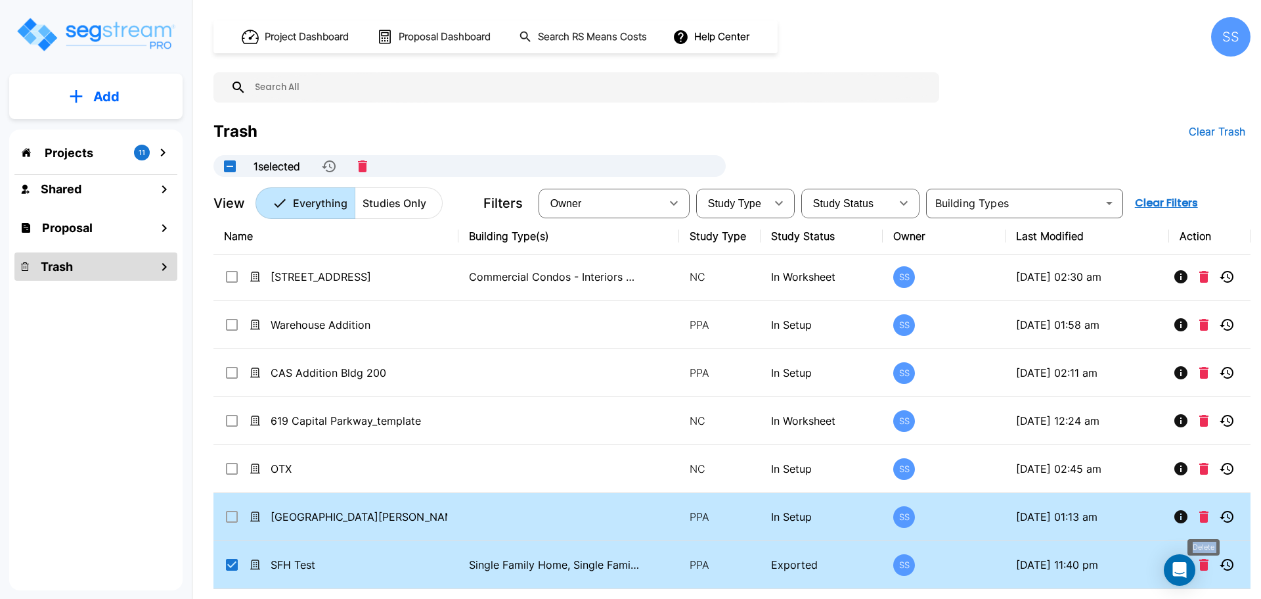
drag, startPoint x: 1182, startPoint y: 568, endPoint x: 1211, endPoint y: 515, distance: 60.6
click at [1211, 515] on body "× Your report is being generated. Be patient! × We're working on your Modificat…" at bounding box center [630, 299] width 1261 height 599
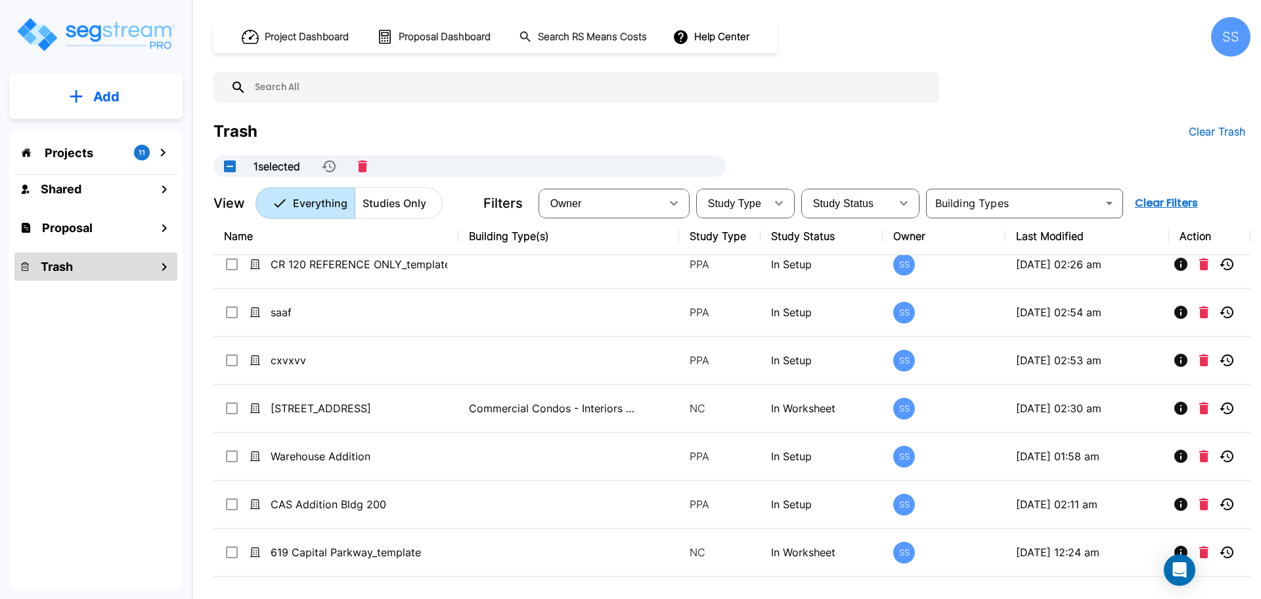
scroll to position [608, 0]
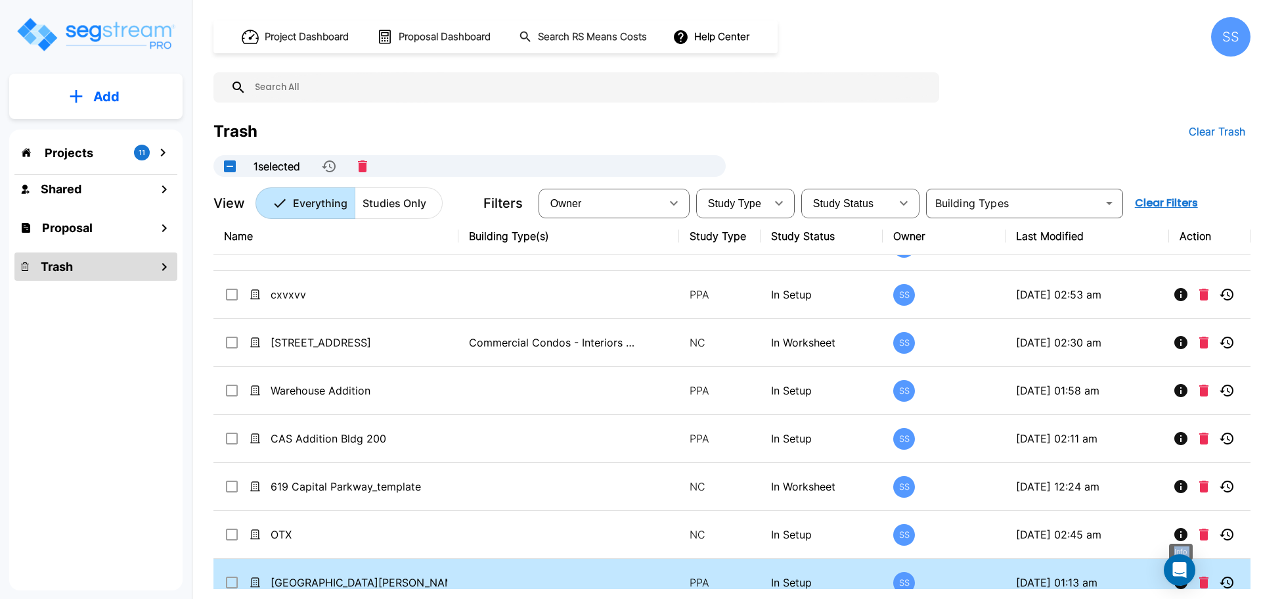
click at [1178, 587] on icon "Info" at bounding box center [1181, 582] width 13 height 13
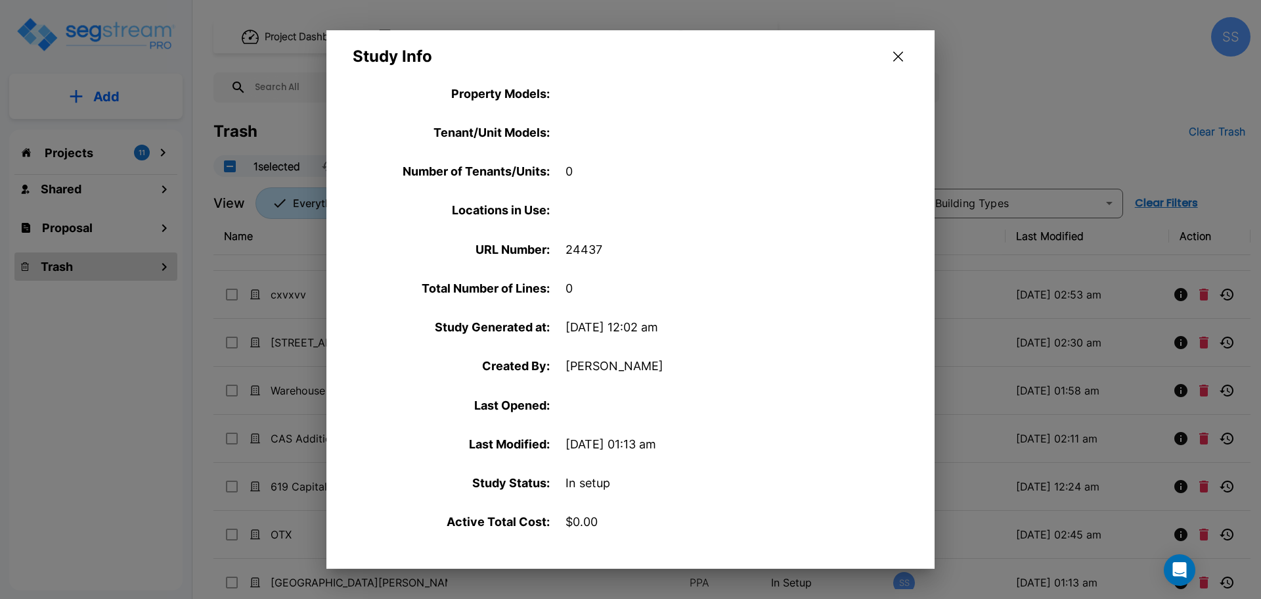
scroll to position [43, 0]
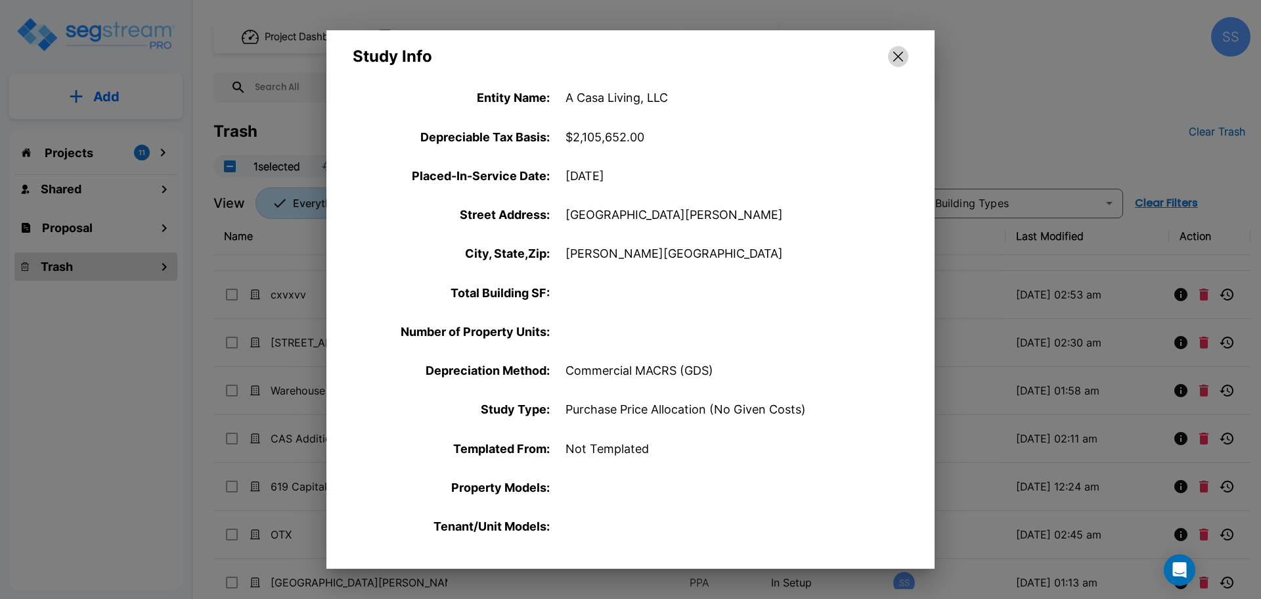
click at [899, 56] on icon "button" at bounding box center [899, 56] width 10 height 10
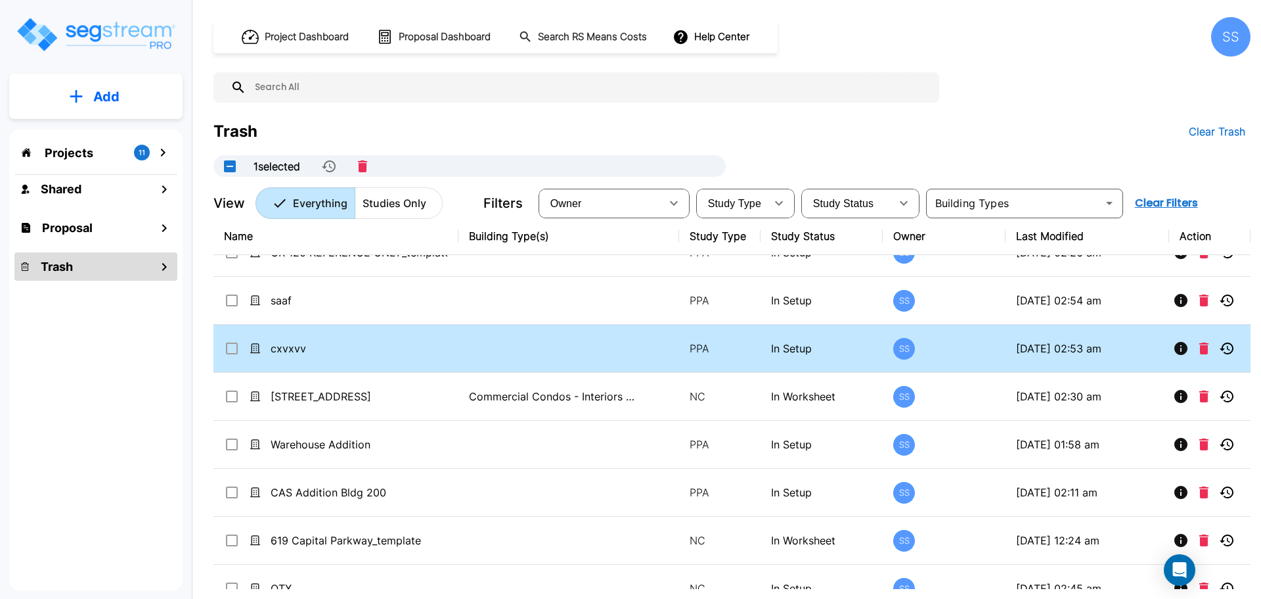
scroll to position [542, 0]
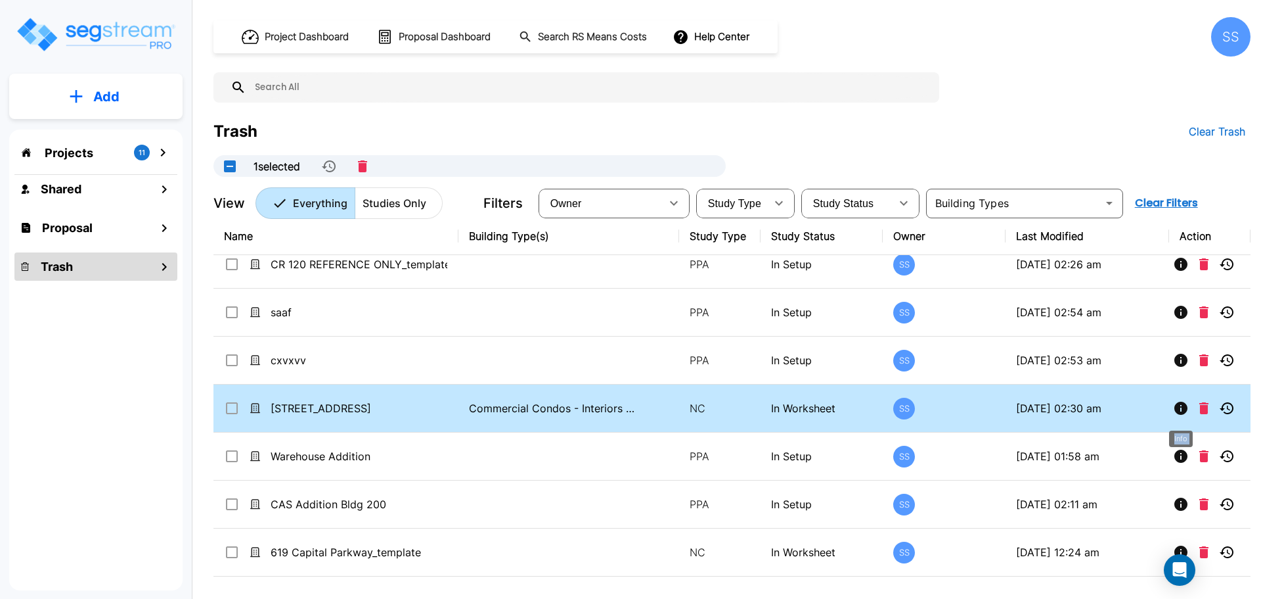
click at [1179, 412] on icon "Info" at bounding box center [1181, 407] width 13 height 13
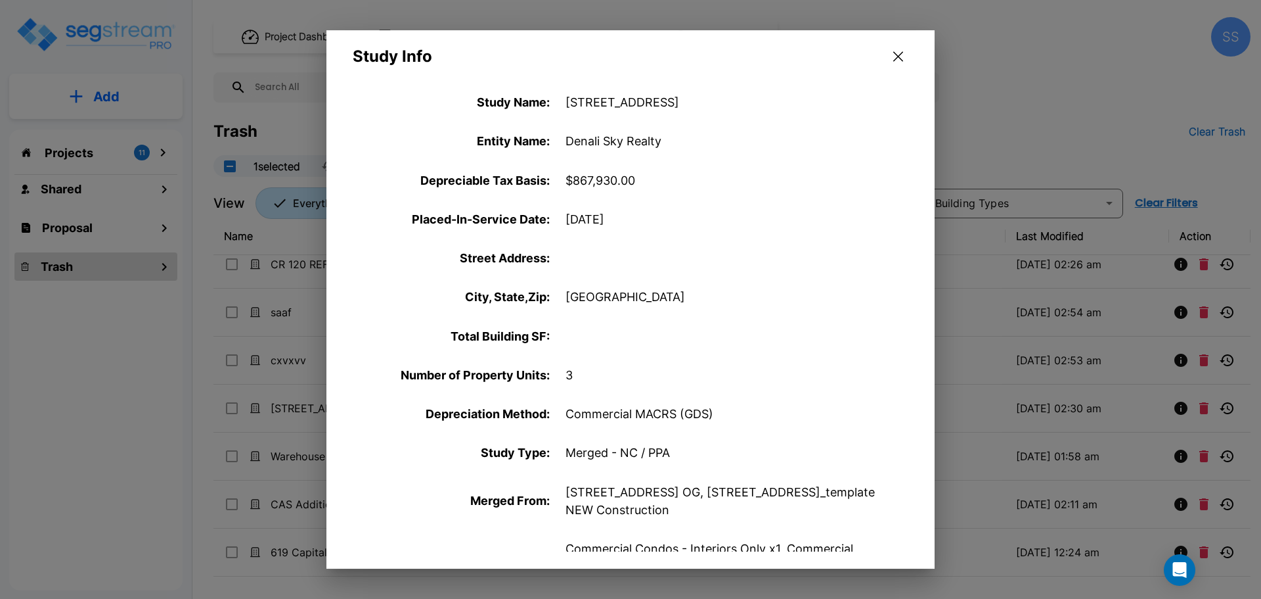
click at [902, 57] on icon "button" at bounding box center [899, 56] width 10 height 11
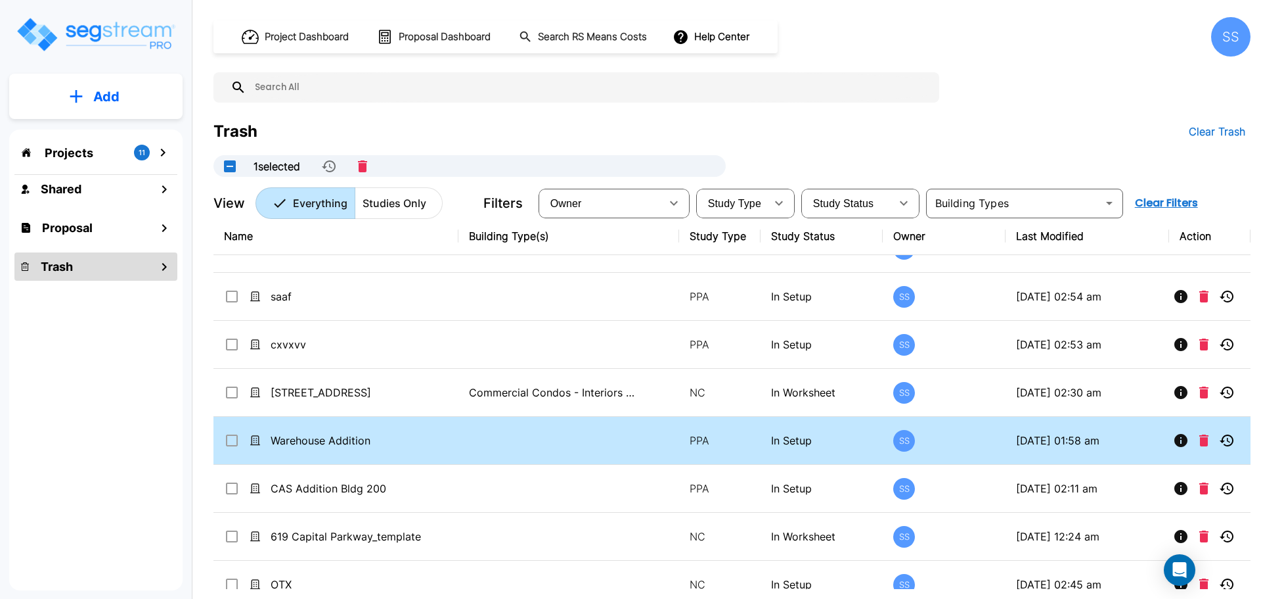
scroll to position [673, 0]
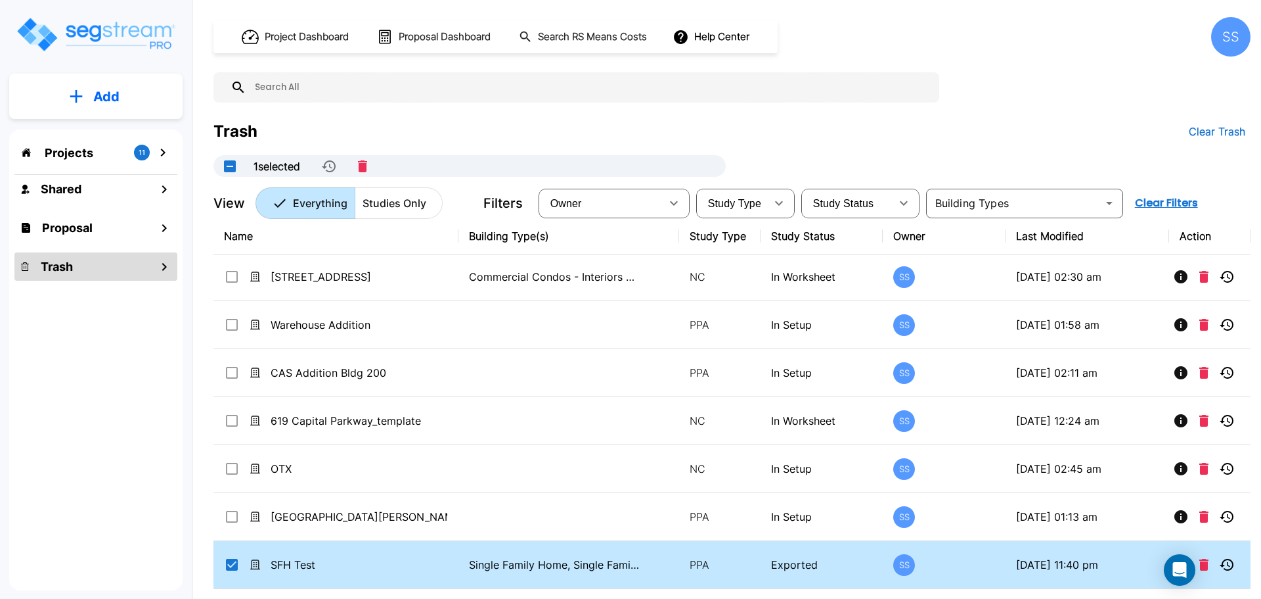
click at [227, 566] on input "select row SFH Test" at bounding box center [230, 561] width 13 height 11
checkbox input "false"
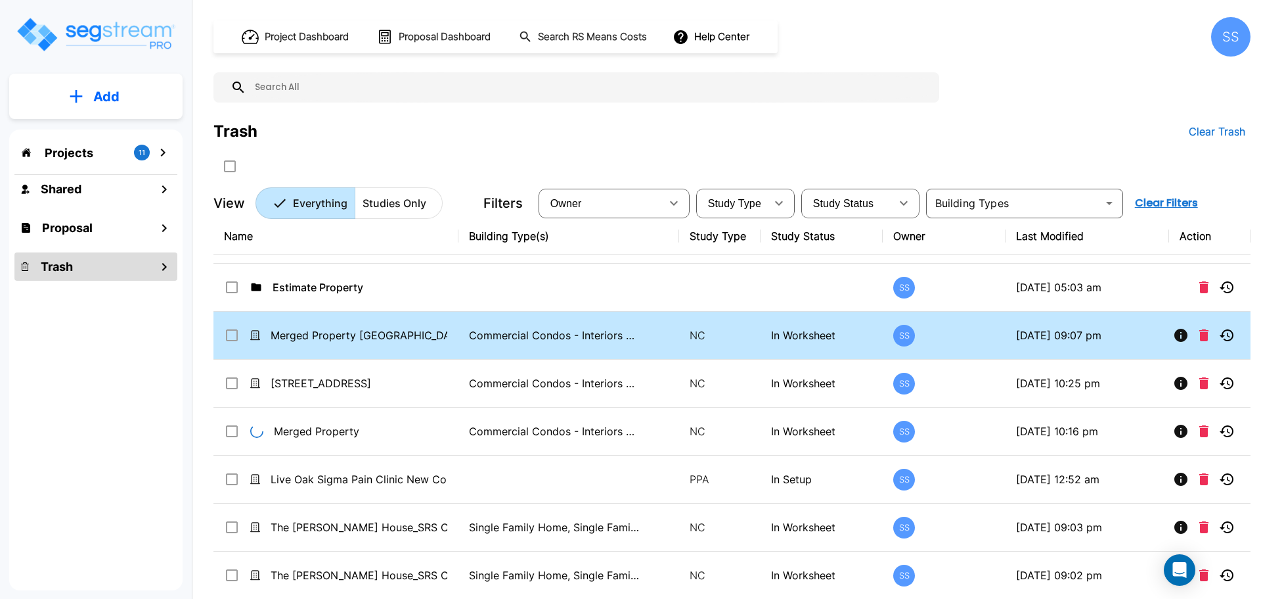
scroll to position [0, 0]
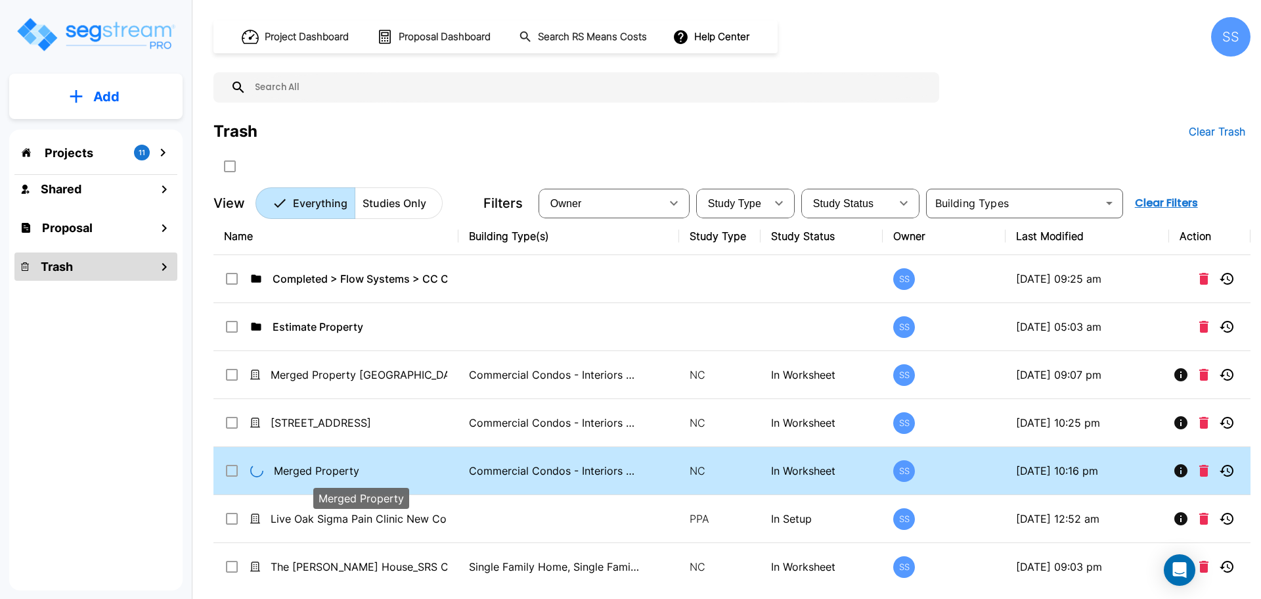
click at [327, 471] on p "Merged Property" at bounding box center [360, 471] width 173 height 16
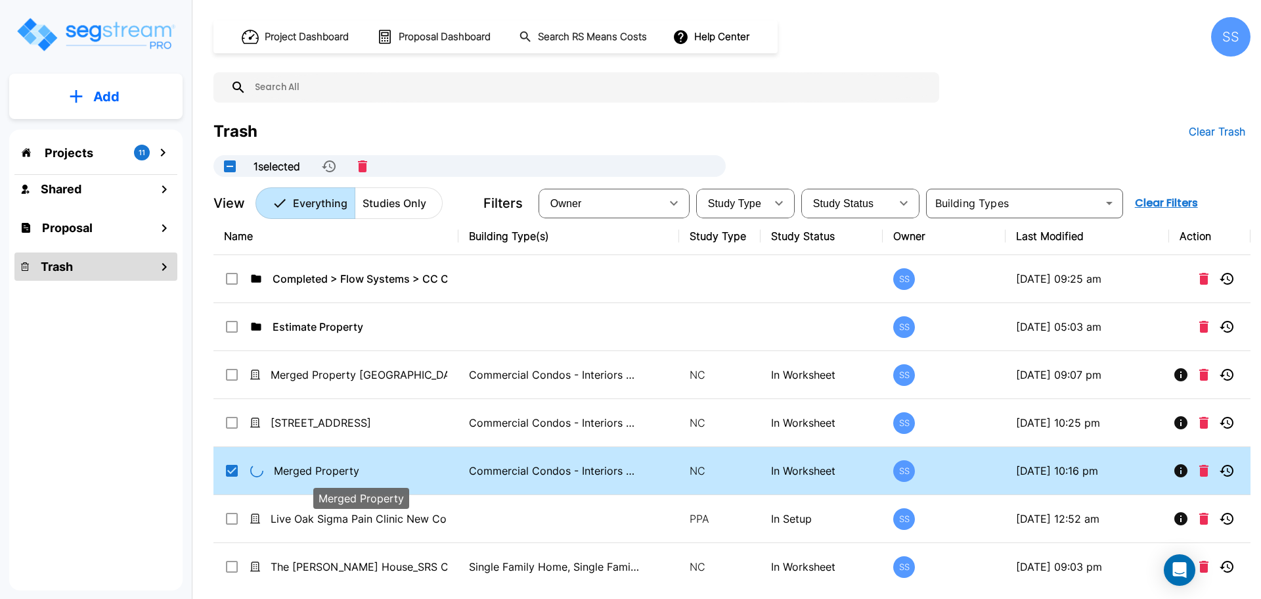
click at [327, 471] on p "Merged Property" at bounding box center [360, 471] width 173 height 16
click at [227, 470] on input "select row Merged Property" at bounding box center [230, 468] width 13 height 11
checkbox input "false"
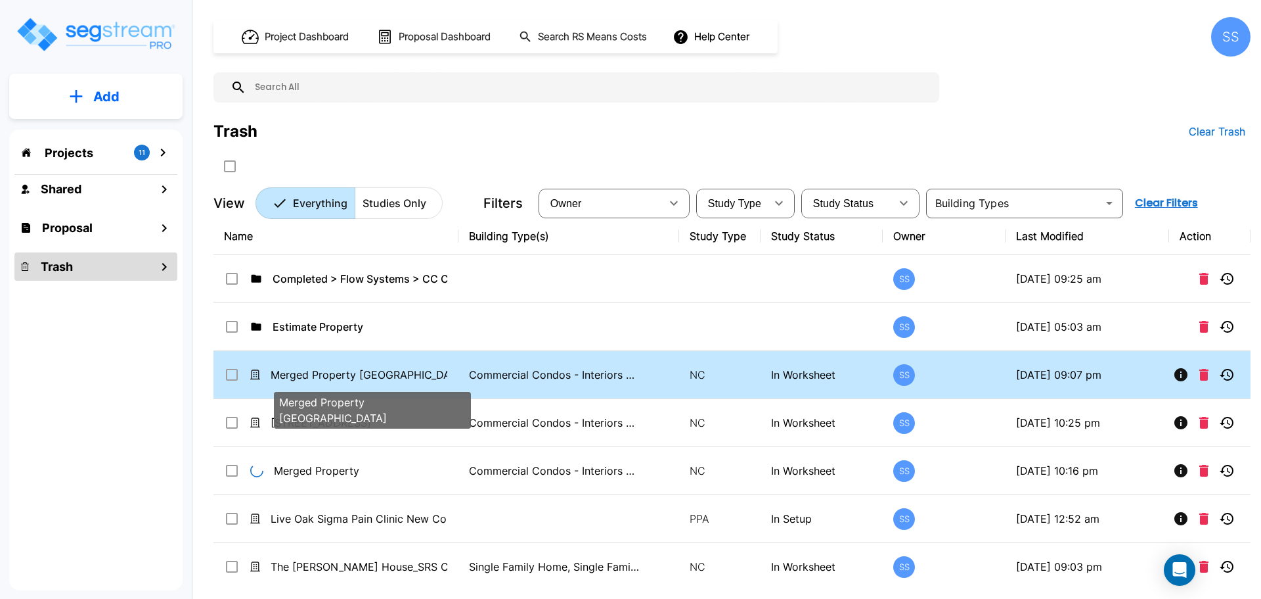
click at [343, 374] on p "Merged Property New Braunfels" at bounding box center [359, 375] width 177 height 16
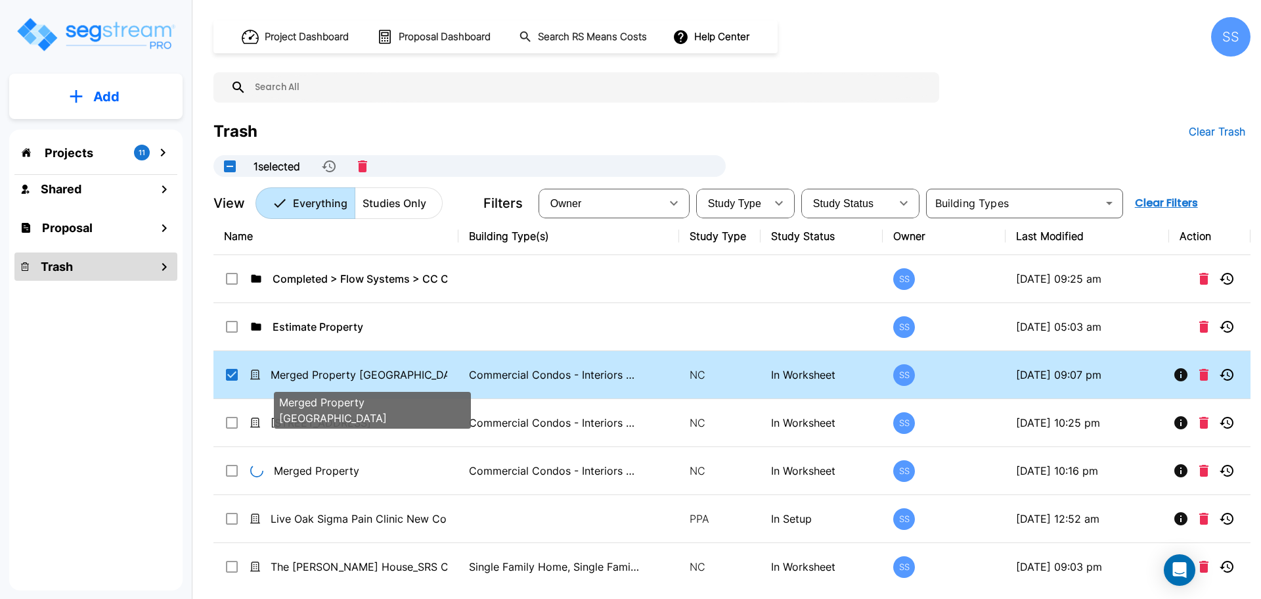
click at [343, 374] on p "Merged Property New Braunfels" at bounding box center [359, 375] width 177 height 16
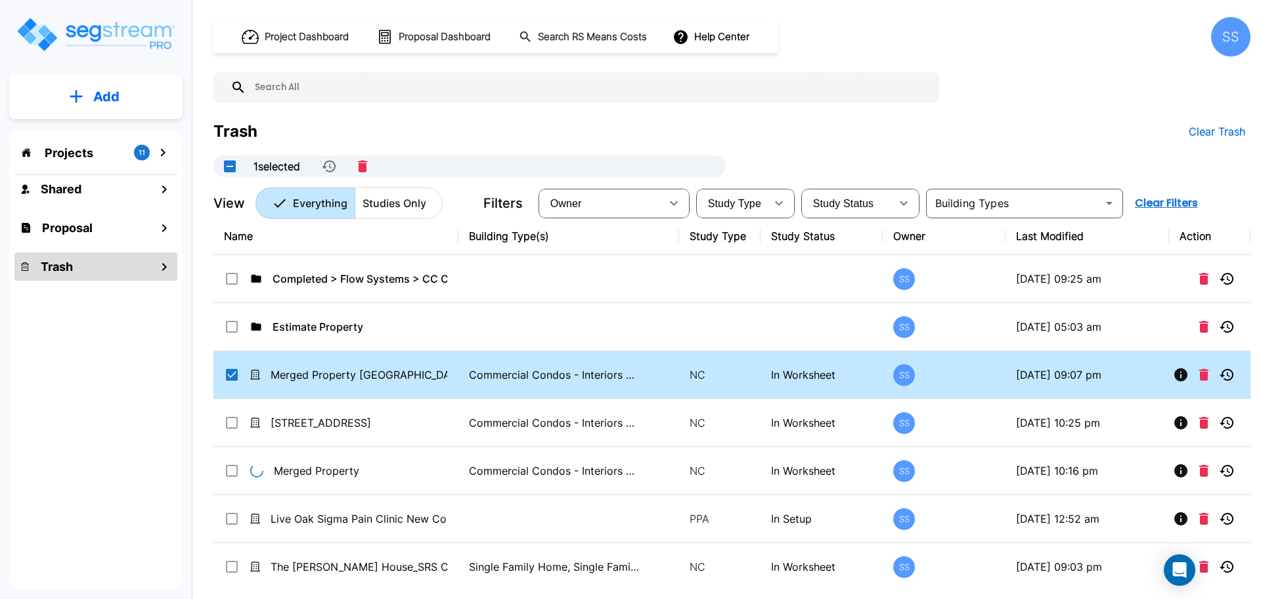
click at [229, 376] on input "select row Merged Property New Braunfels" at bounding box center [230, 372] width 13 height 11
checkbox input "false"
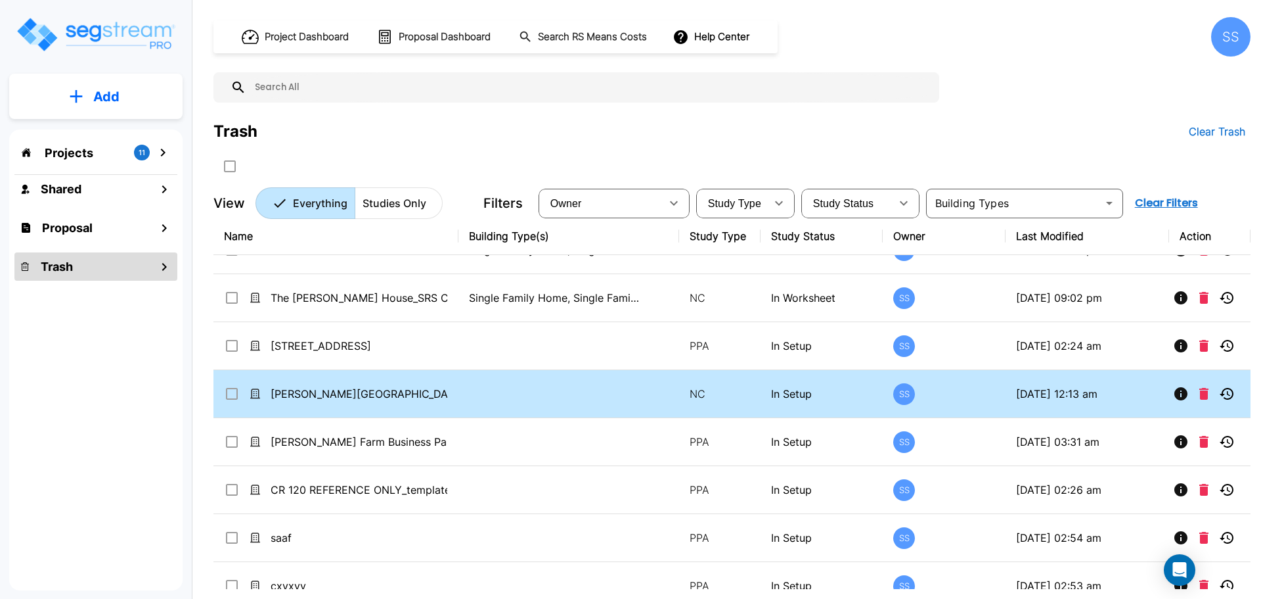
scroll to position [328, 0]
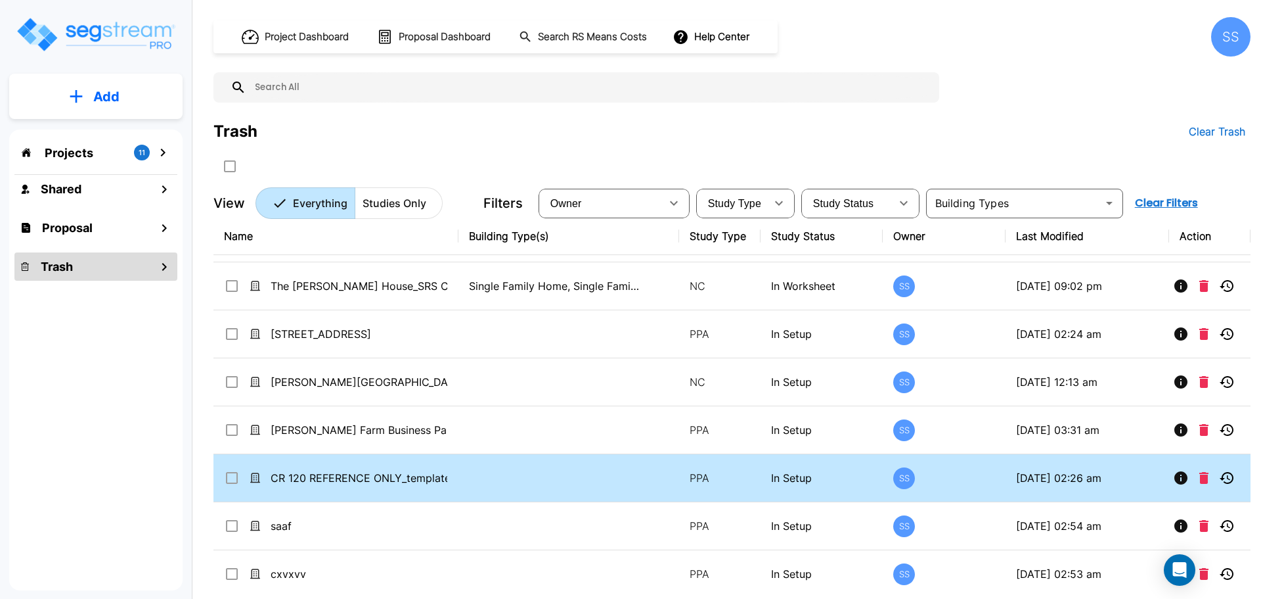
click at [447, 479] on p "CR 120 REFERENCE ONLY_template" at bounding box center [359, 478] width 177 height 16
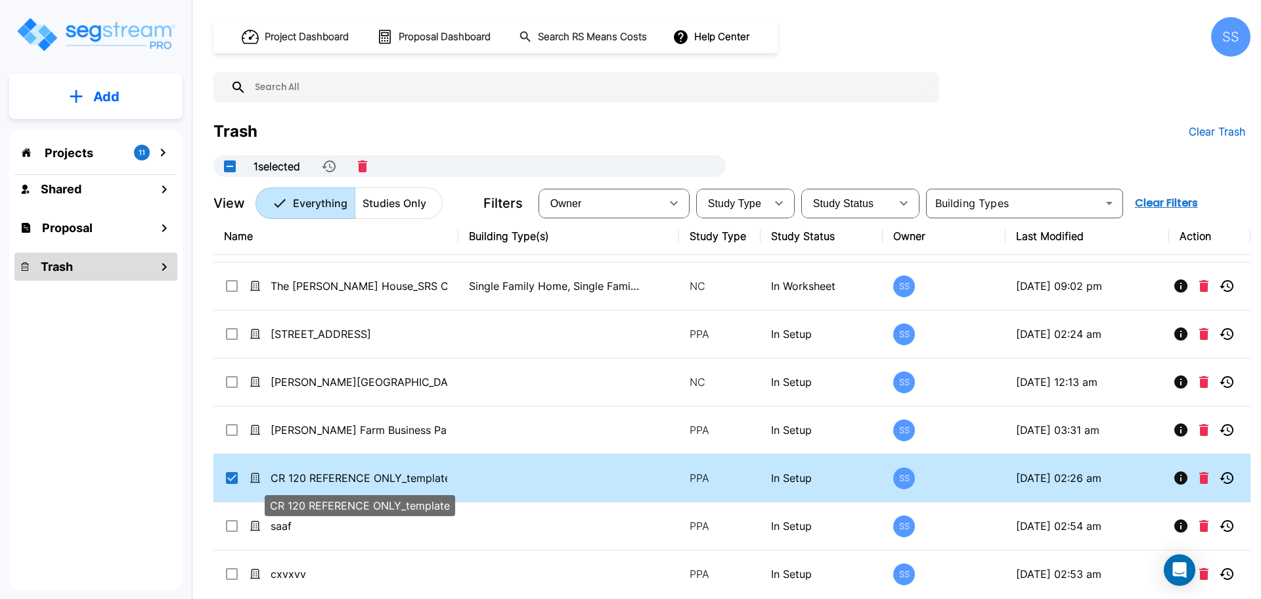
click at [447, 479] on p "CR 120 REFERENCE ONLY_template" at bounding box center [359, 478] width 177 height 16
checkbox input "false"
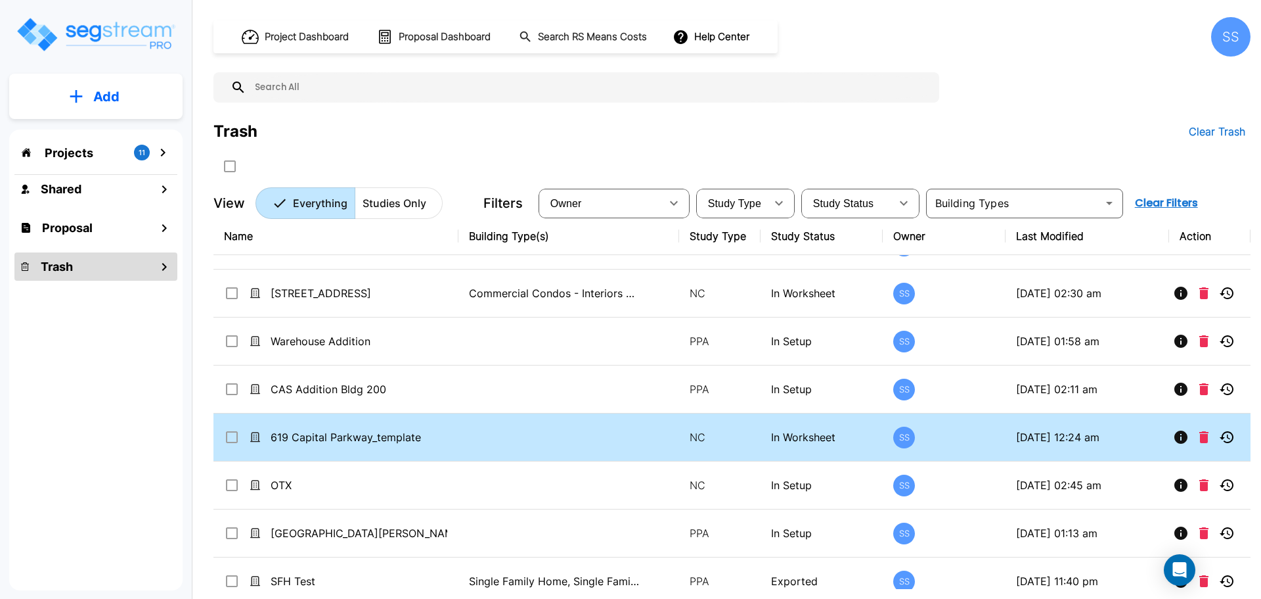
scroll to position [673, 0]
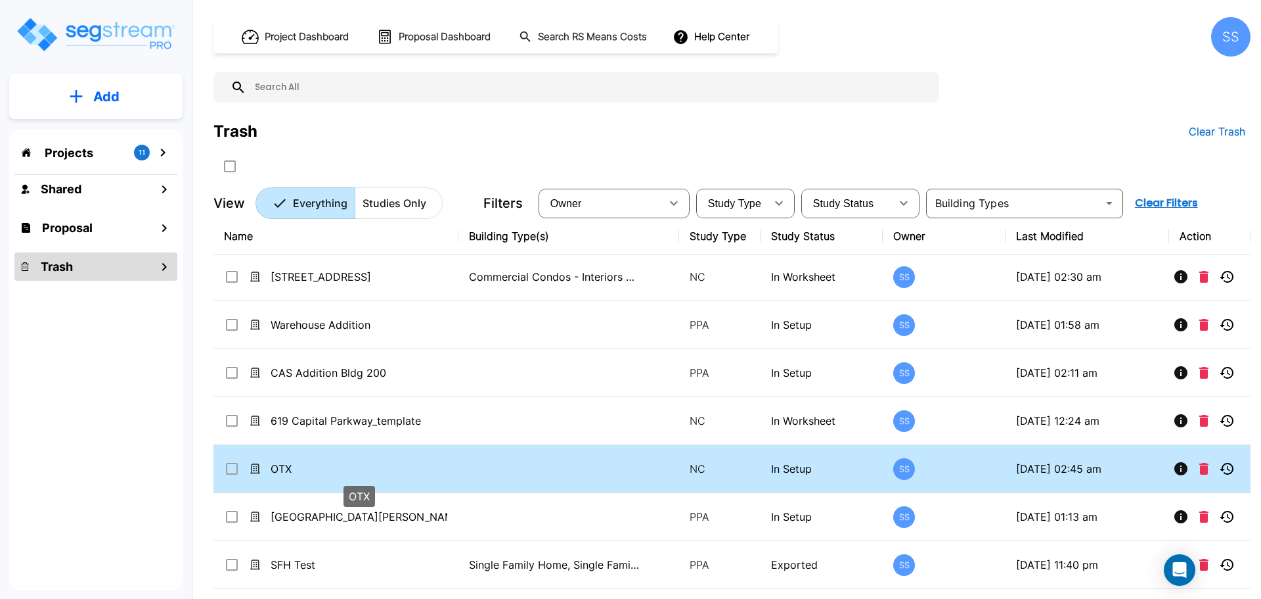
click at [275, 468] on p "OTX" at bounding box center [359, 469] width 177 height 16
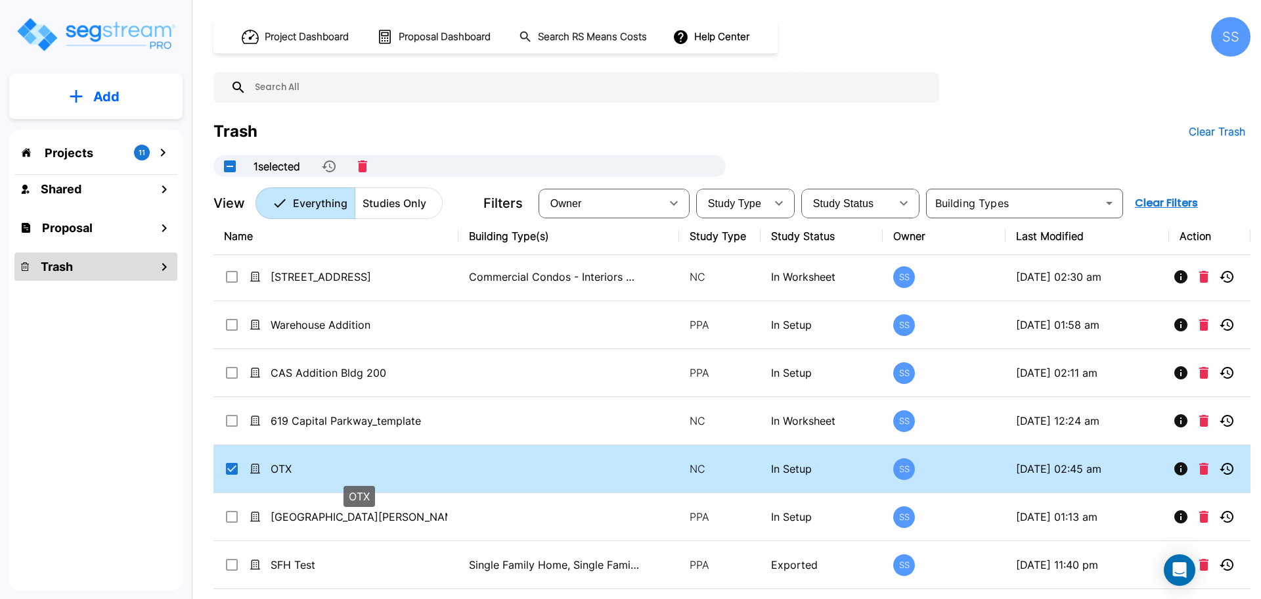
click at [275, 468] on p "OTX" at bounding box center [359, 469] width 177 height 16
checkbox input "false"
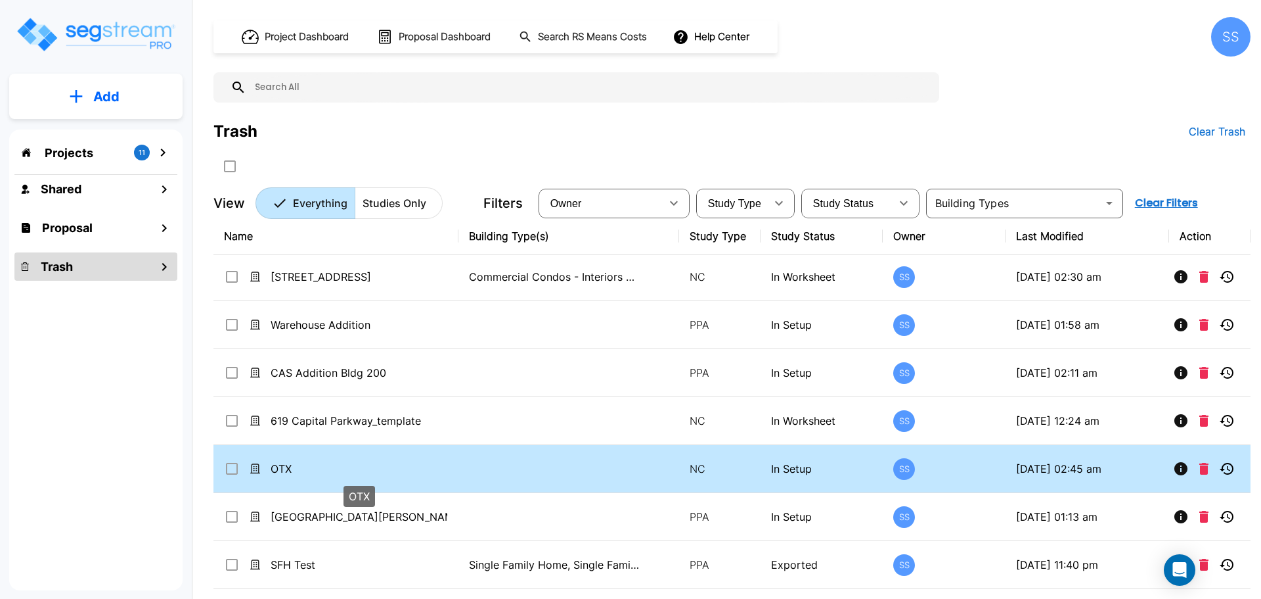
click at [275, 468] on p "OTX" at bounding box center [359, 469] width 177 height 16
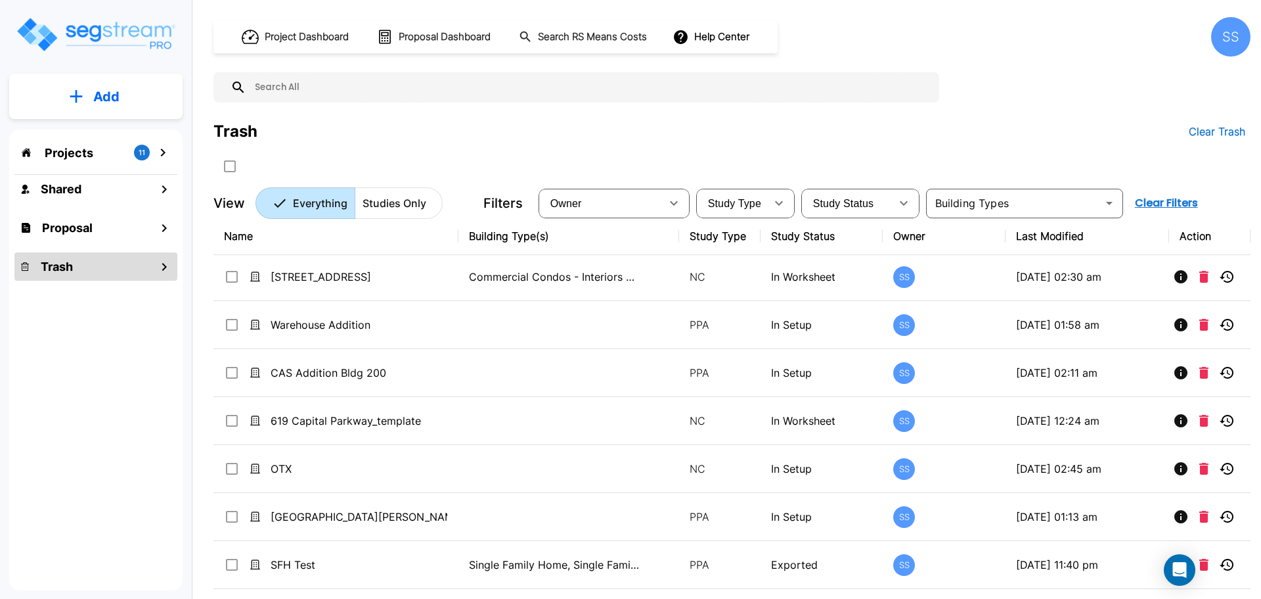
click at [409, 194] on button "Studies Only" at bounding box center [399, 203] width 88 height 32
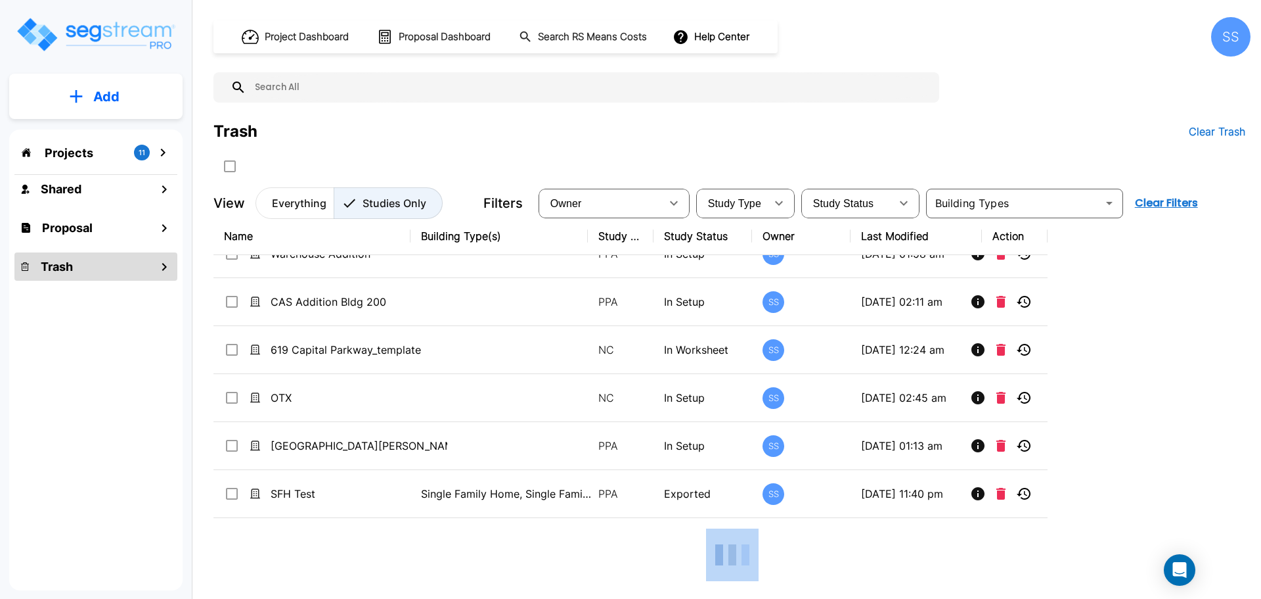
scroll to position [577, 0]
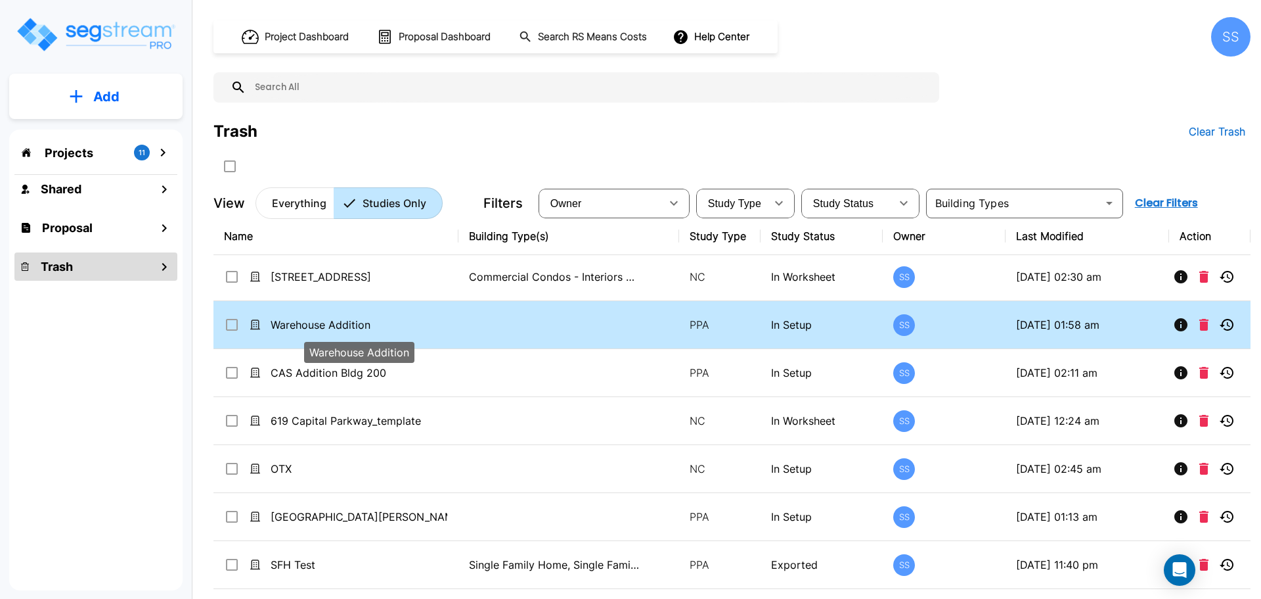
click at [326, 317] on p "Warehouse Addition" at bounding box center [359, 325] width 177 height 16
checkbox input "false"
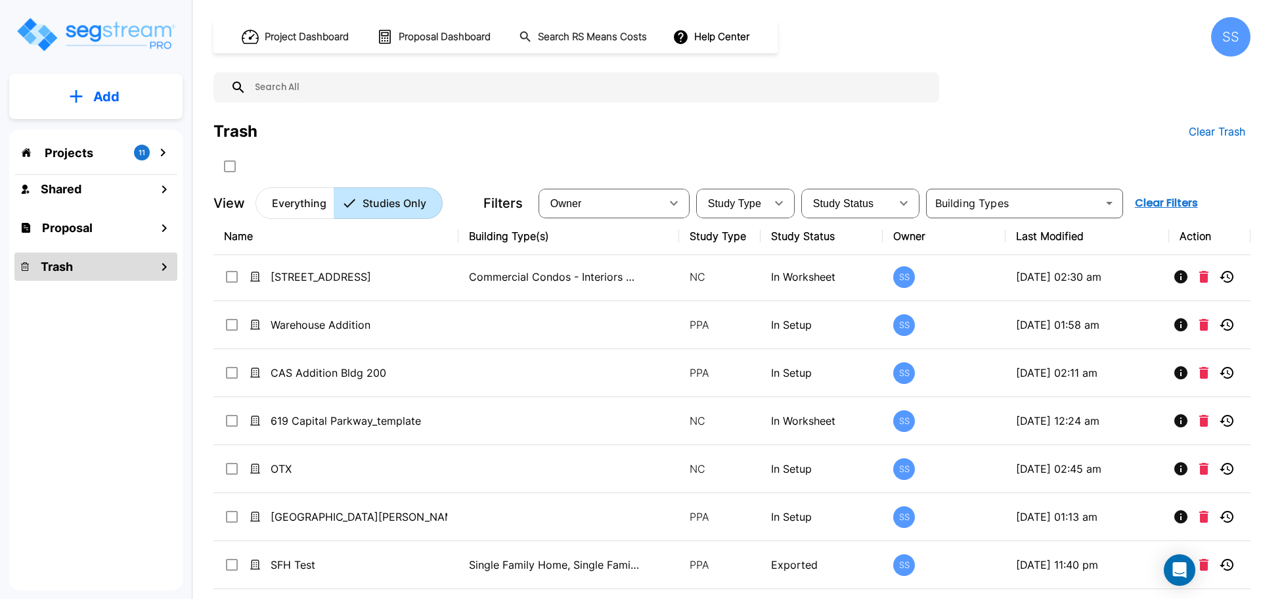
click at [309, 206] on p "Everything" at bounding box center [299, 203] width 55 height 16
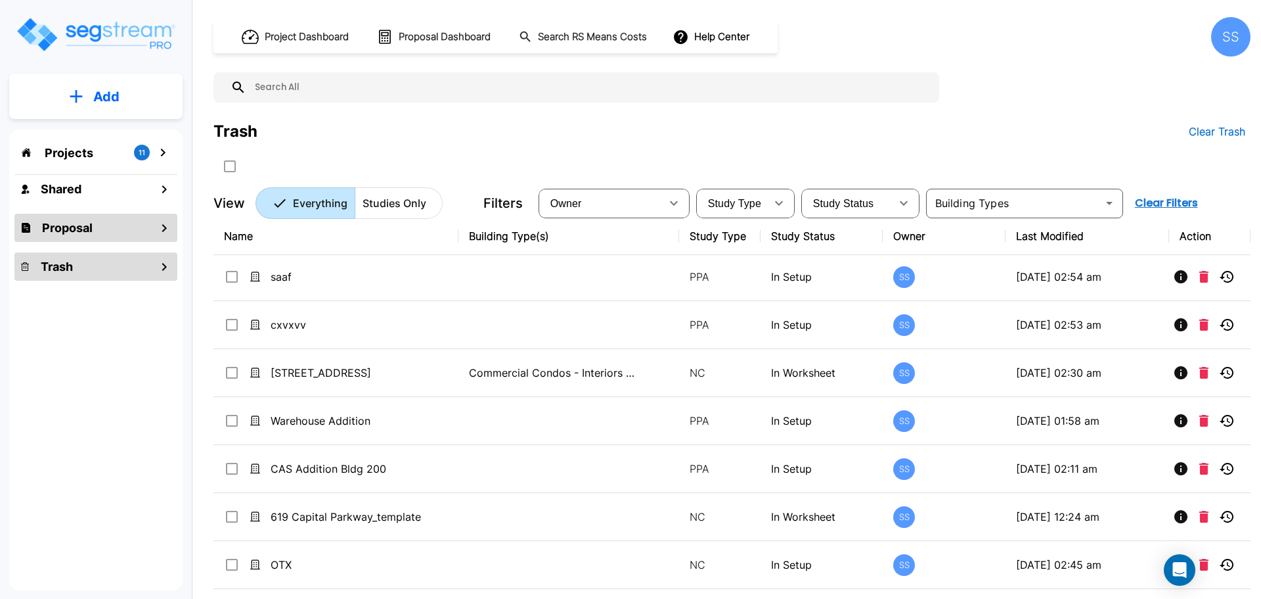
click at [162, 234] on icon "mailbox folders" at bounding box center [164, 228] width 16 height 16
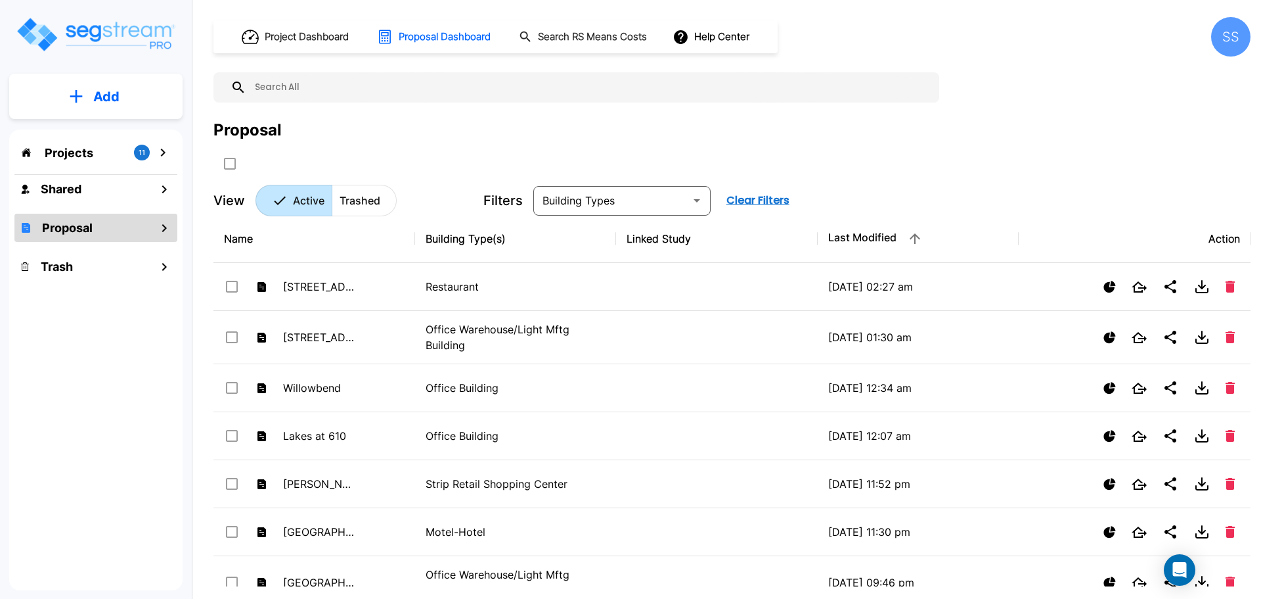
click at [158, 150] on icon "mailbox folders" at bounding box center [163, 153] width 16 height 16
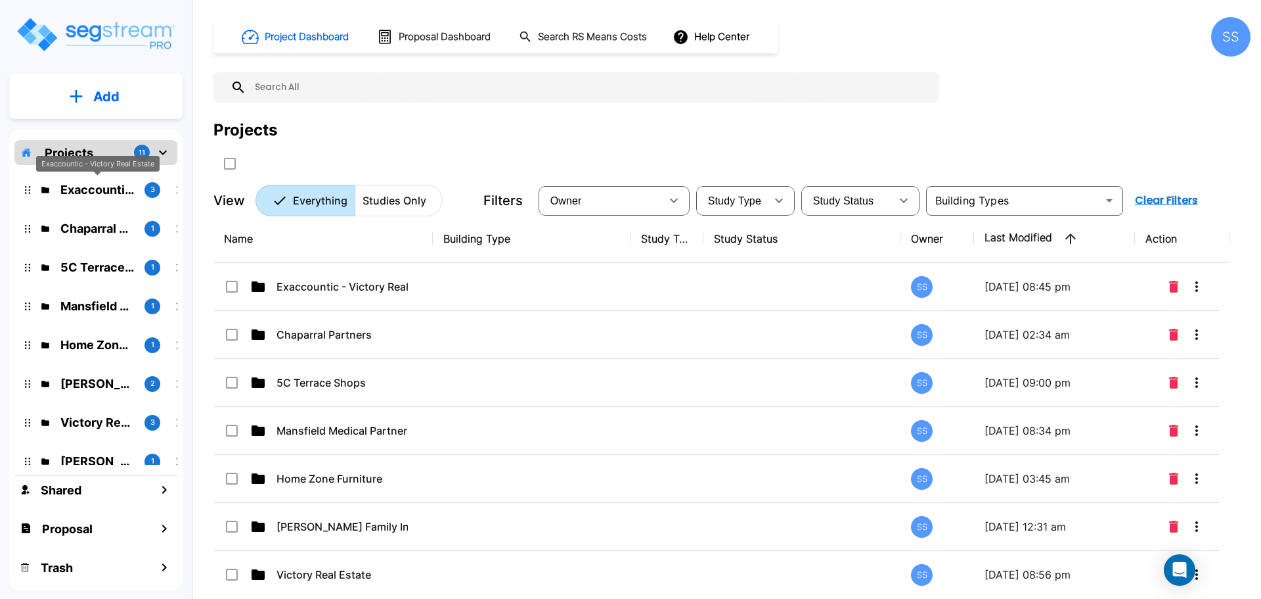
click at [104, 189] on p "Exaccountic - Victory Real Estate" at bounding box center [97, 190] width 74 height 18
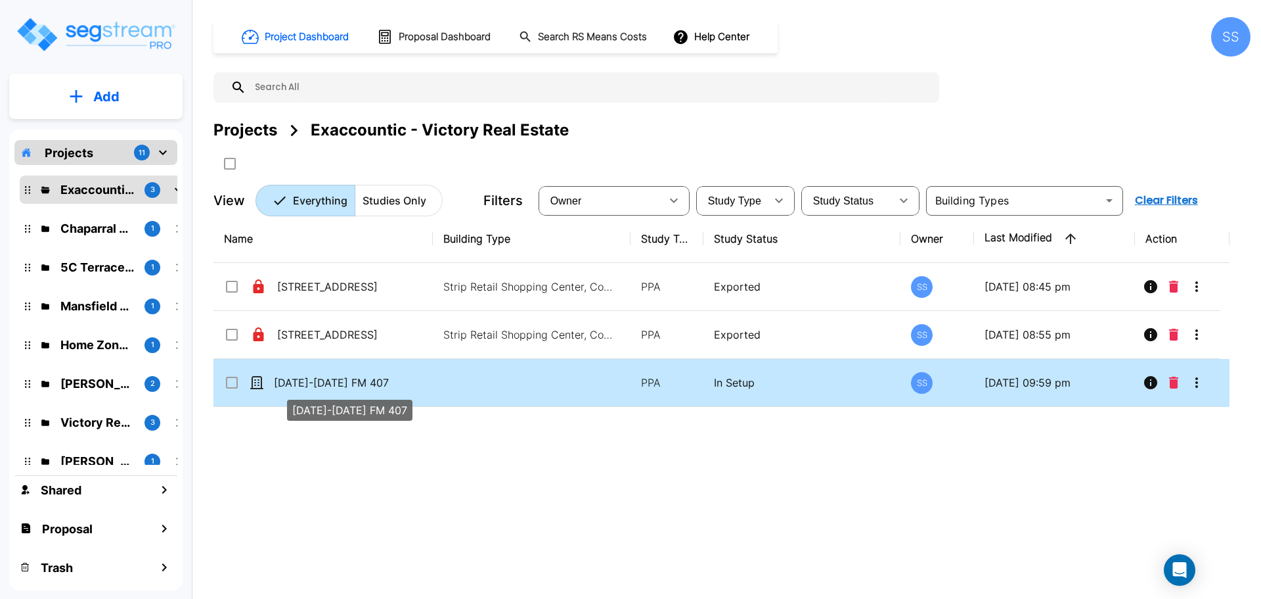
click at [335, 380] on p "[DATE]-[DATE] FM 407" at bounding box center [339, 382] width 131 height 16
checkbox input "false"
click at [335, 380] on p "[DATE]-[DATE] FM 407" at bounding box center [339, 382] width 131 height 16
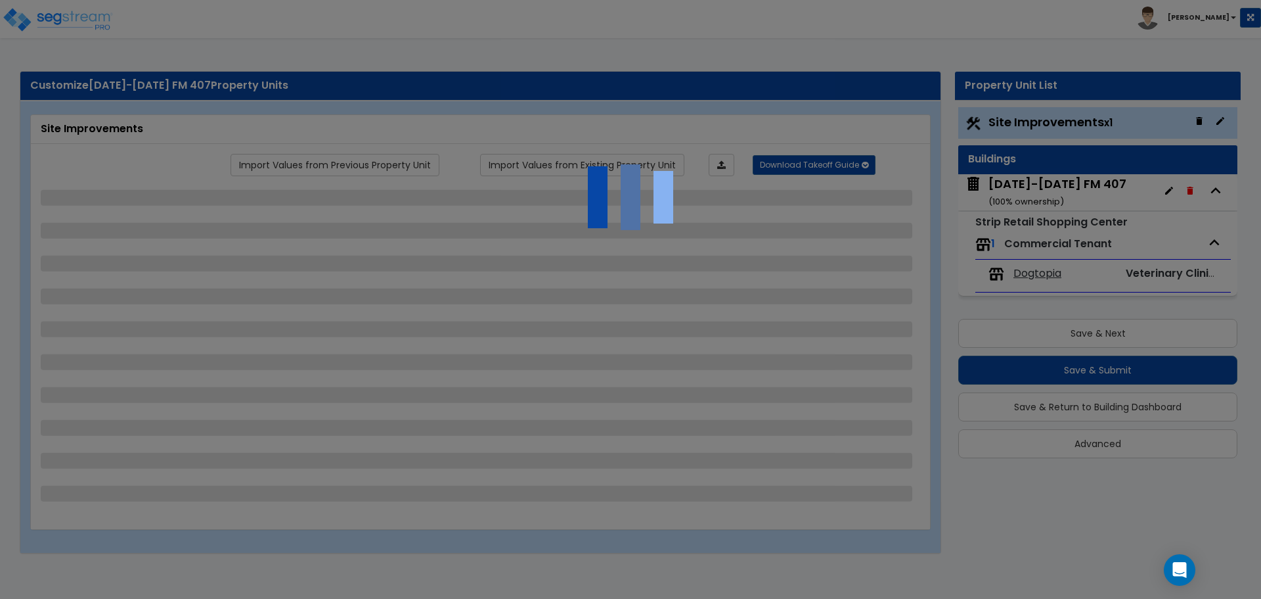
select select "2"
select select "1"
select select "2"
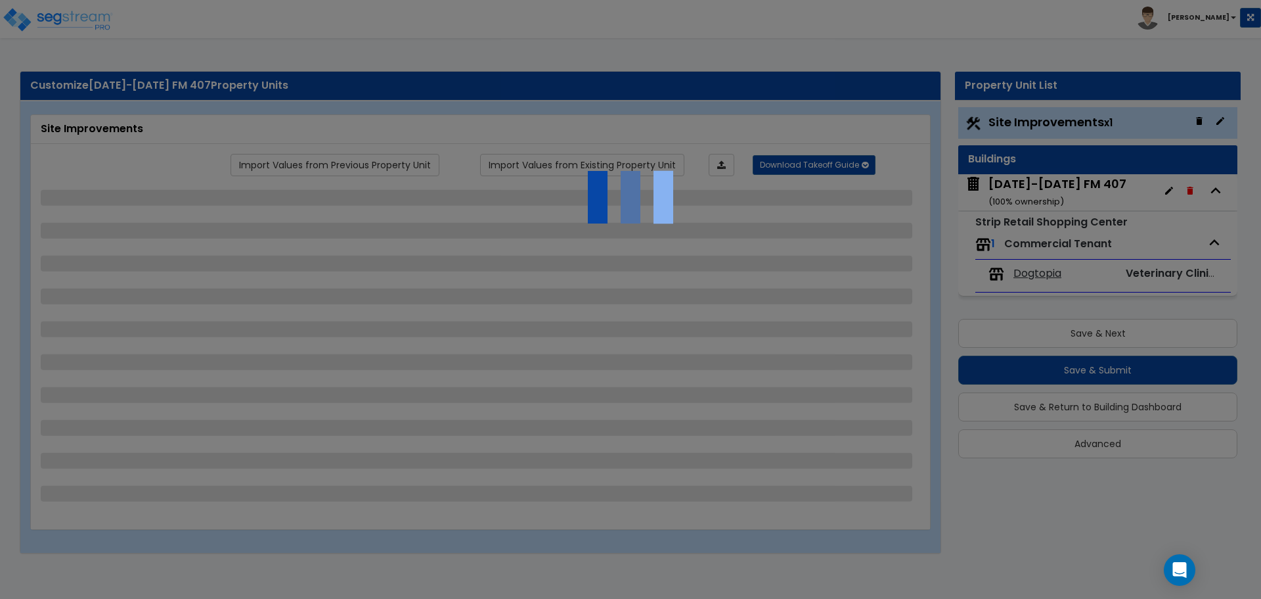
select select "1"
select select "2"
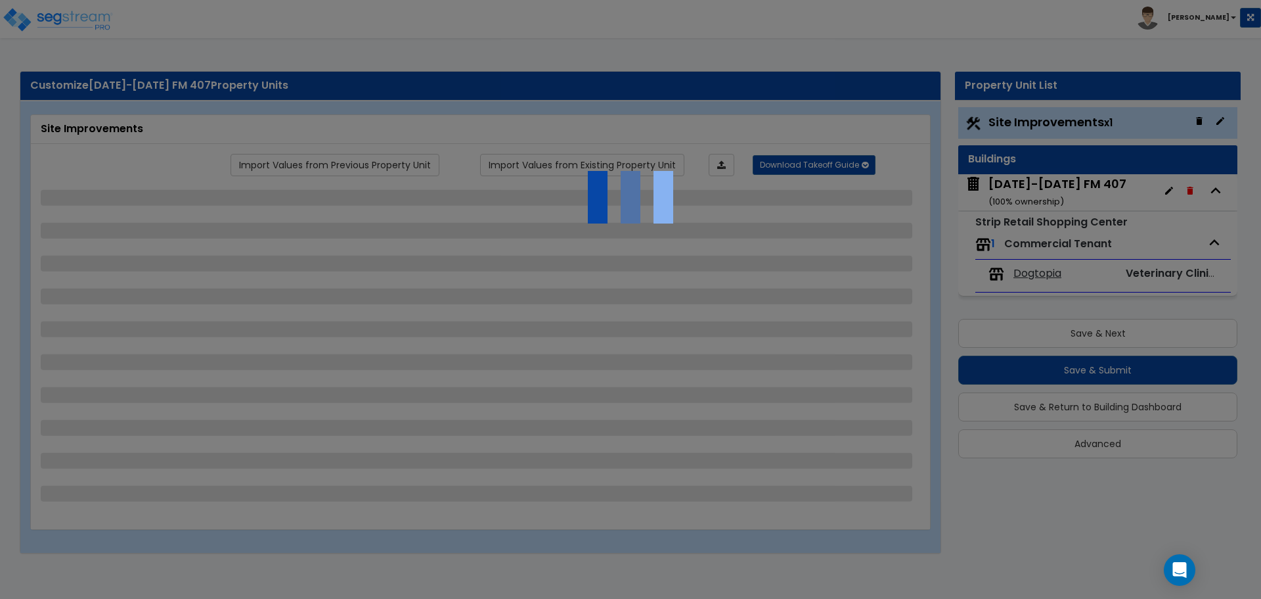
select select "2"
select select "1"
select select "2"
select select "5"
select select "1"
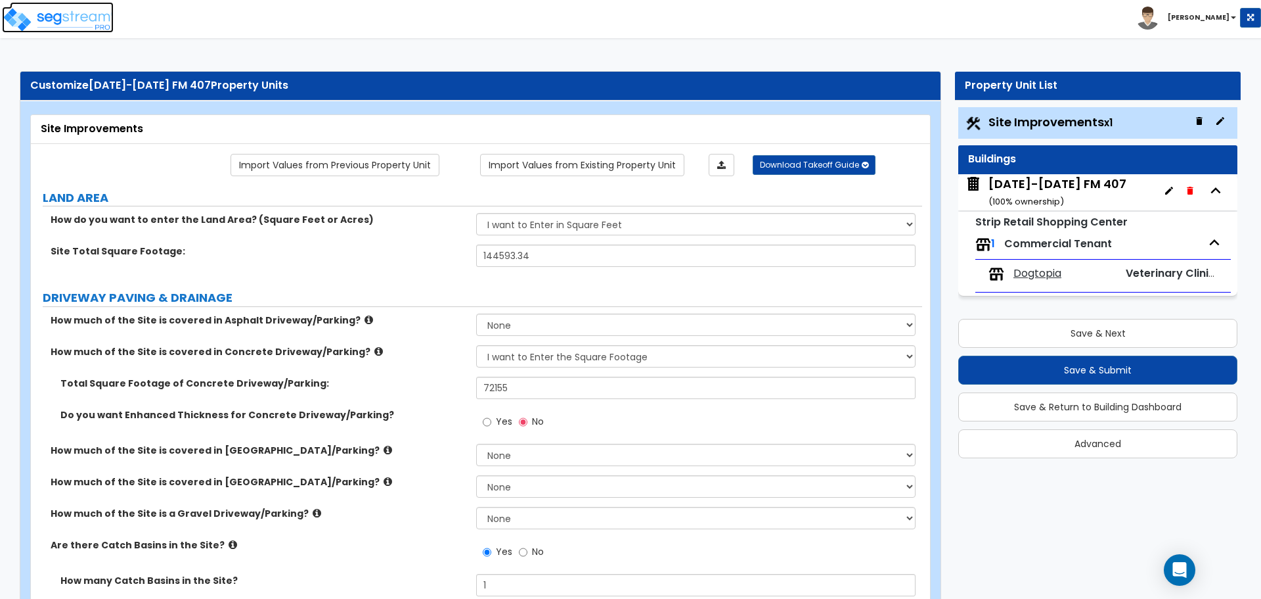
click at [64, 22] on img at bounding box center [58, 20] width 112 height 26
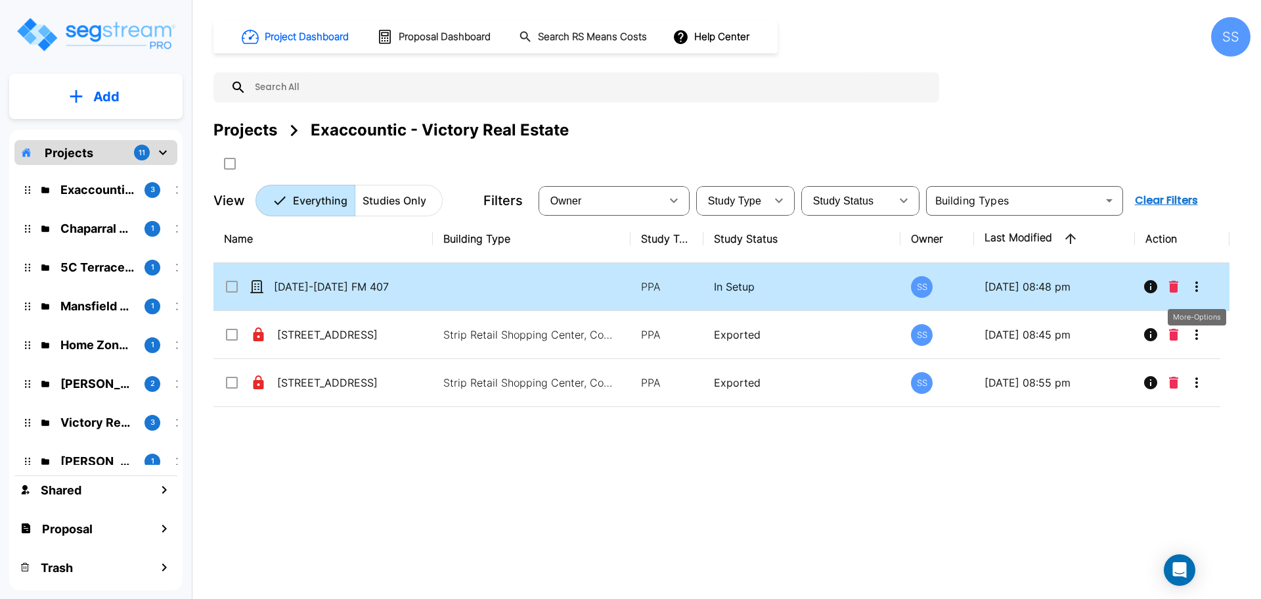
click at [1200, 291] on icon "More-Options" at bounding box center [1197, 287] width 16 height 16
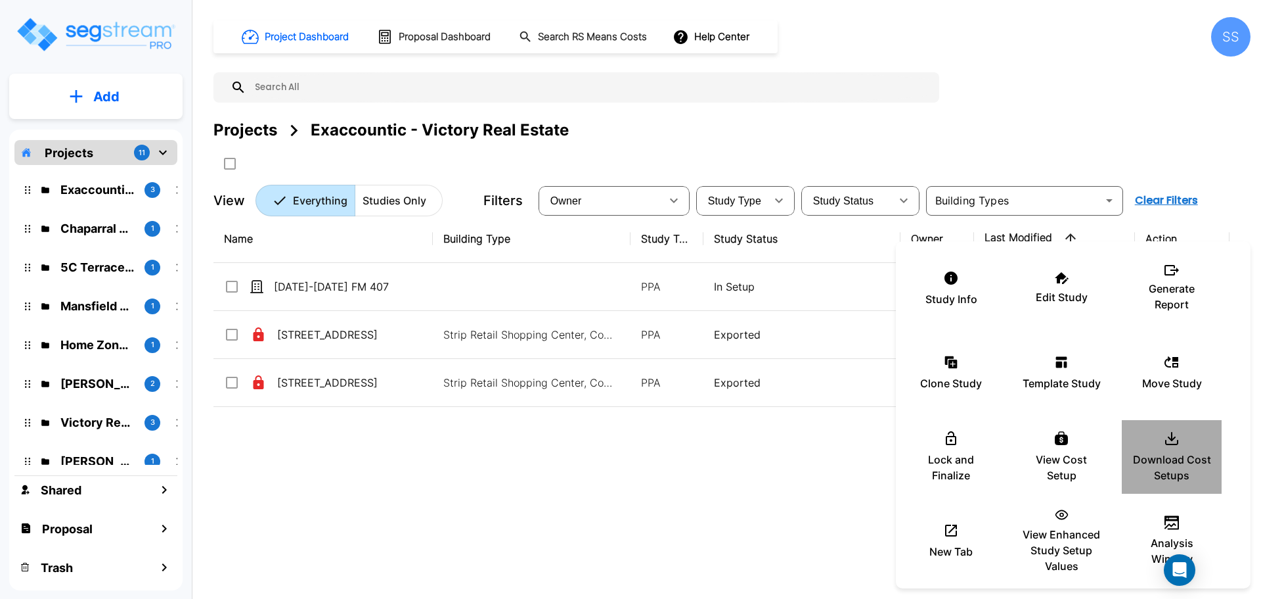
click at [1188, 453] on p "Download Cost Setups" at bounding box center [1172, 467] width 79 height 32
